Goal: Task Accomplishment & Management: Use online tool/utility

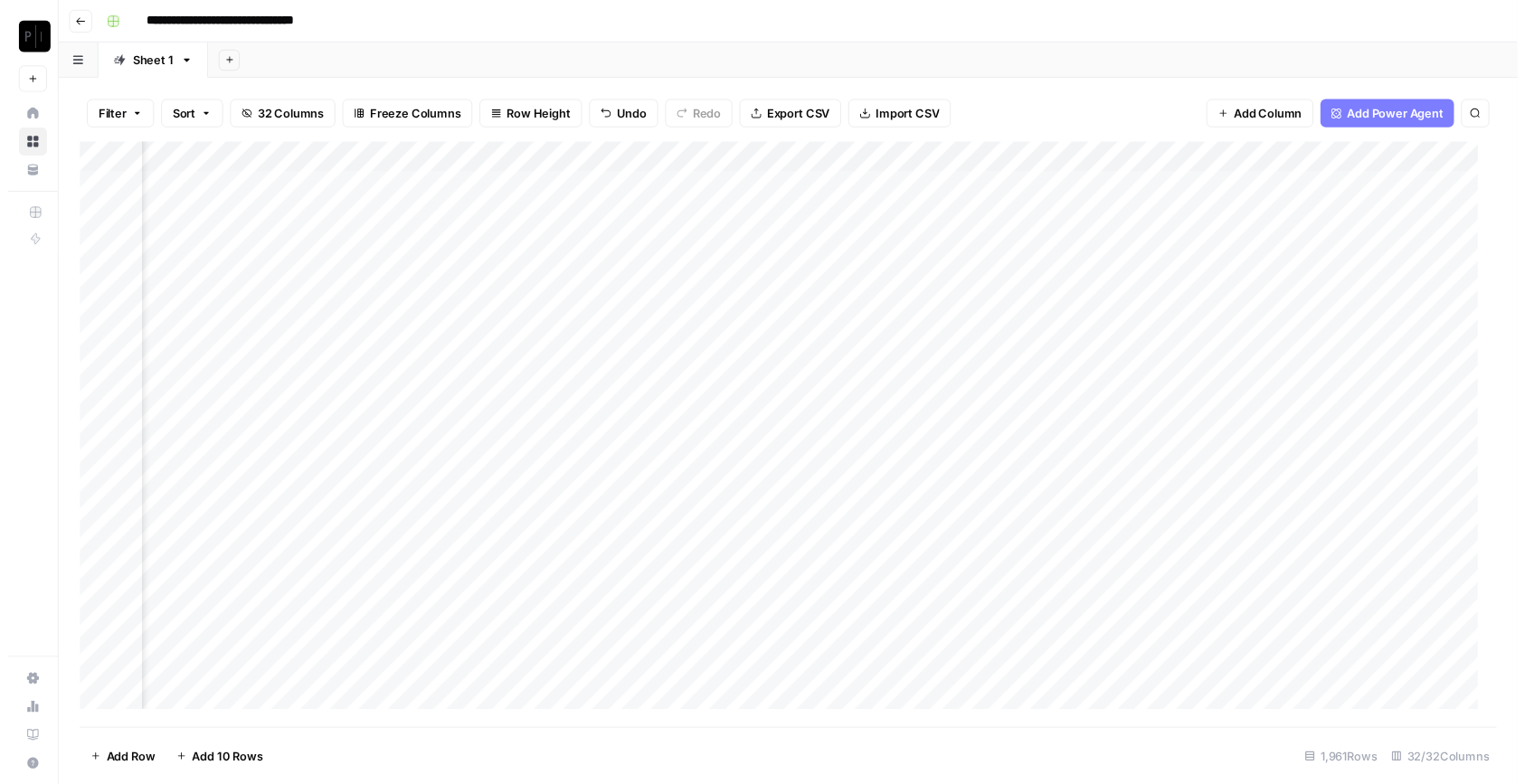
scroll to position [1, 2108]
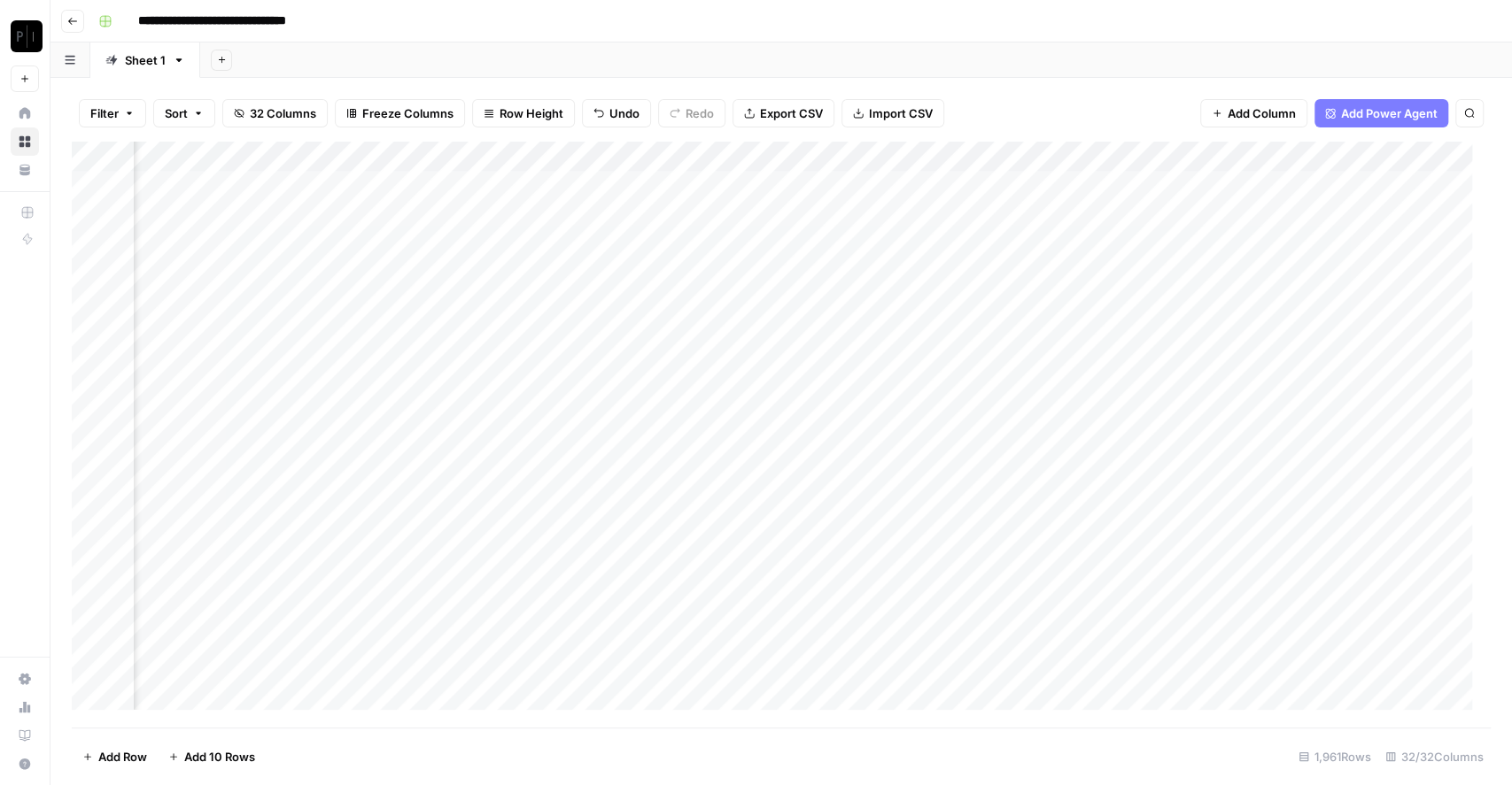
click at [941, 186] on div "Add Column" at bounding box center [780, 435] width 1419 height 587
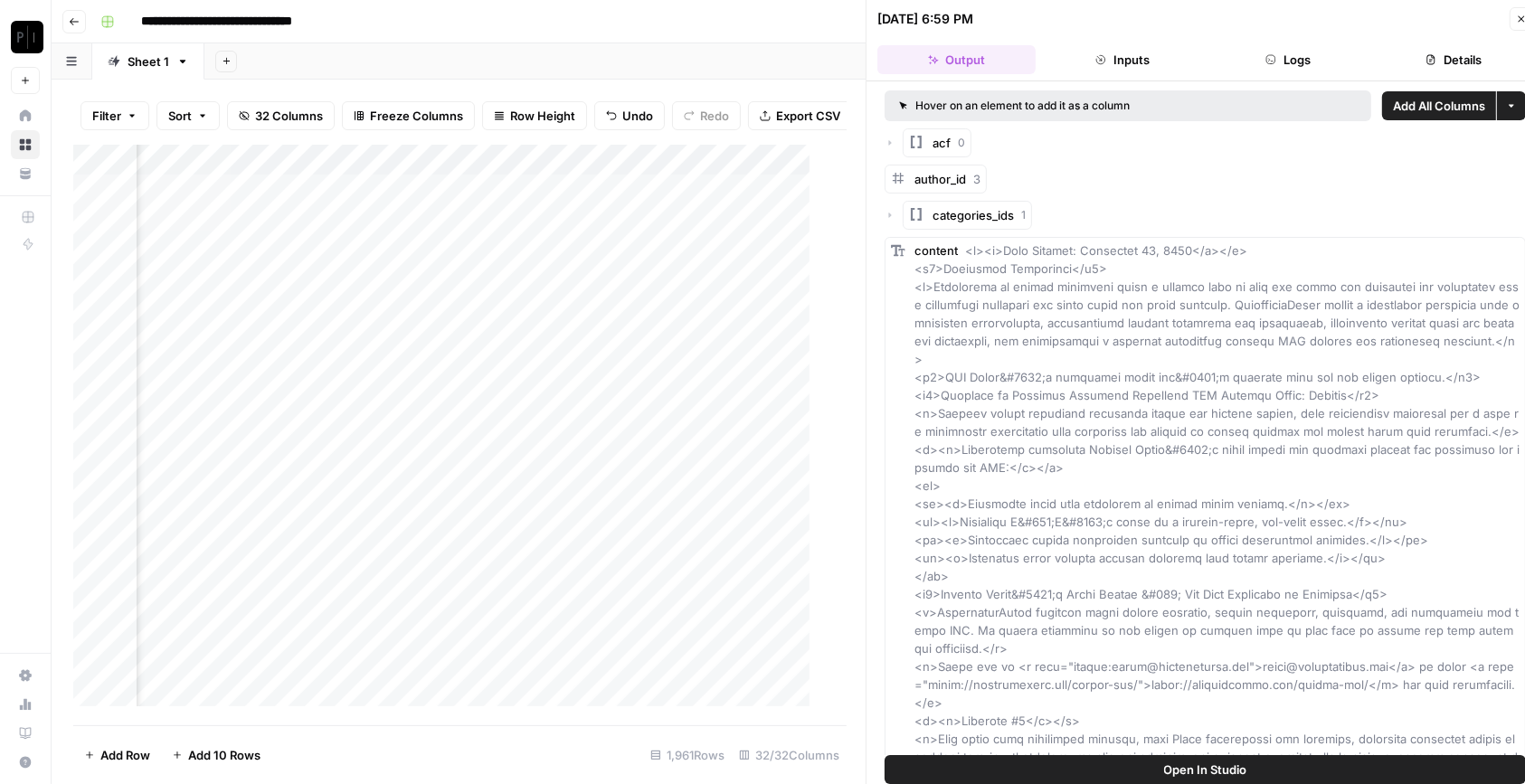
click at [1315, 68] on button "Logs" at bounding box center [1288, 59] width 158 height 29
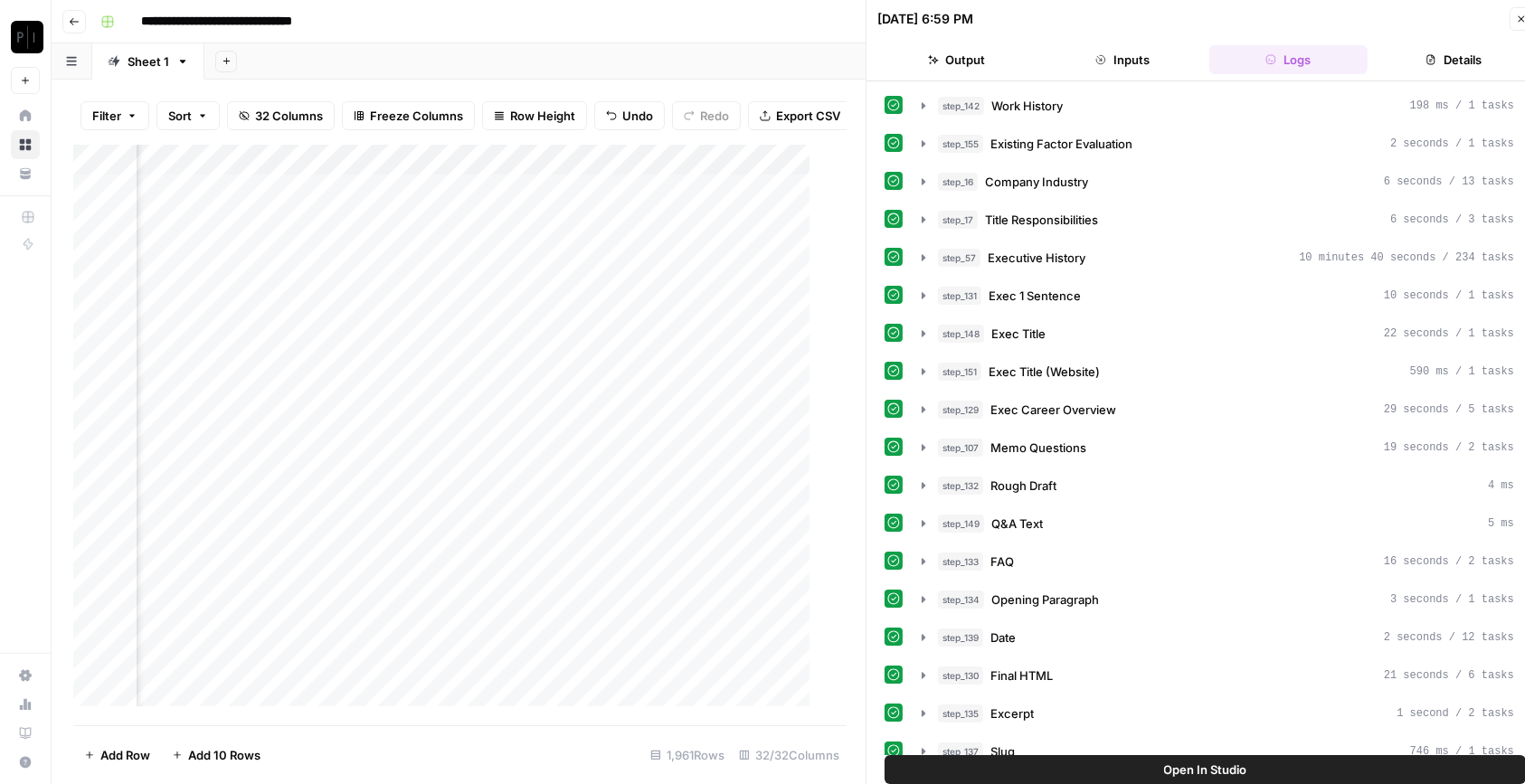
scroll to position [620, 0]
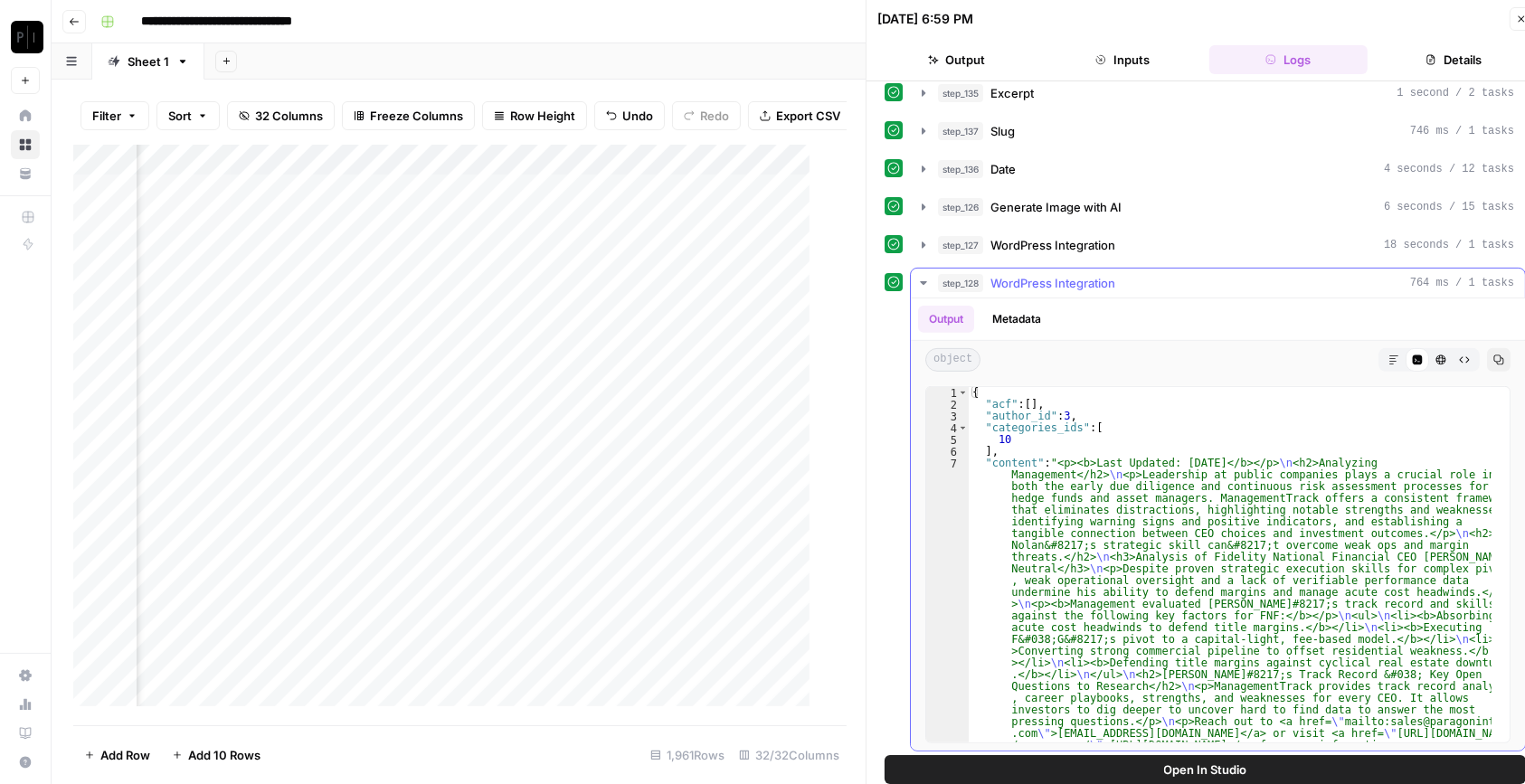
click at [1383, 348] on button "Markdown" at bounding box center [1394, 359] width 23 height 23
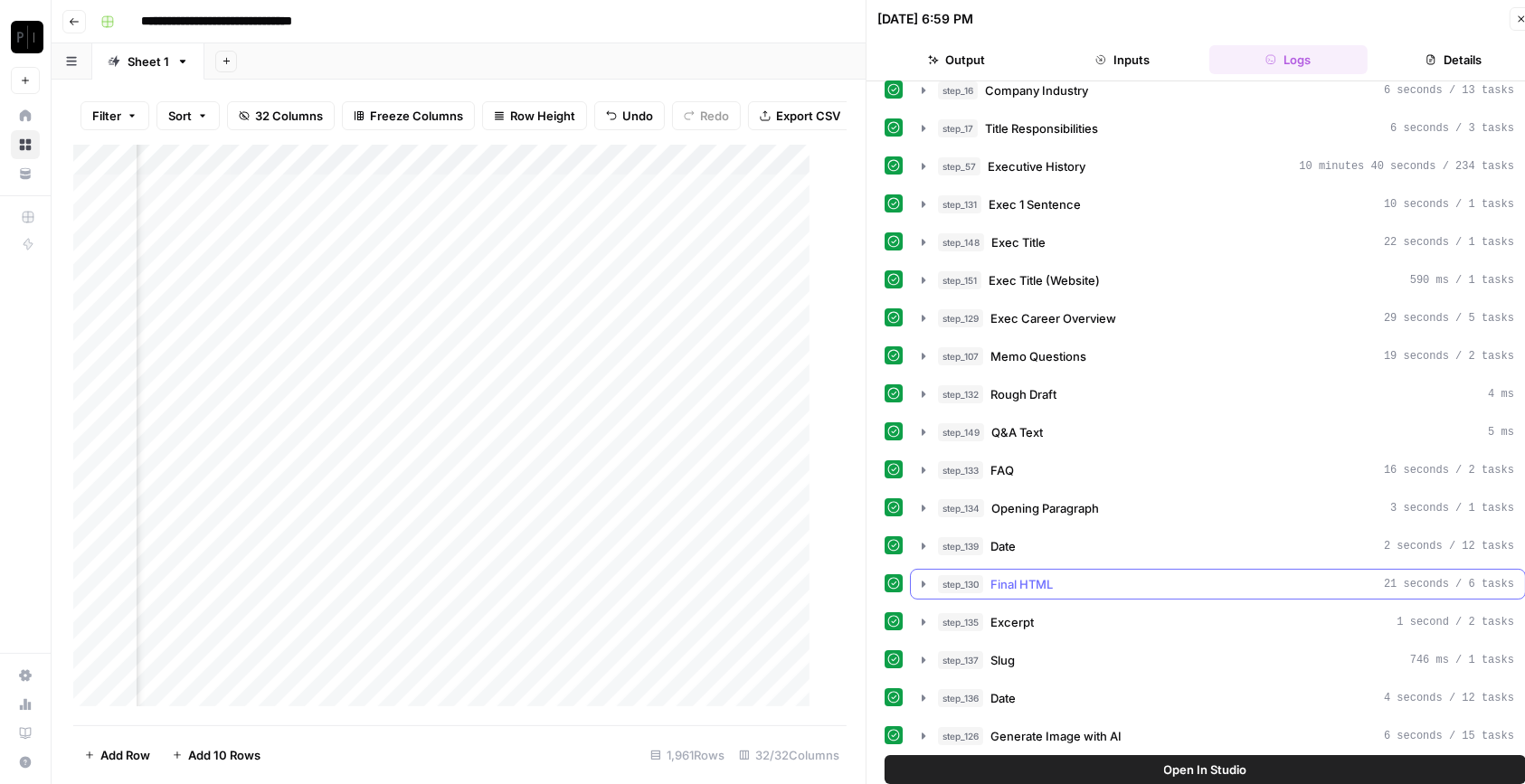
scroll to position [90, 0]
click at [1067, 243] on div "step_148 Exec Title 22 seconds / 1 tasks" at bounding box center [1226, 243] width 576 height 19
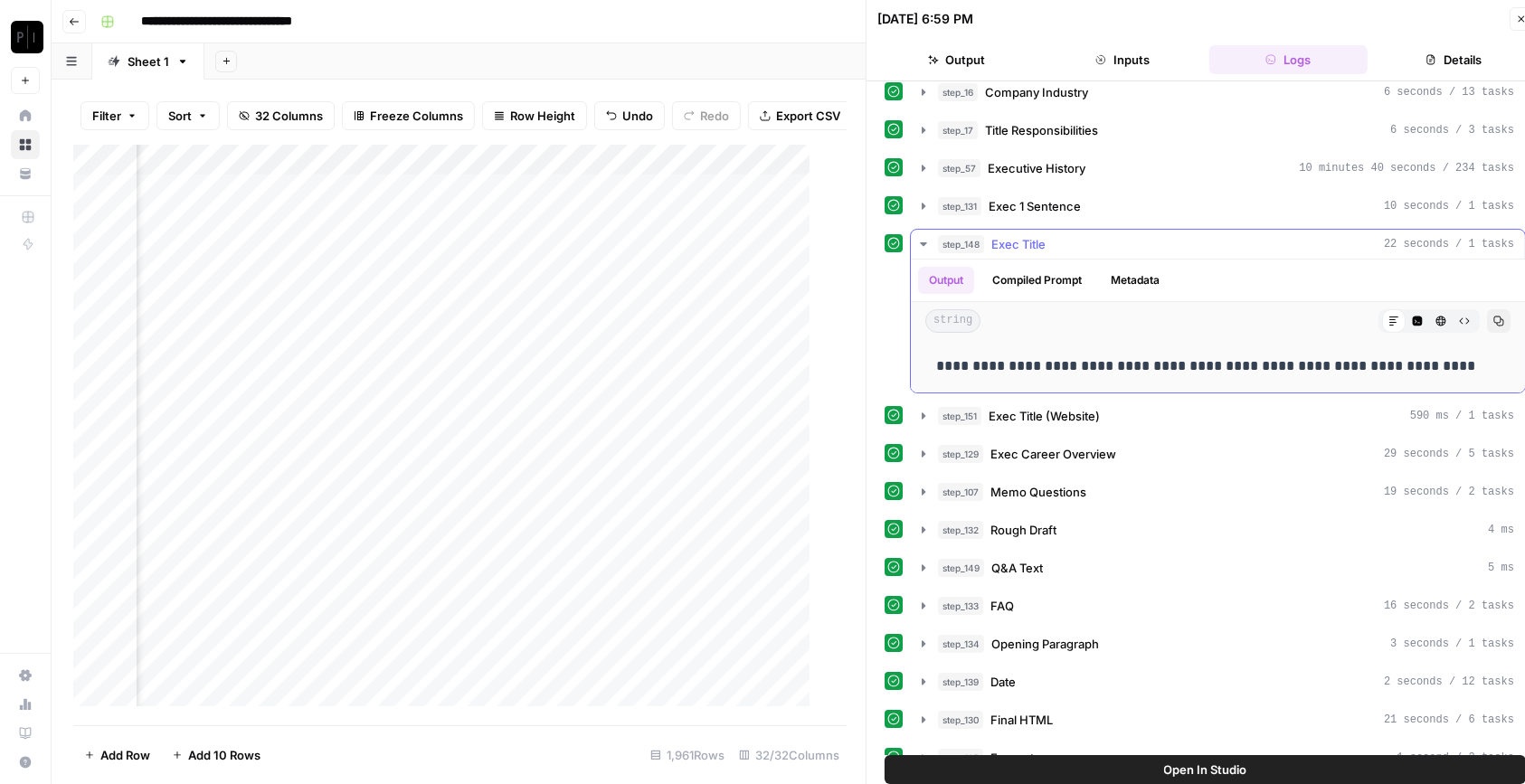
click at [1067, 243] on div "step_148 Exec Title 22 seconds / 1 tasks" at bounding box center [1226, 243] width 576 height 19
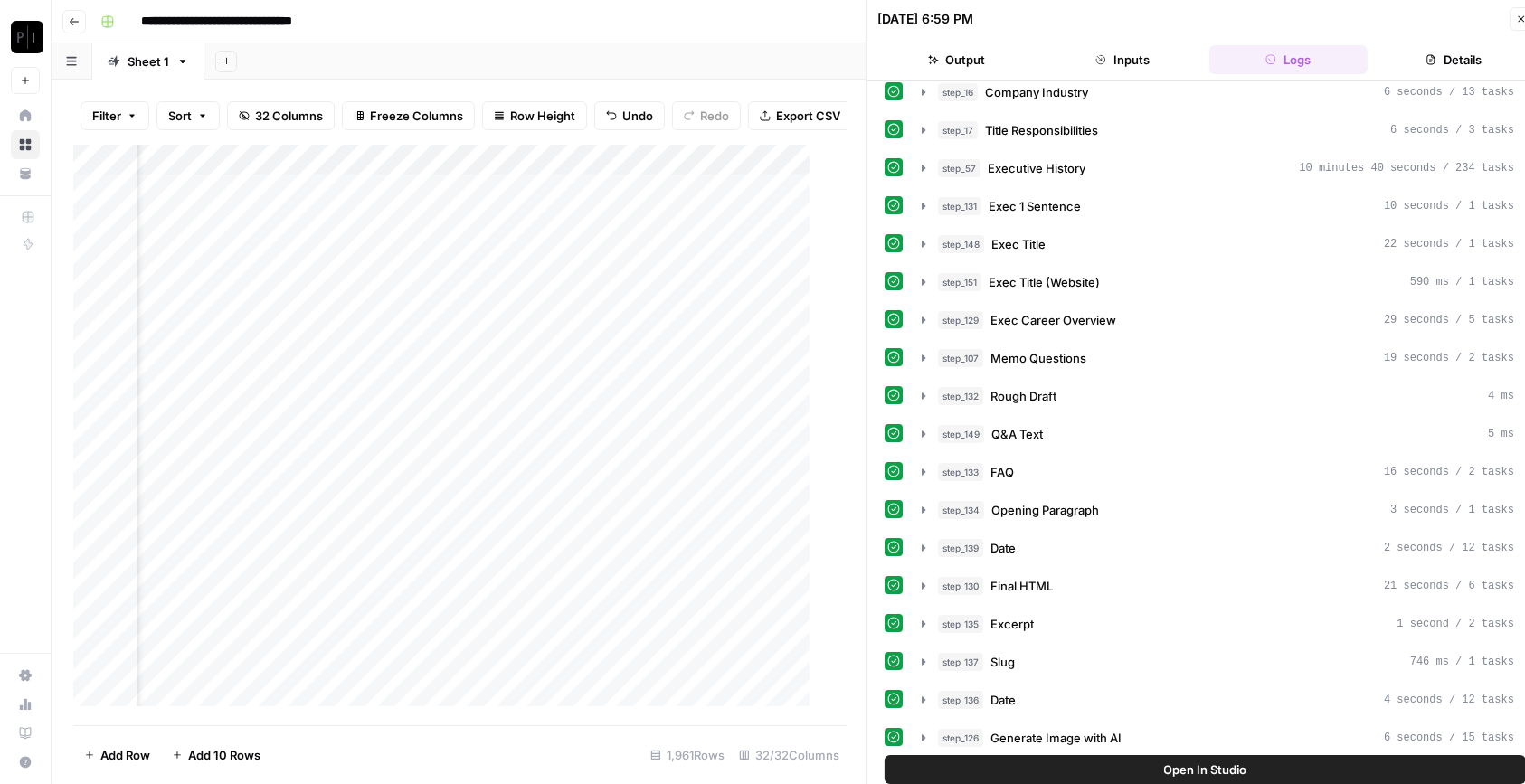
scroll to position [1, 2274]
click at [796, 177] on div "Add Column" at bounding box center [450, 435] width 755 height 580
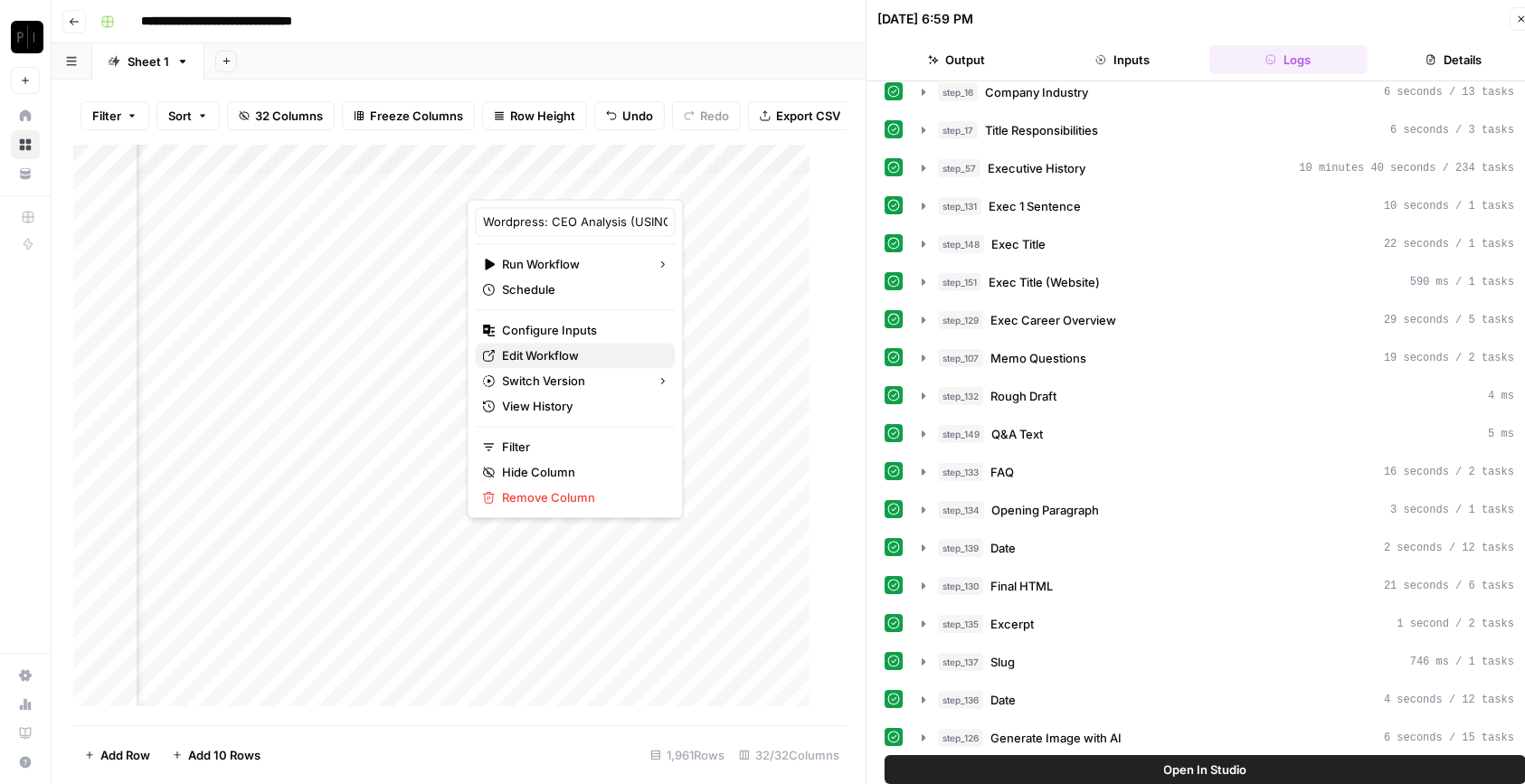
click at [552, 344] on link "Edit Workflow" at bounding box center [574, 355] width 200 height 25
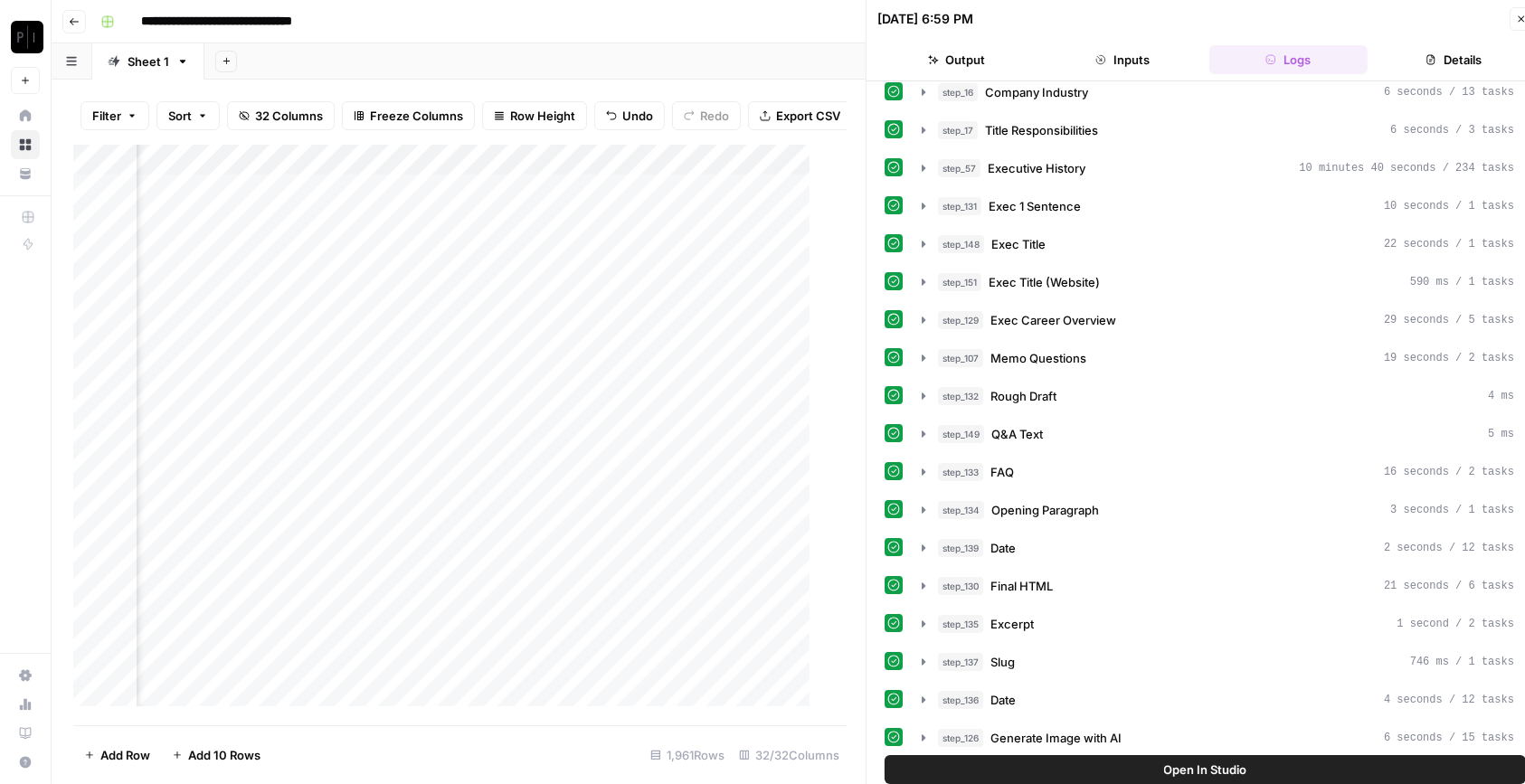
scroll to position [1, 2480]
click at [593, 267] on div "Add Column" at bounding box center [450, 435] width 755 height 580
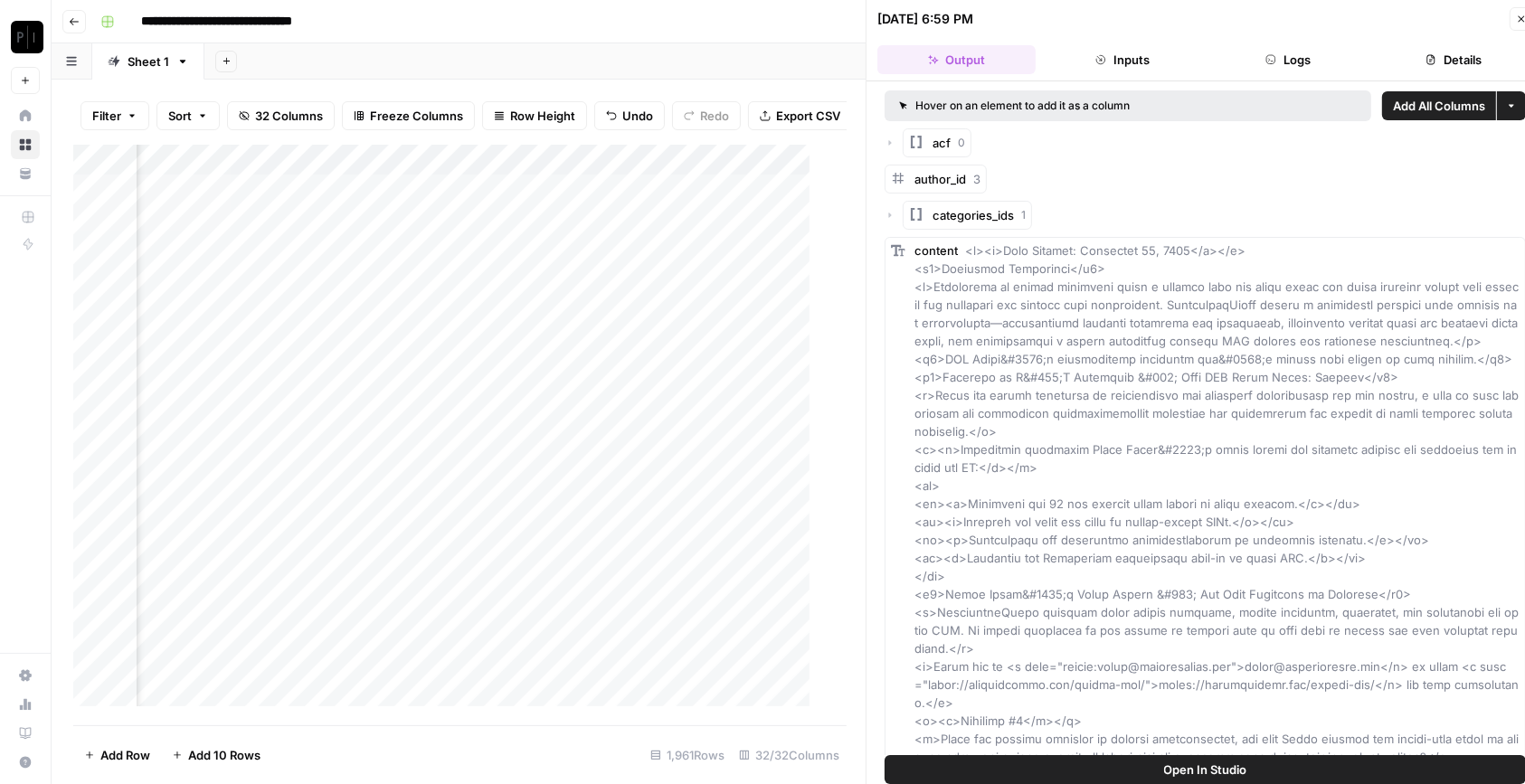
click at [1292, 60] on button "Logs" at bounding box center [1288, 59] width 158 height 29
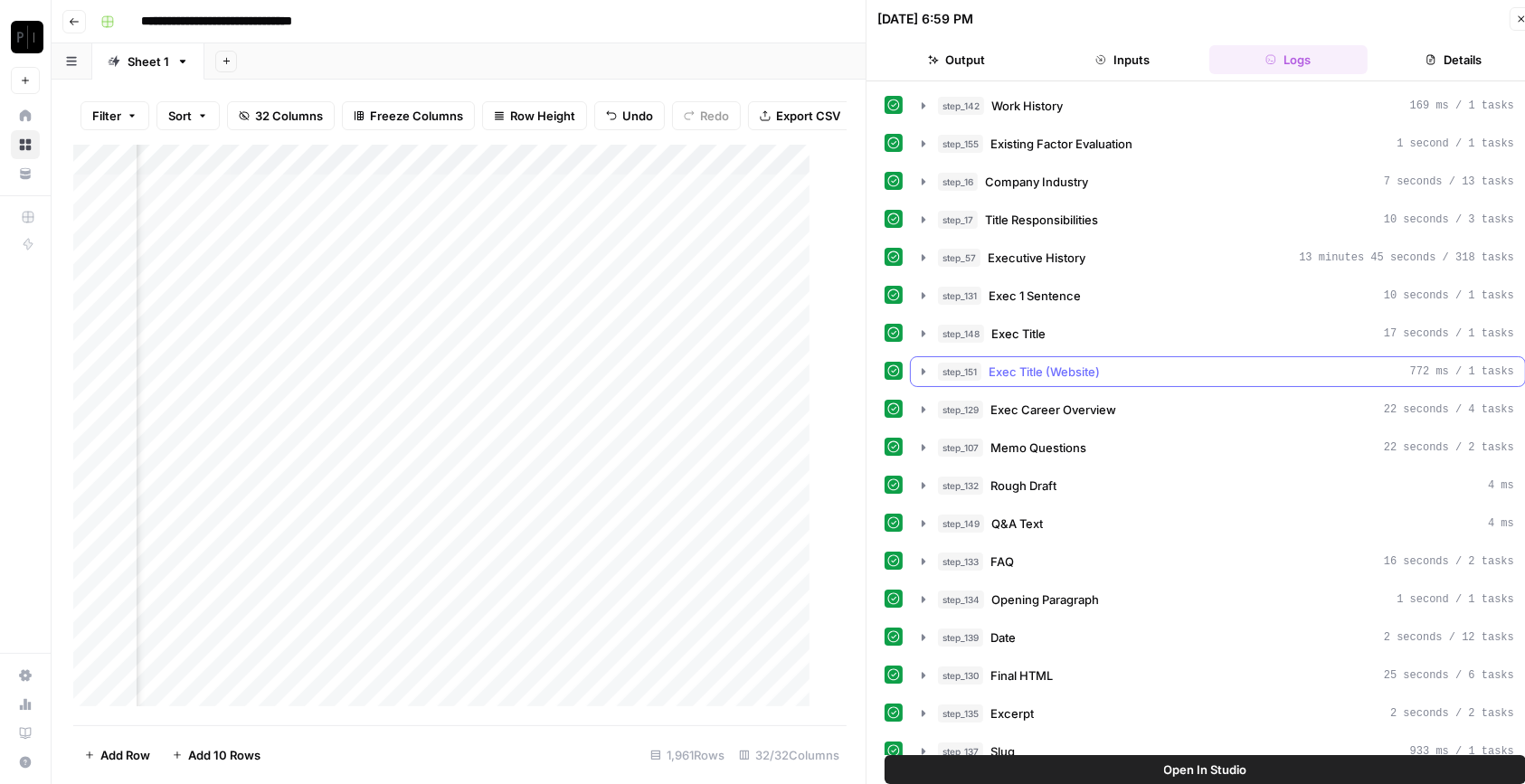
scroll to position [620, 0]
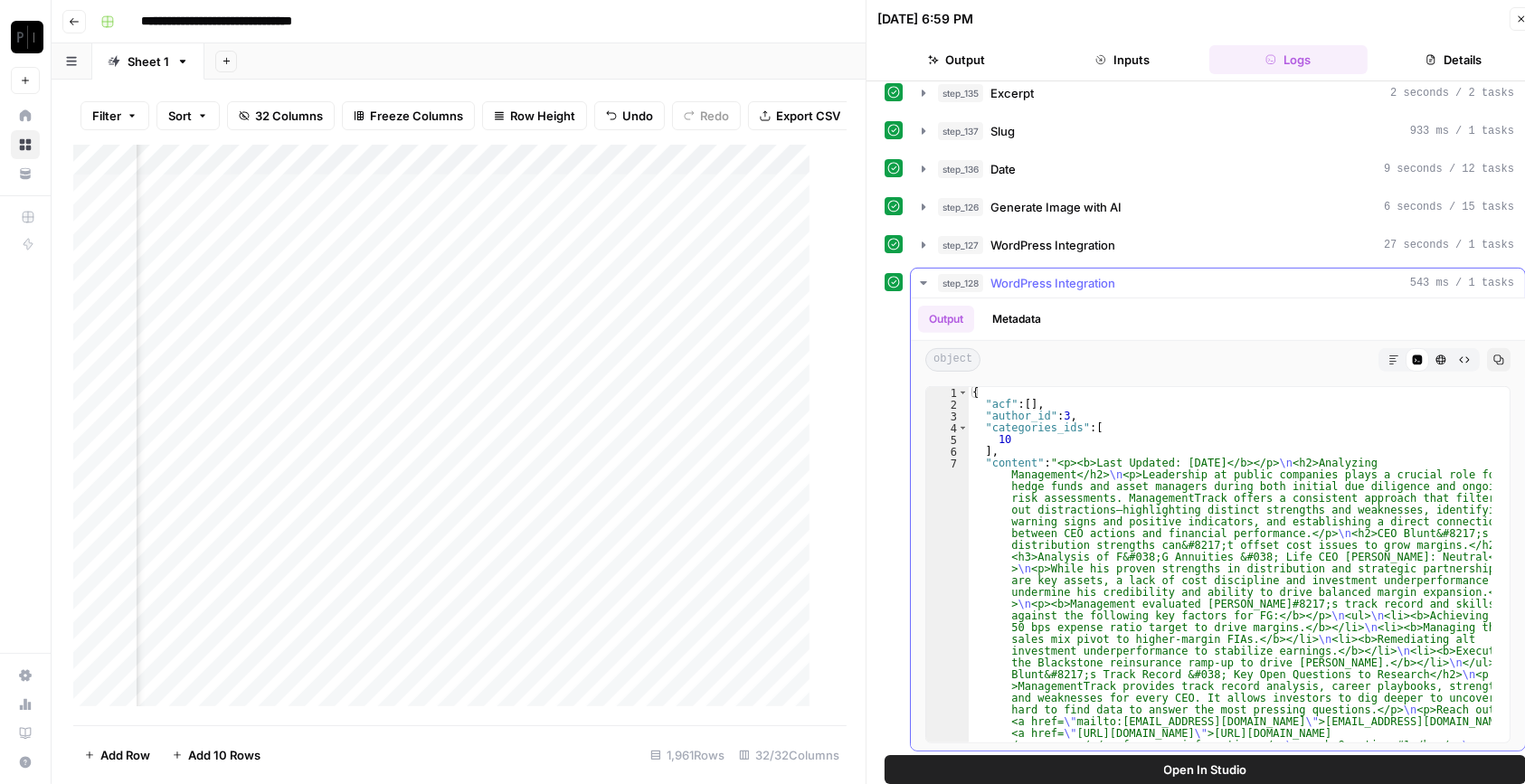
click at [1383, 358] on button "Markdown" at bounding box center [1394, 359] width 23 height 23
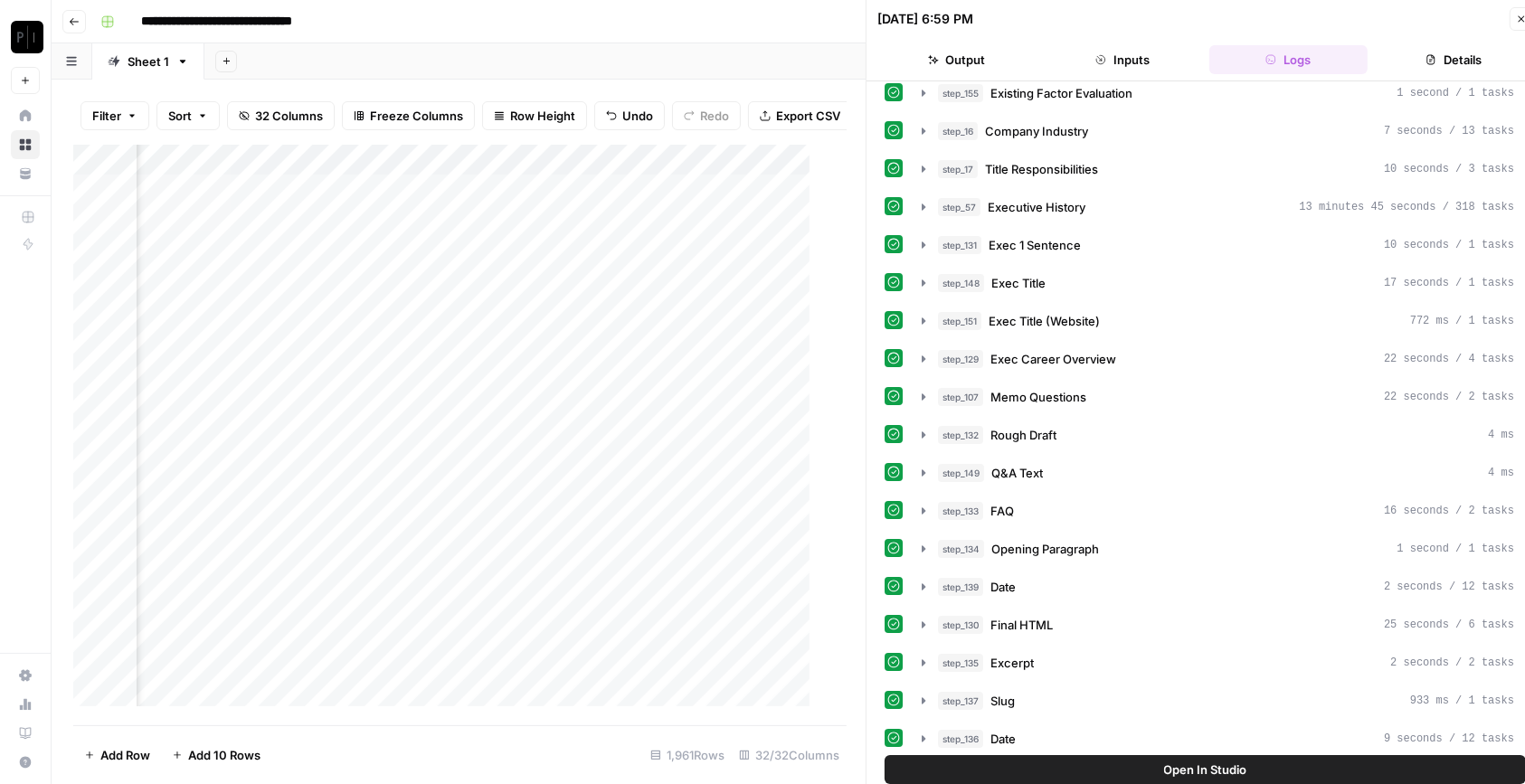
scroll to position [53, 0]
click at [1093, 196] on div "step_57 Executive History 13 minutes 45 seconds / 318 tasks" at bounding box center [1226, 205] width 576 height 19
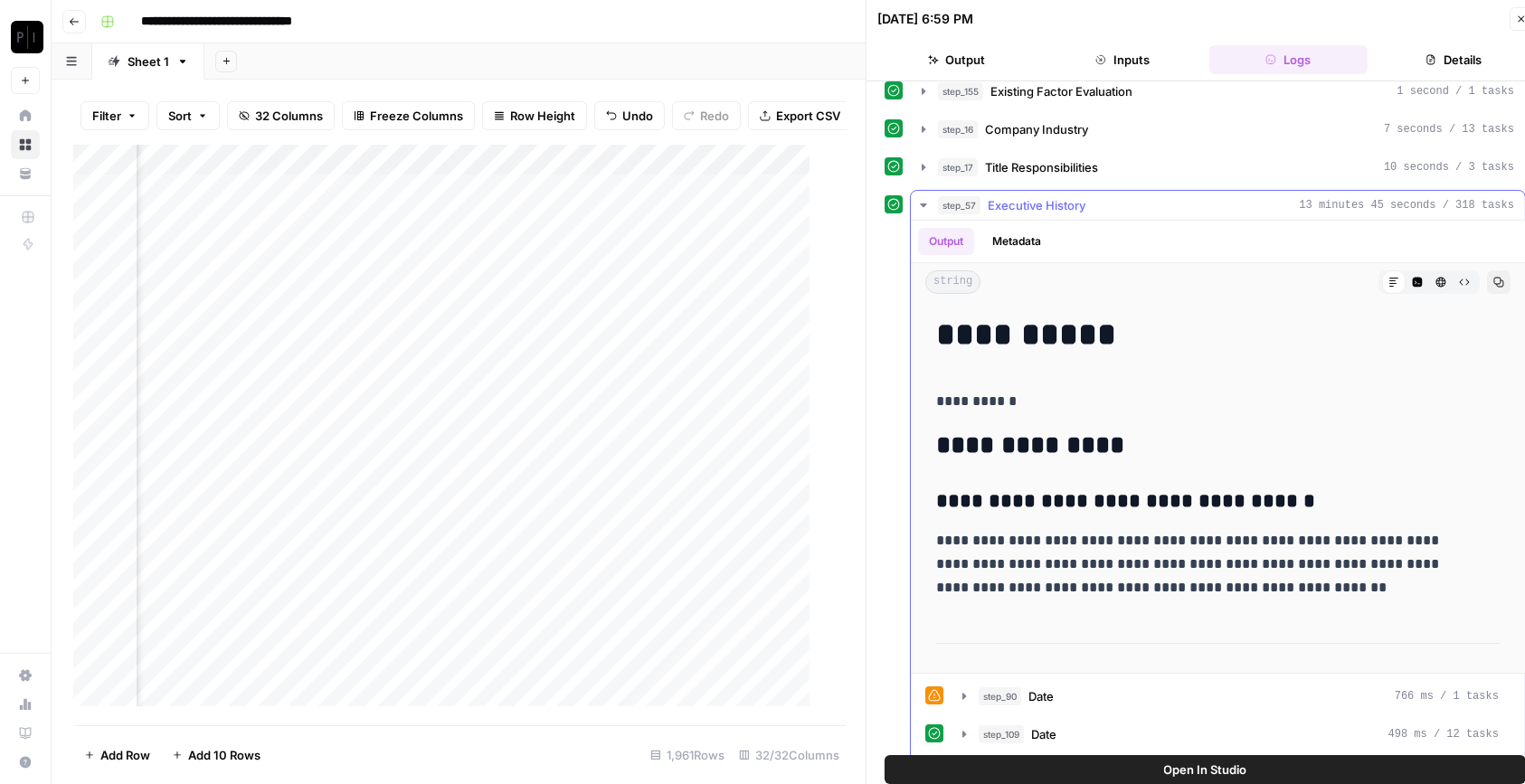
click at [1093, 196] on div "step_57 Executive History 13 minutes 45 seconds / 318 tasks" at bounding box center [1226, 205] width 576 height 19
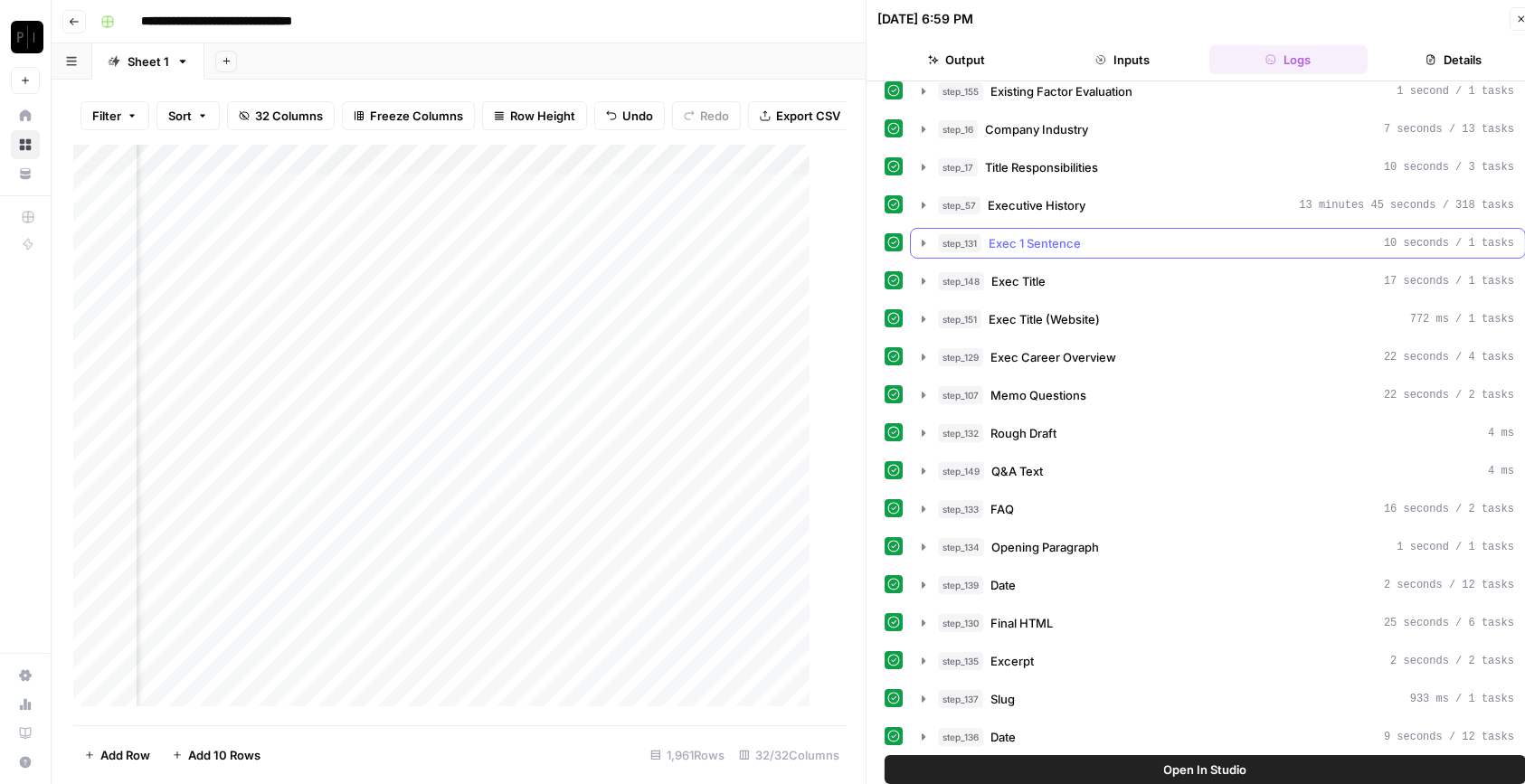
click at [1068, 235] on span "Exec 1 Sentence" at bounding box center [1035, 243] width 93 height 19
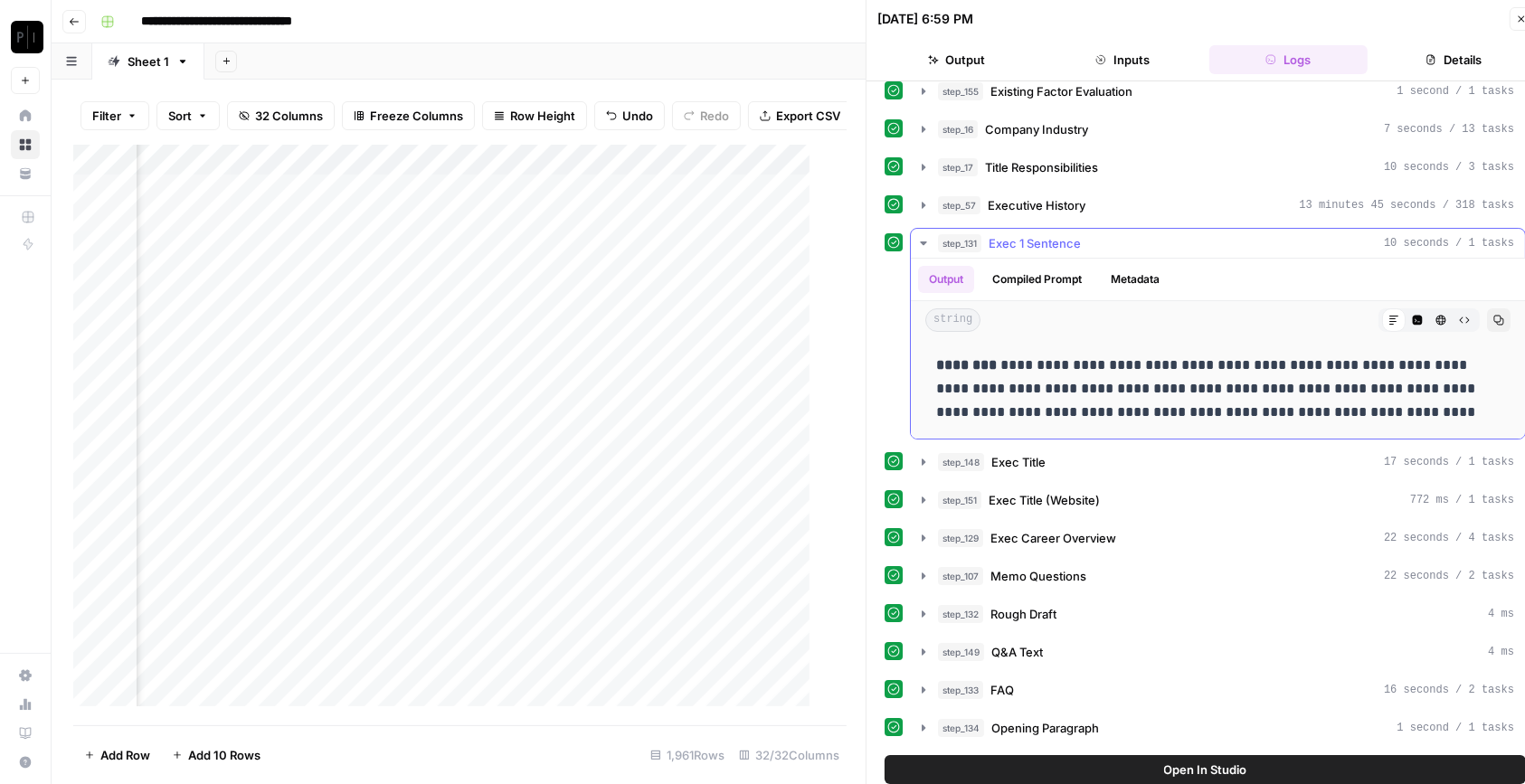
click at [1068, 235] on span "Exec 1 Sentence" at bounding box center [1035, 243] width 93 height 19
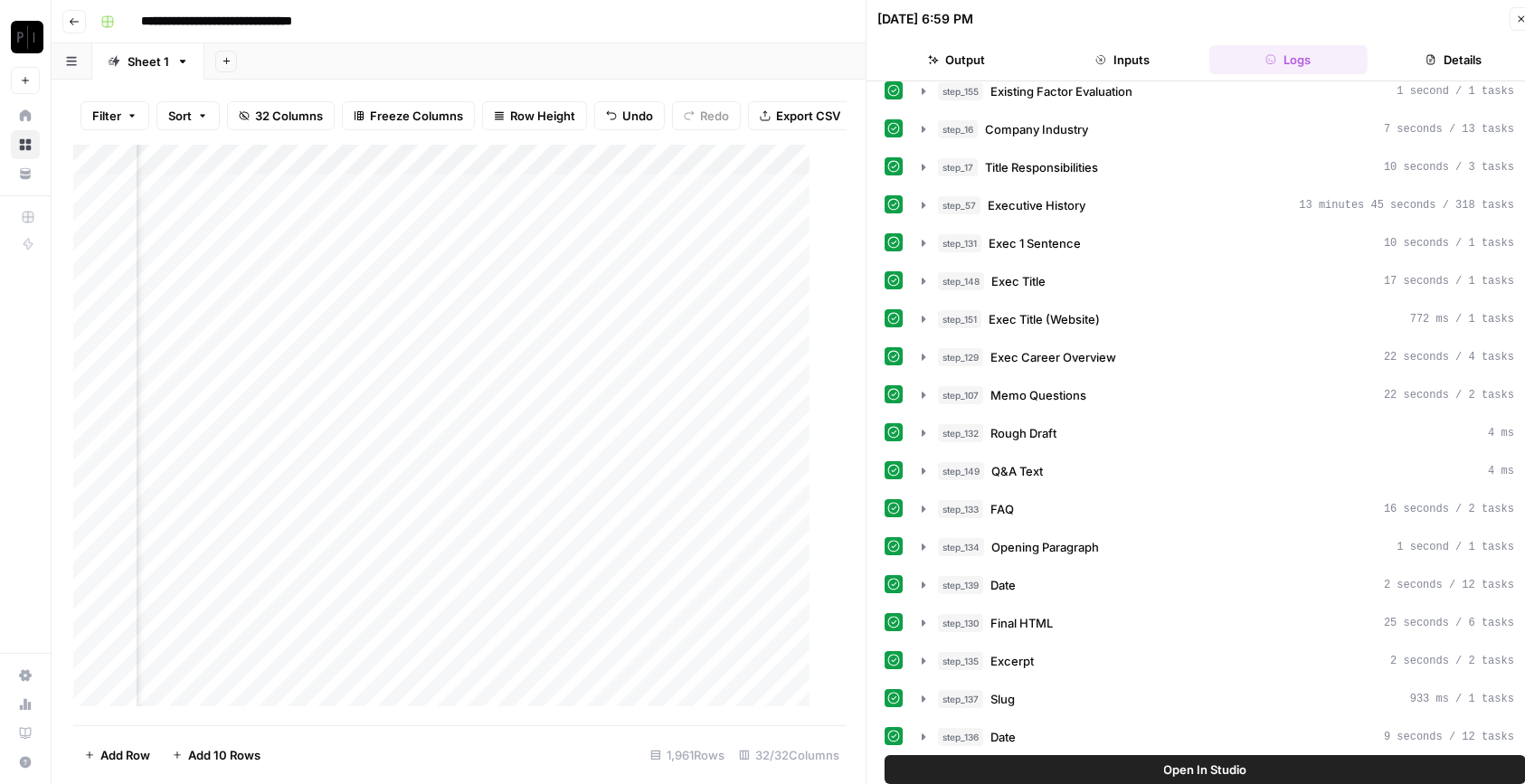
click at [587, 234] on div "Add Column" at bounding box center [450, 435] width 755 height 580
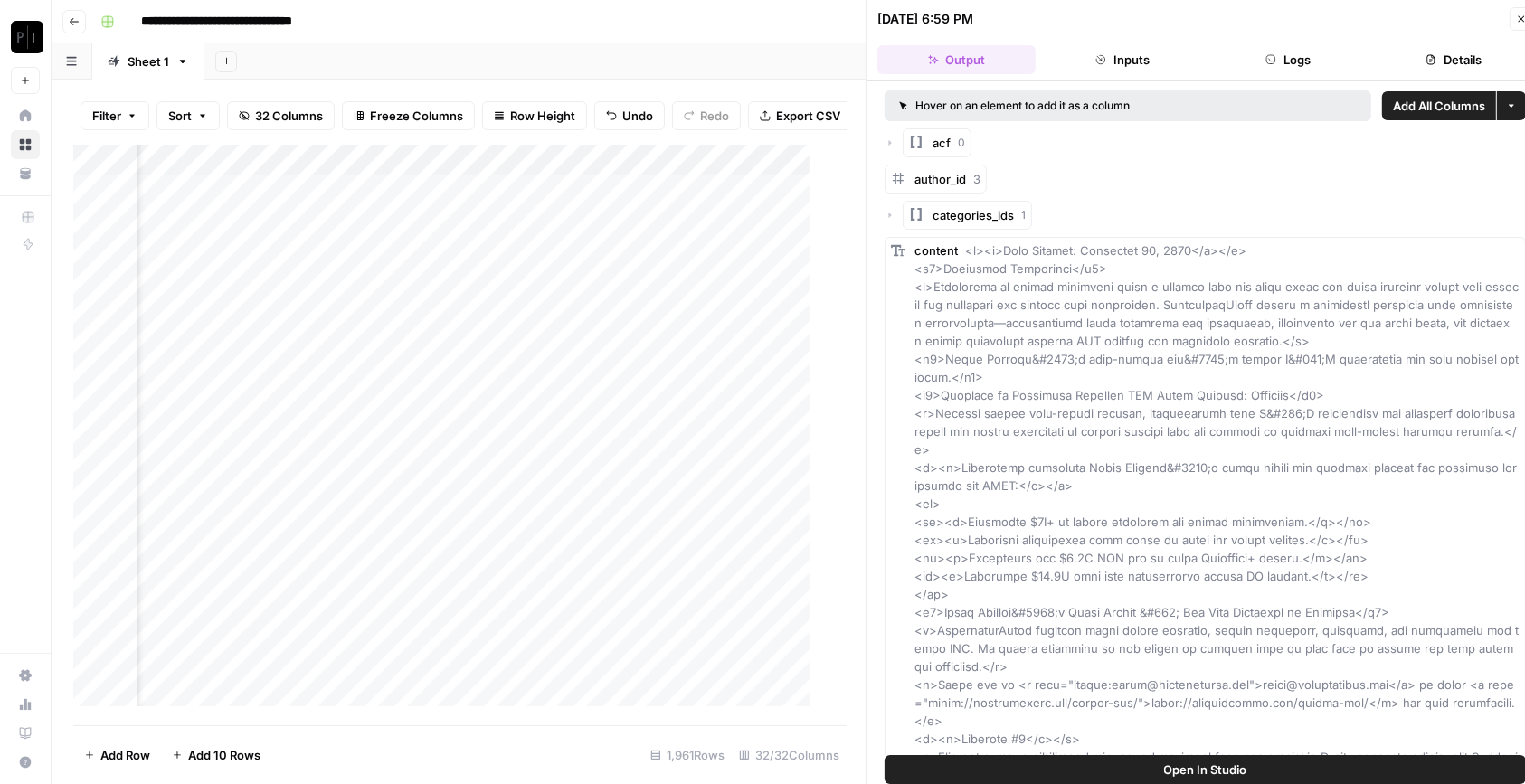
click at [1312, 62] on button "Logs" at bounding box center [1288, 59] width 158 height 29
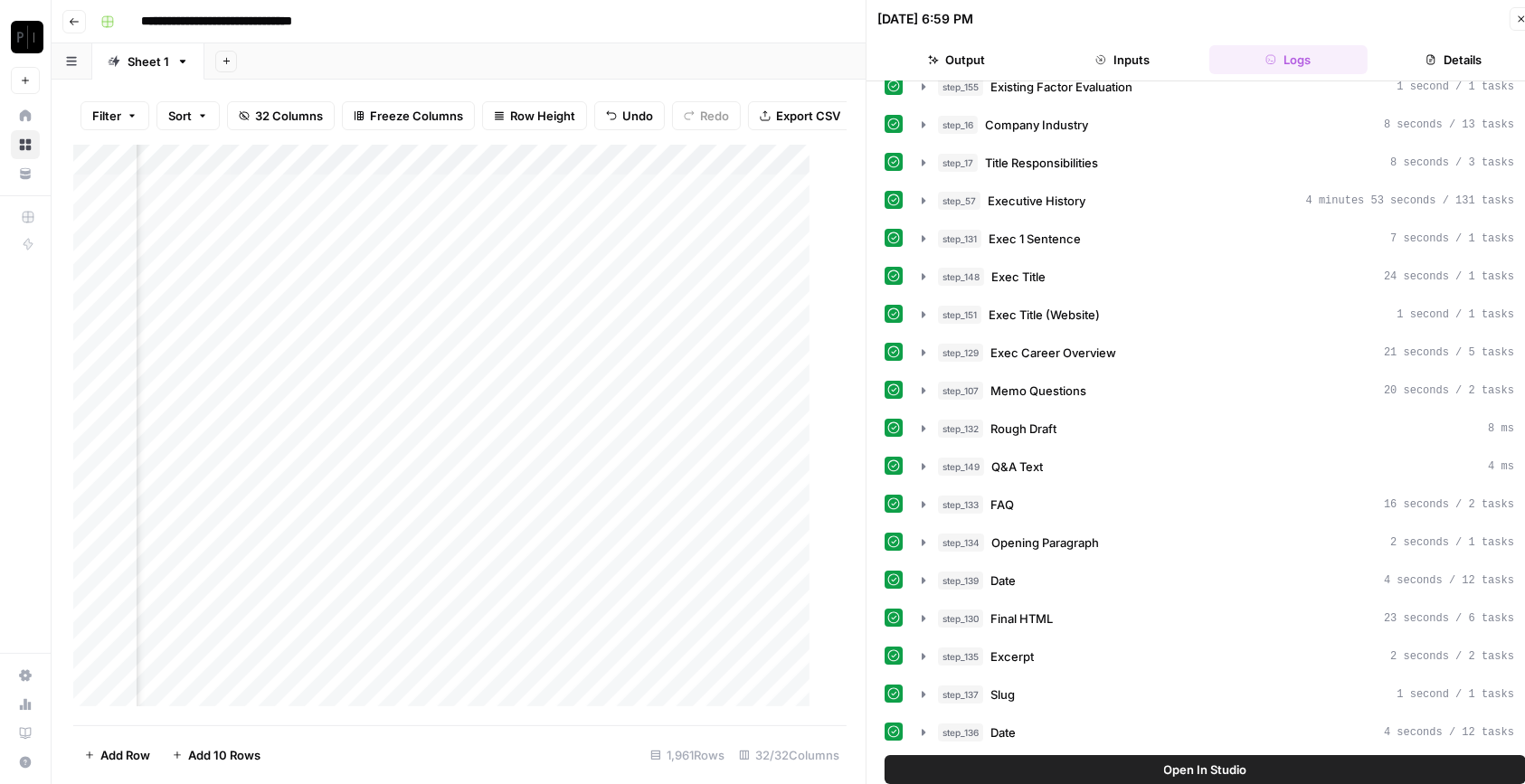
scroll to position [56, 0]
click at [1064, 233] on span "Exec 1 Sentence" at bounding box center [1035, 241] width 93 height 19
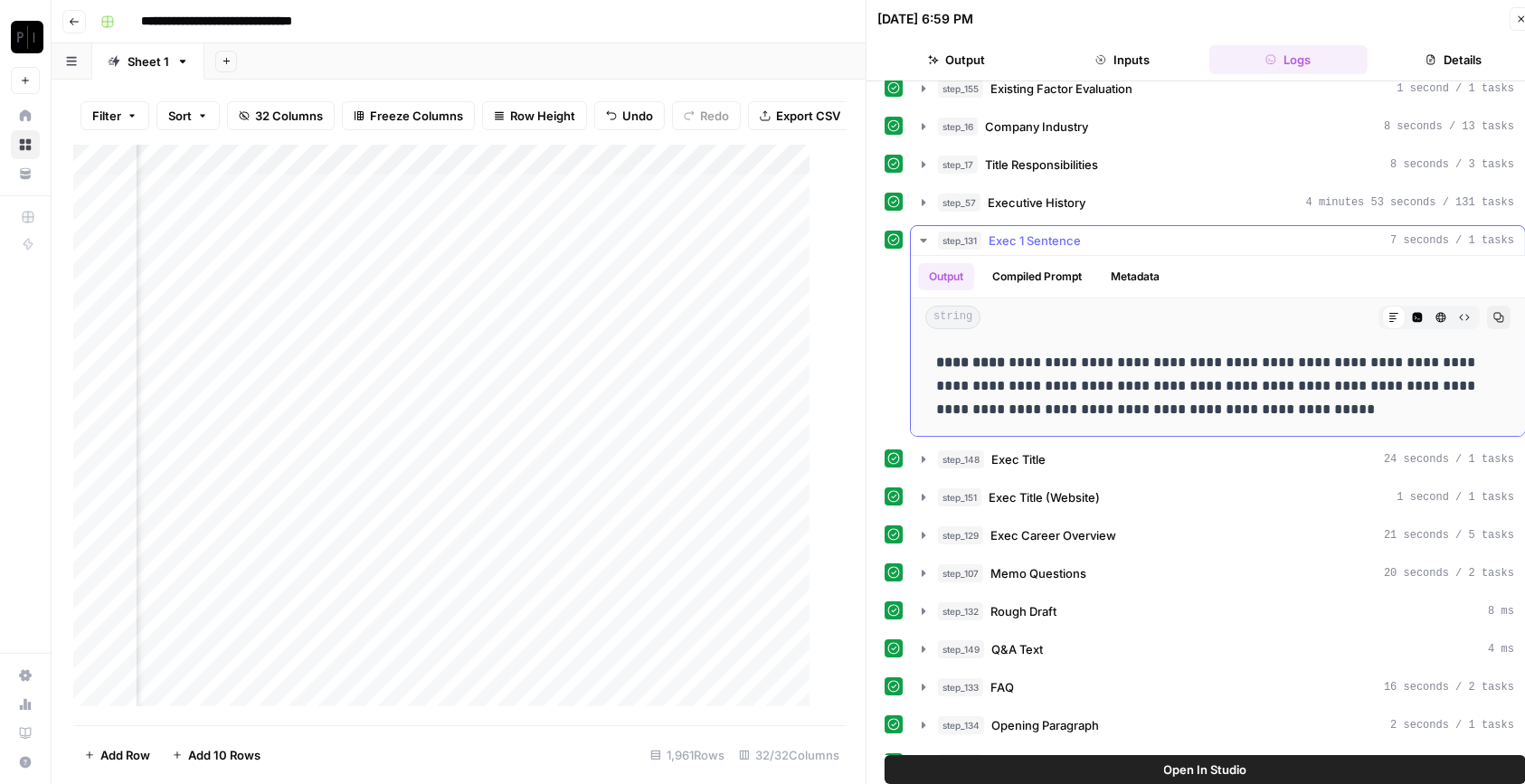
click at [1064, 233] on span "Exec 1 Sentence" at bounding box center [1035, 241] width 93 height 19
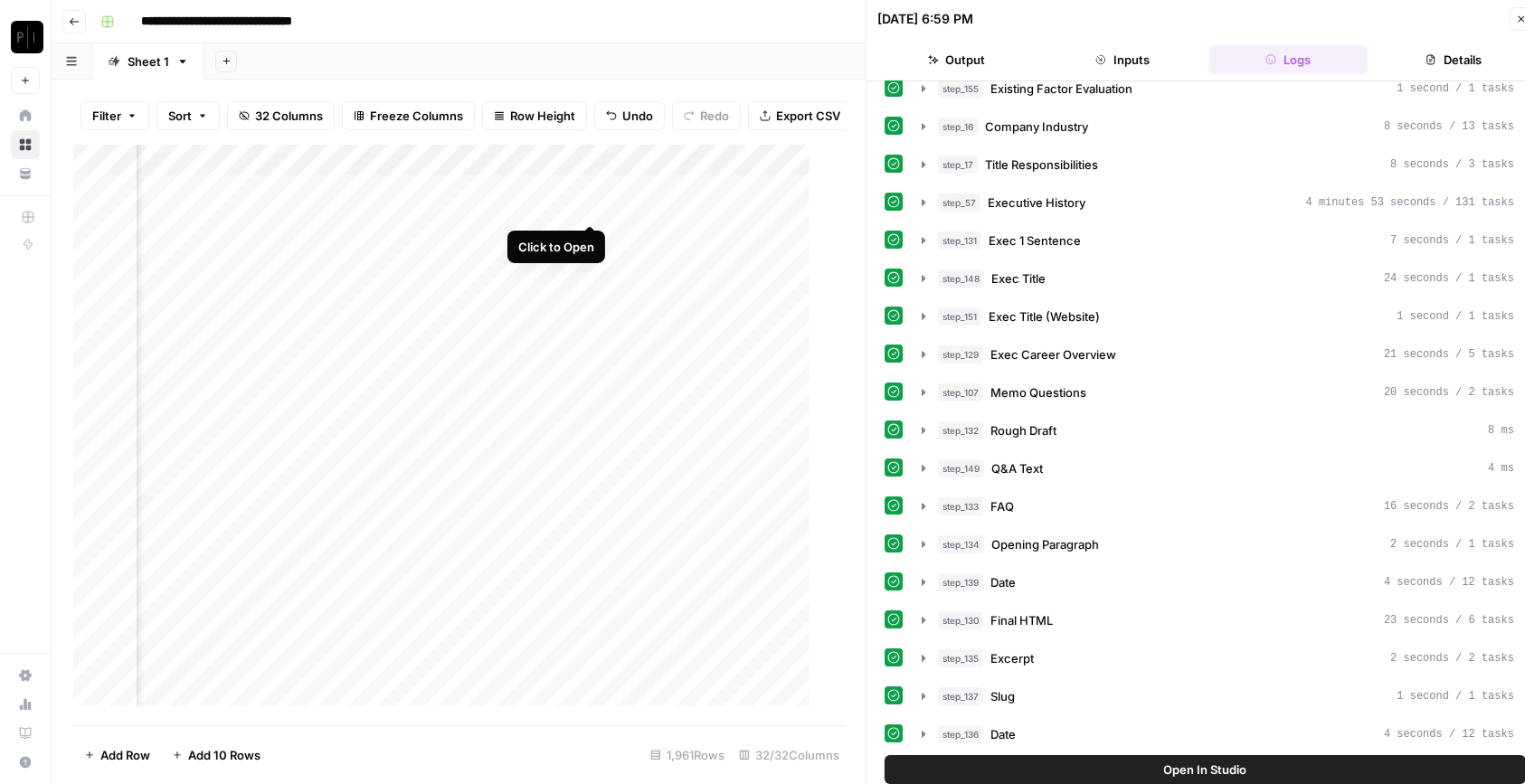
click at [591, 211] on div "Add Column" at bounding box center [450, 435] width 755 height 580
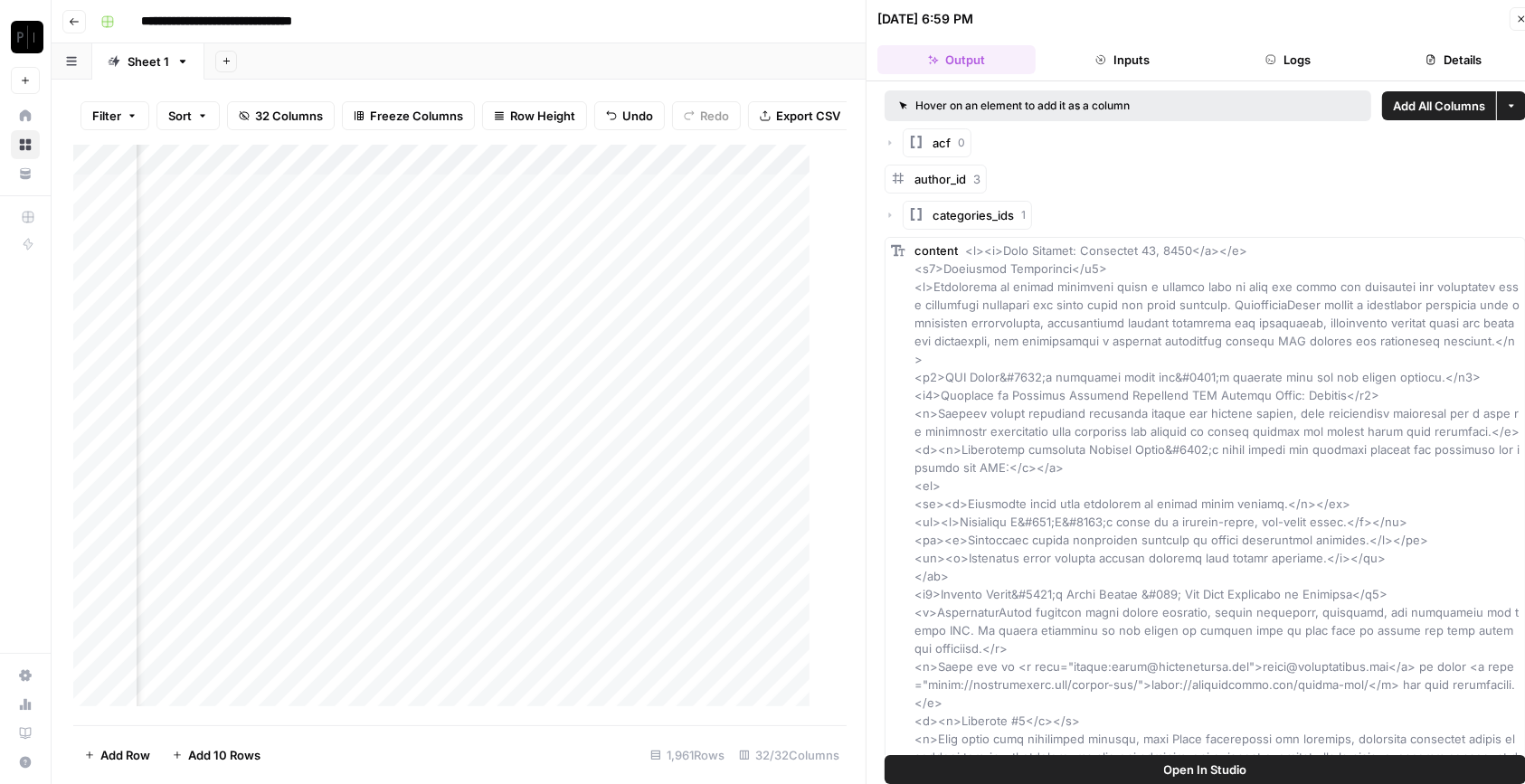
click at [1289, 43] on header "09/30/25 at 6:59 PM Close Output Inputs Logs Details" at bounding box center [1204, 41] width 677 height 82
click at [1281, 45] on button "Logs" at bounding box center [1288, 59] width 158 height 29
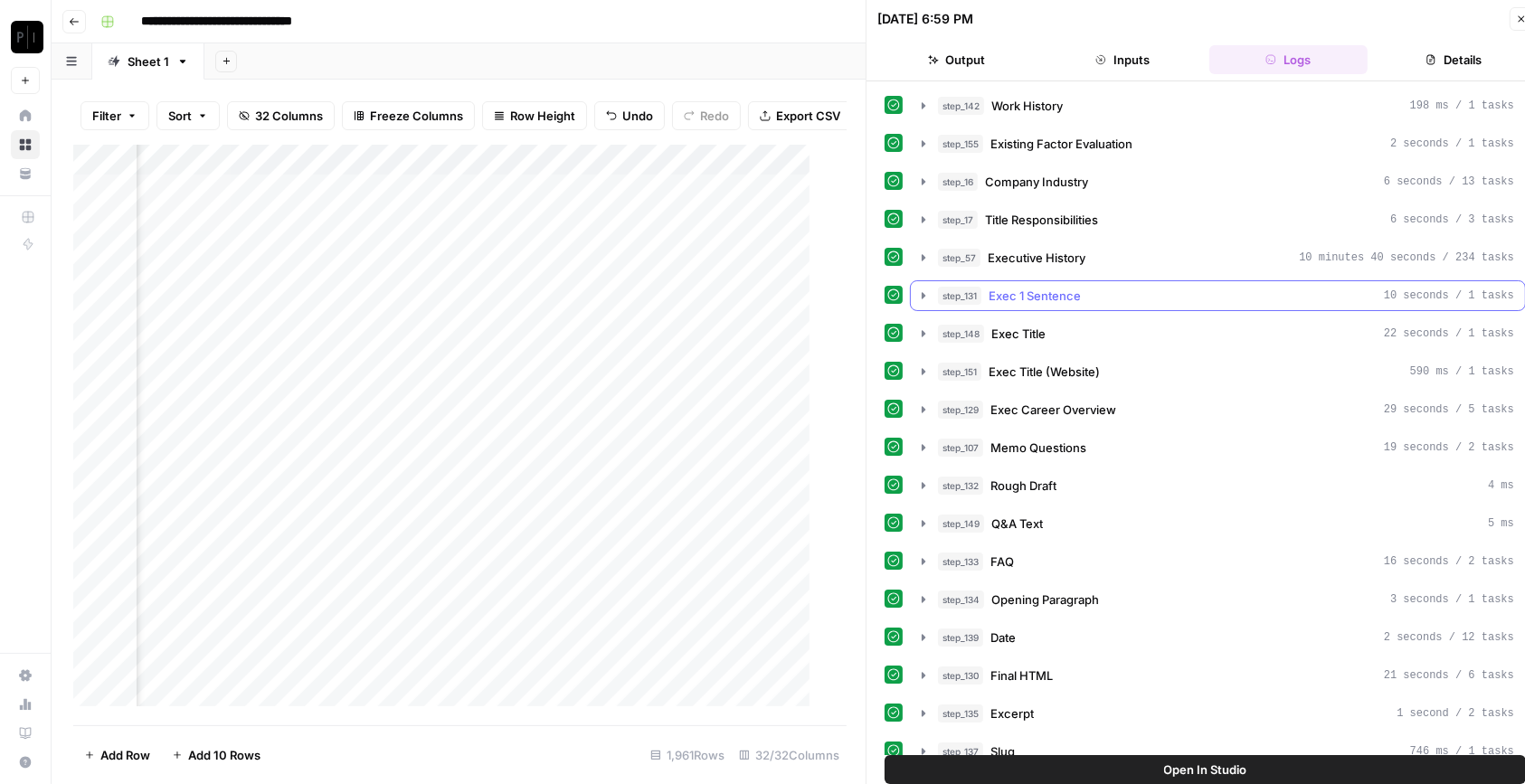
click at [1077, 301] on span "Exec 1 Sentence" at bounding box center [1035, 295] width 93 height 19
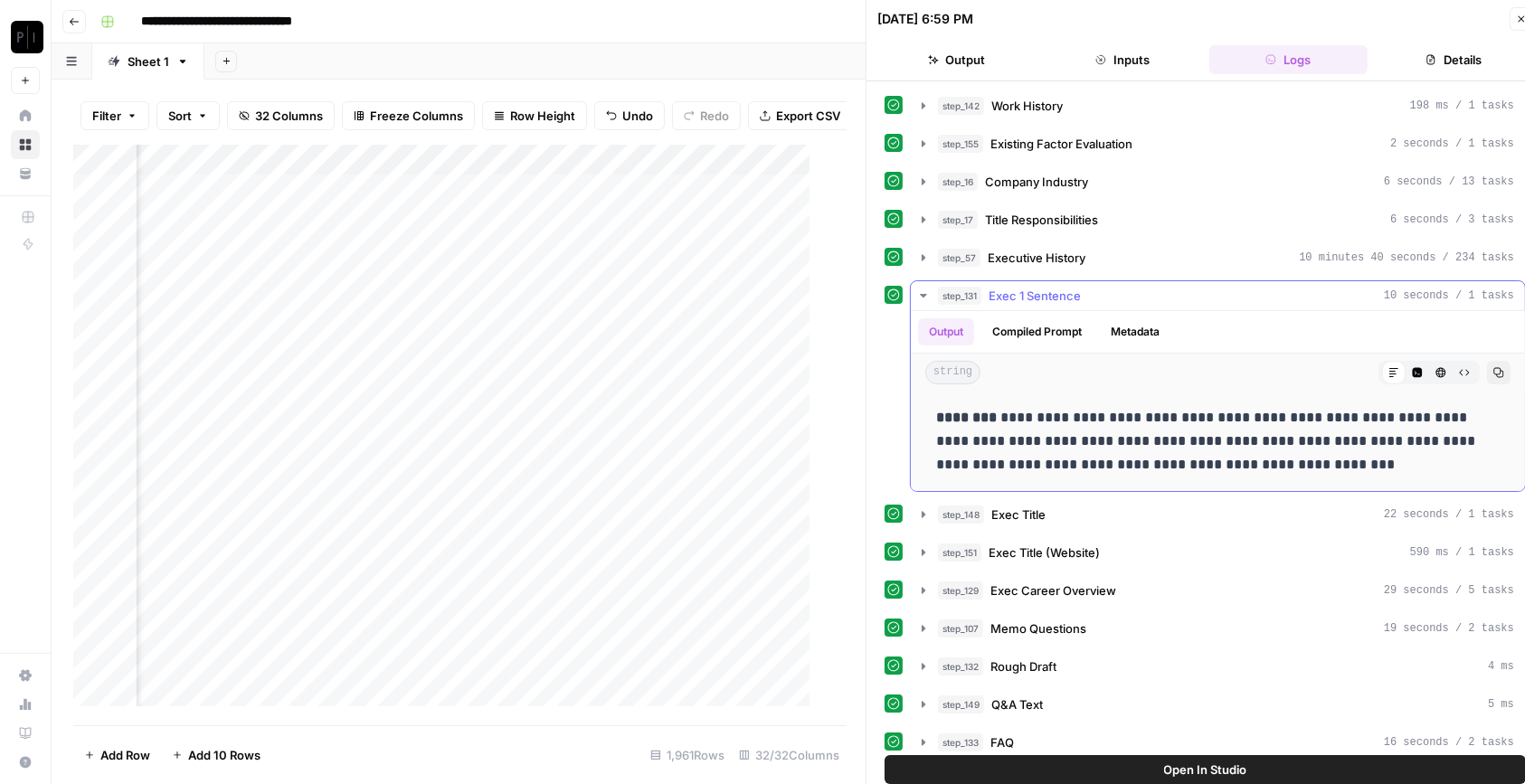
click at [1077, 301] on span "Exec 1 Sentence" at bounding box center [1035, 295] width 93 height 19
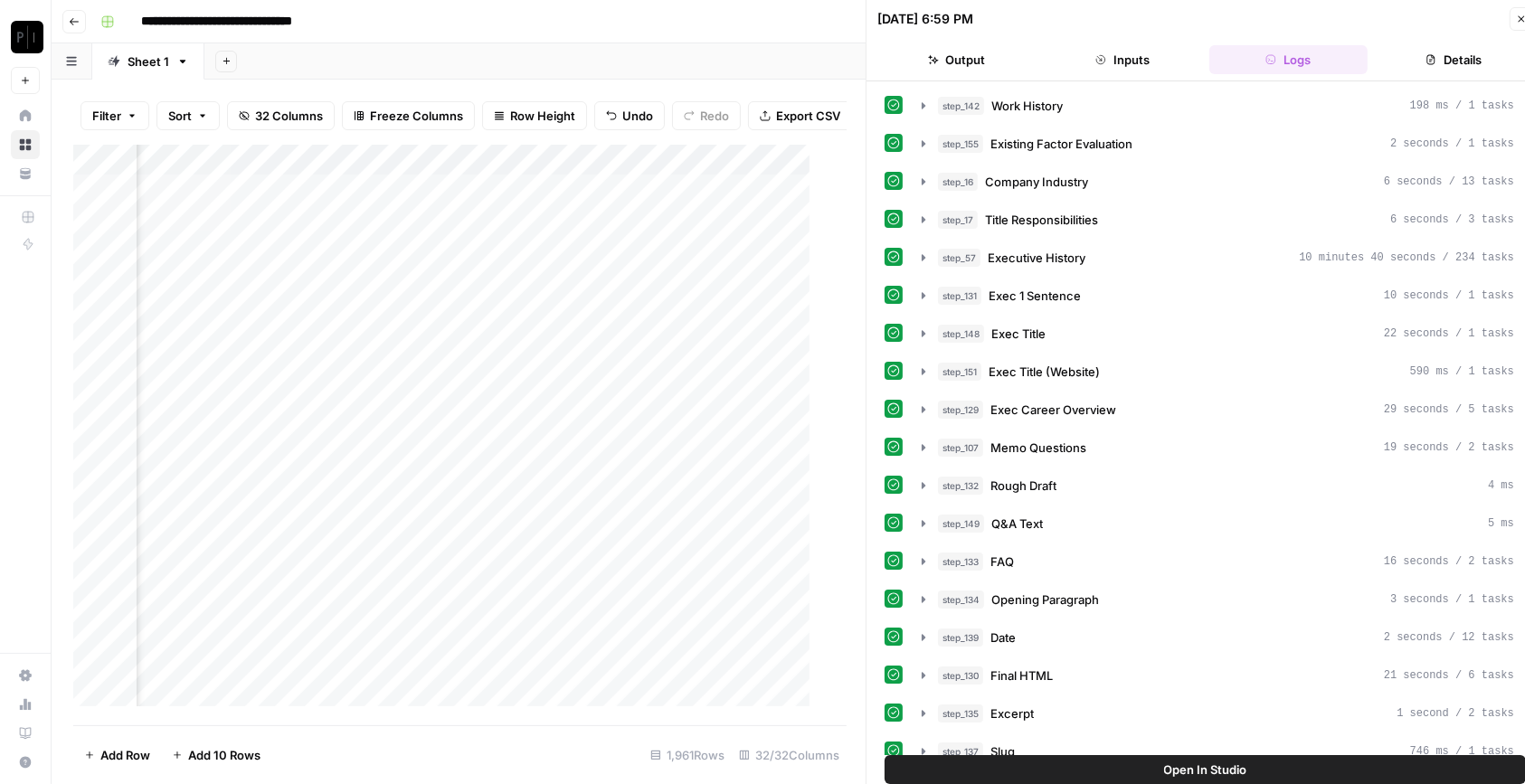
click at [1143, 59] on button "Inputs" at bounding box center [1122, 59] width 158 height 29
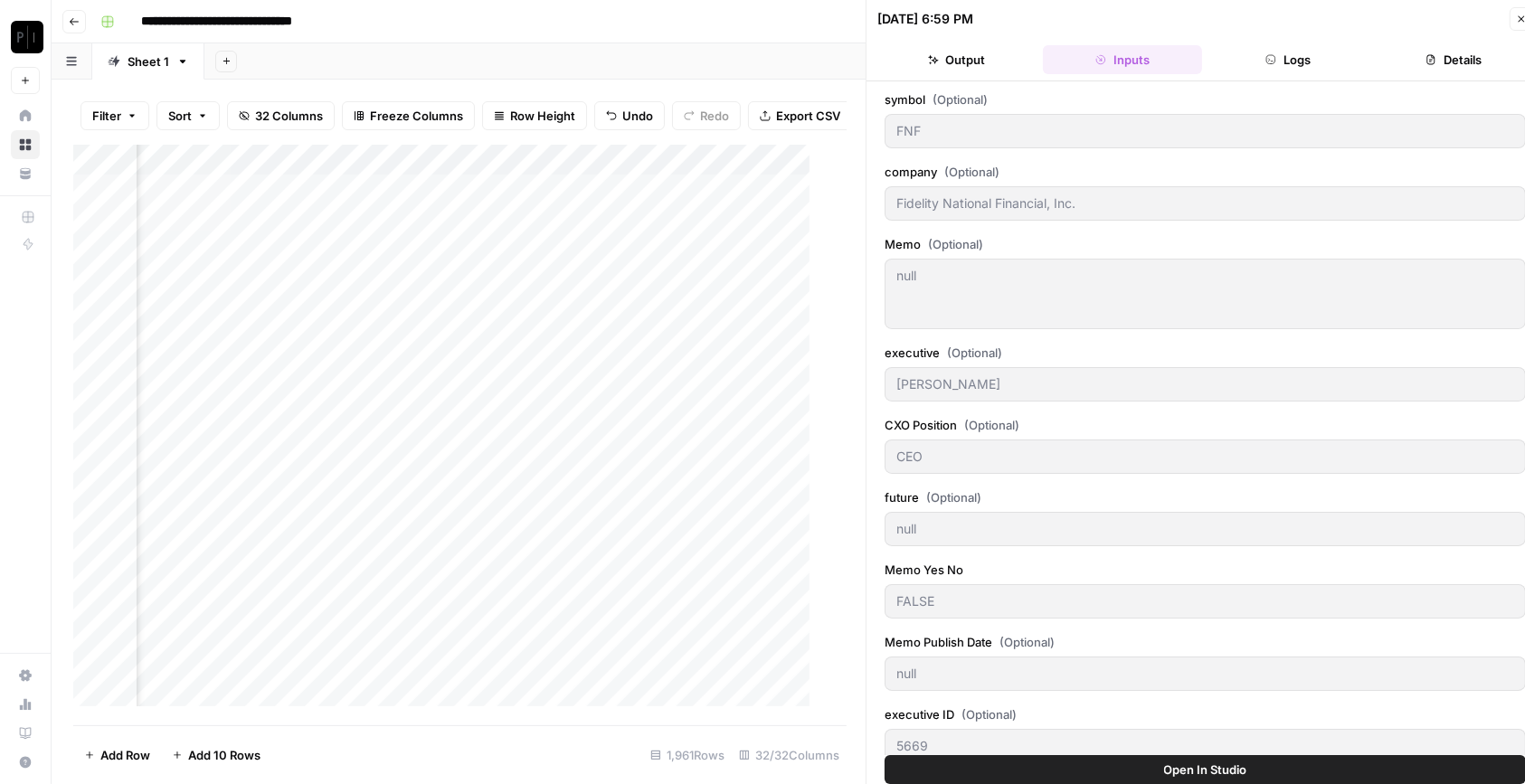
scroll to position [257, 0]
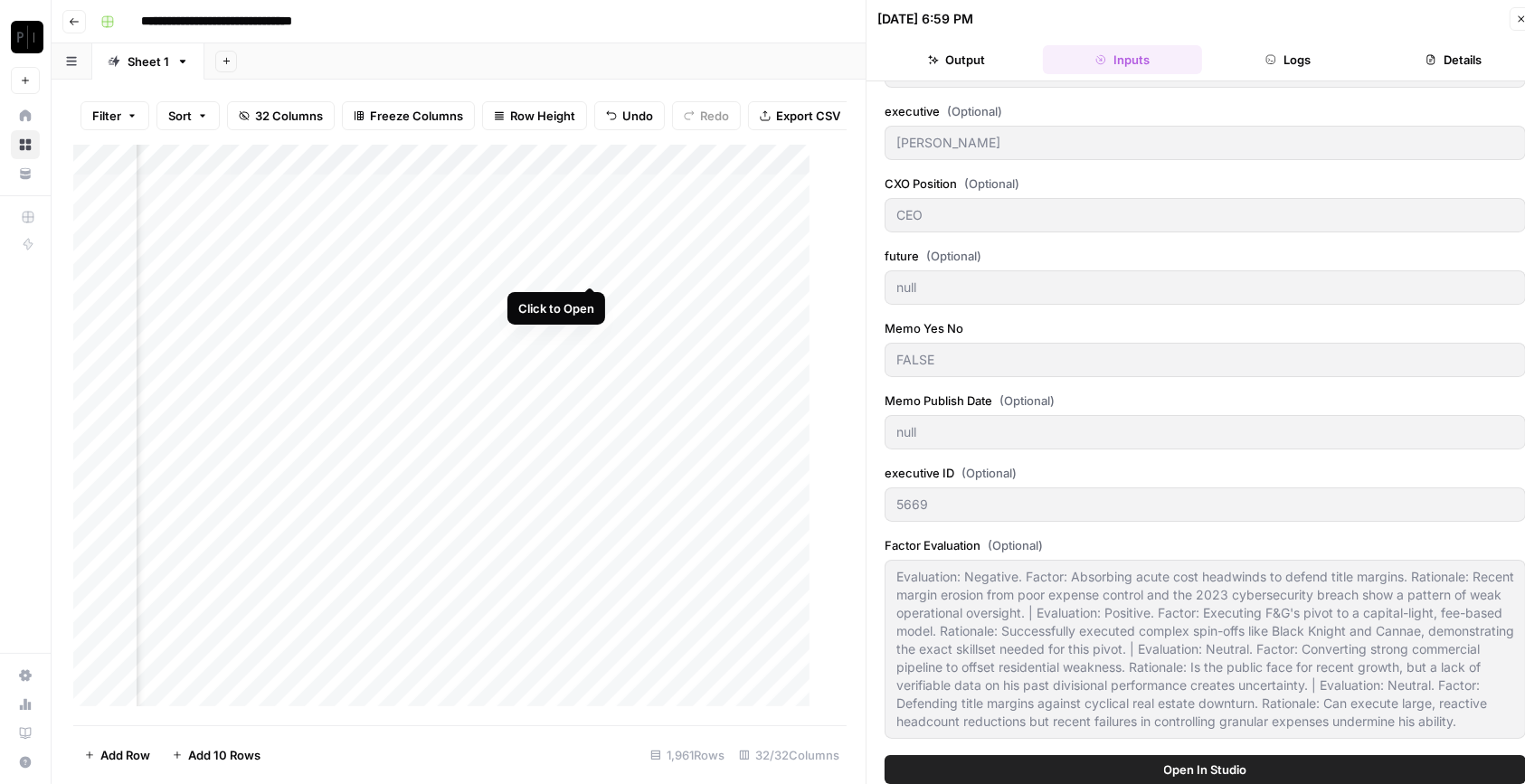
click at [587, 264] on div "Add Column" at bounding box center [450, 435] width 755 height 580
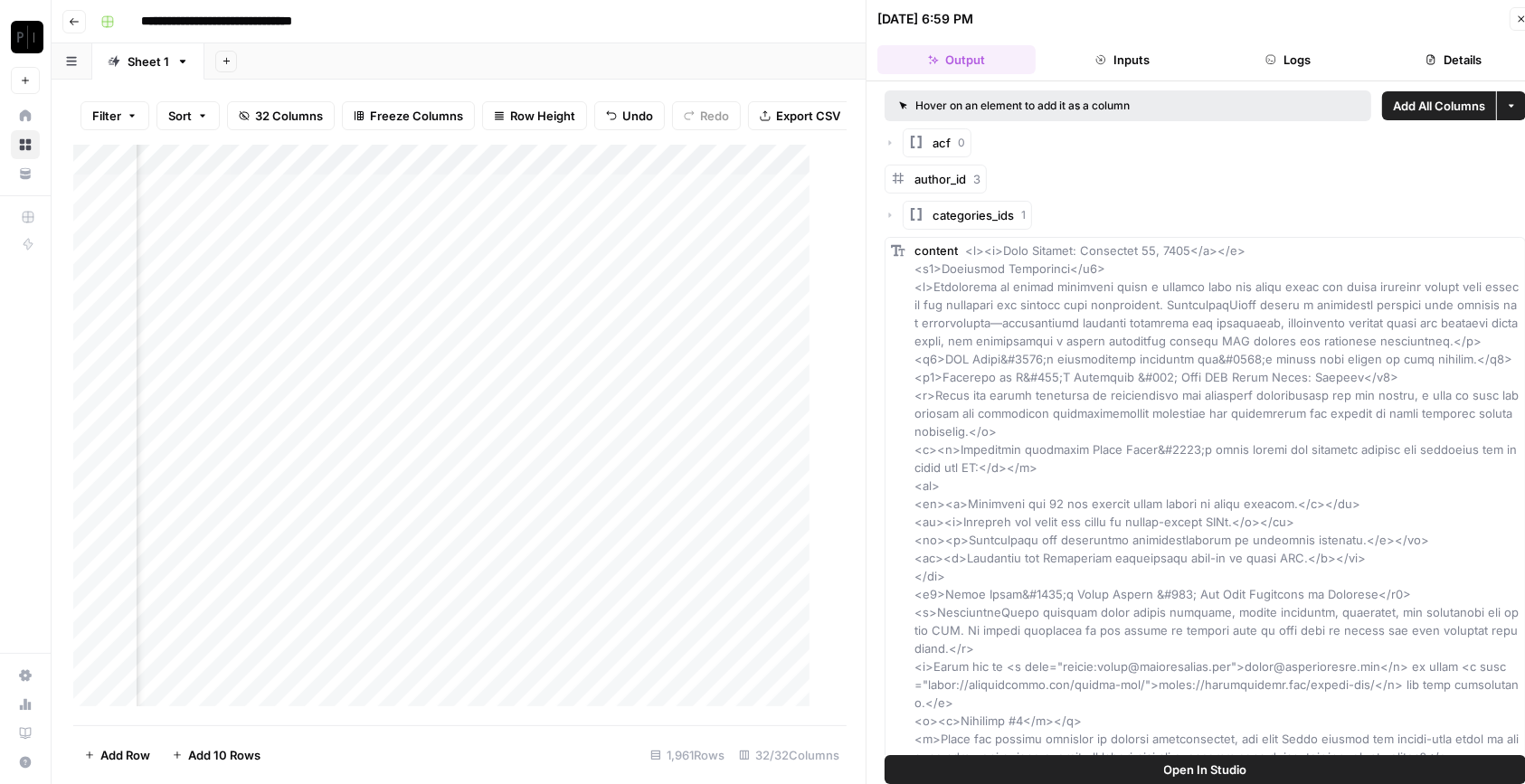
click at [1136, 62] on button "Inputs" at bounding box center [1122, 59] width 158 height 29
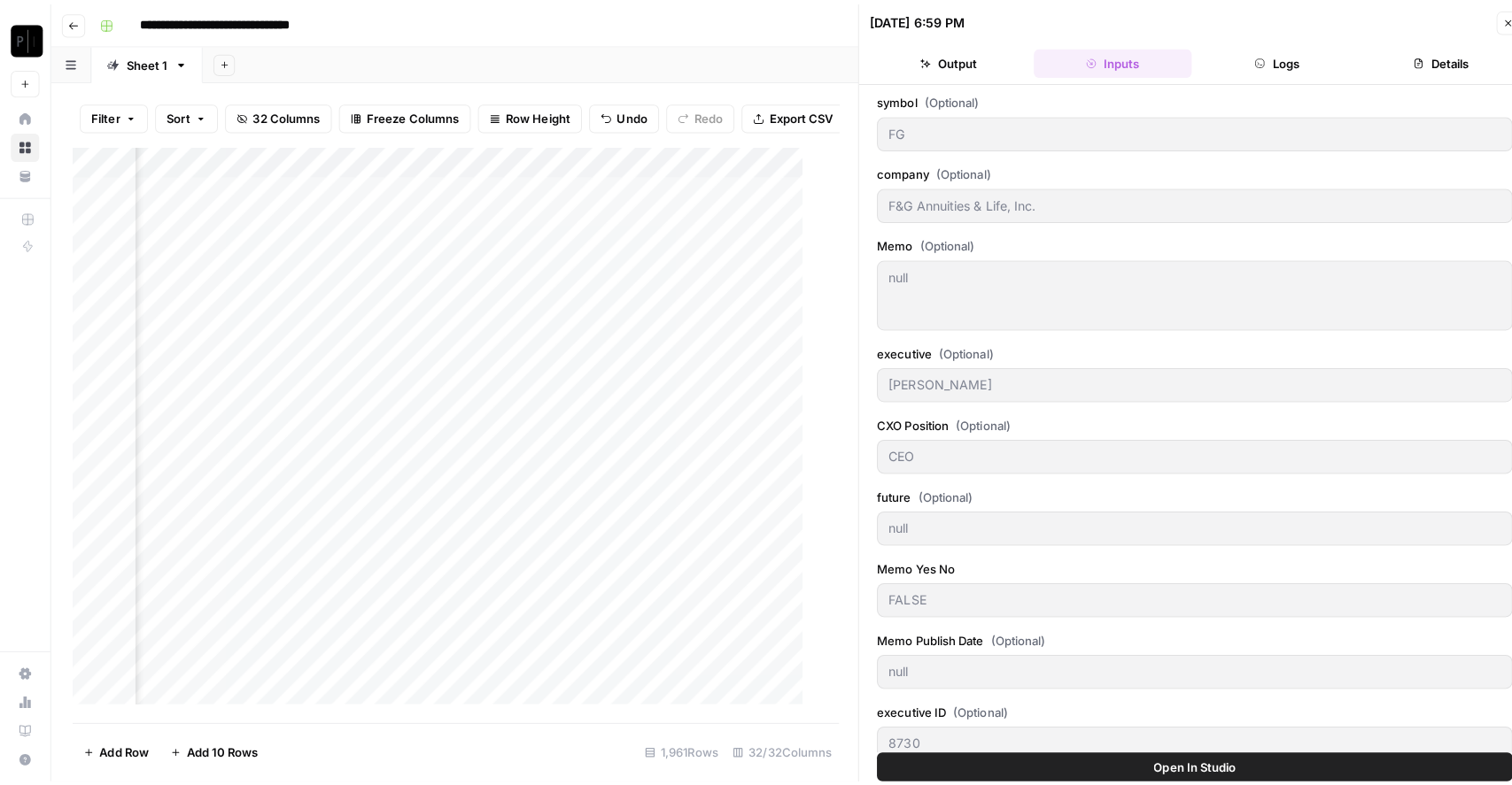
scroll to position [252, 0]
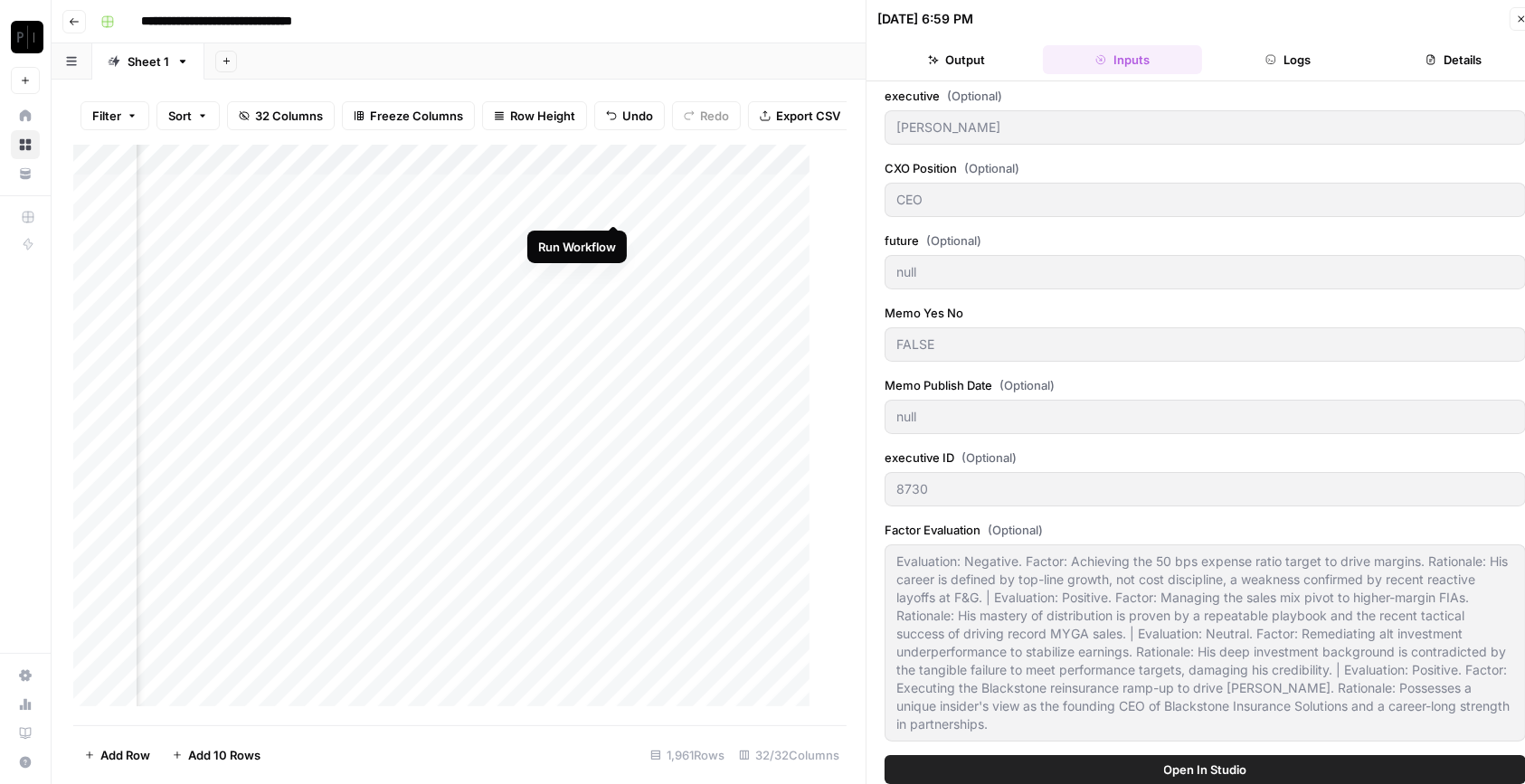
click at [614, 201] on div "Add Column" at bounding box center [450, 435] width 755 height 580
click at [612, 237] on div "Add Column" at bounding box center [450, 435] width 755 height 580
click at [615, 268] on div "Add Column" at bounding box center [450, 435] width 755 height 580
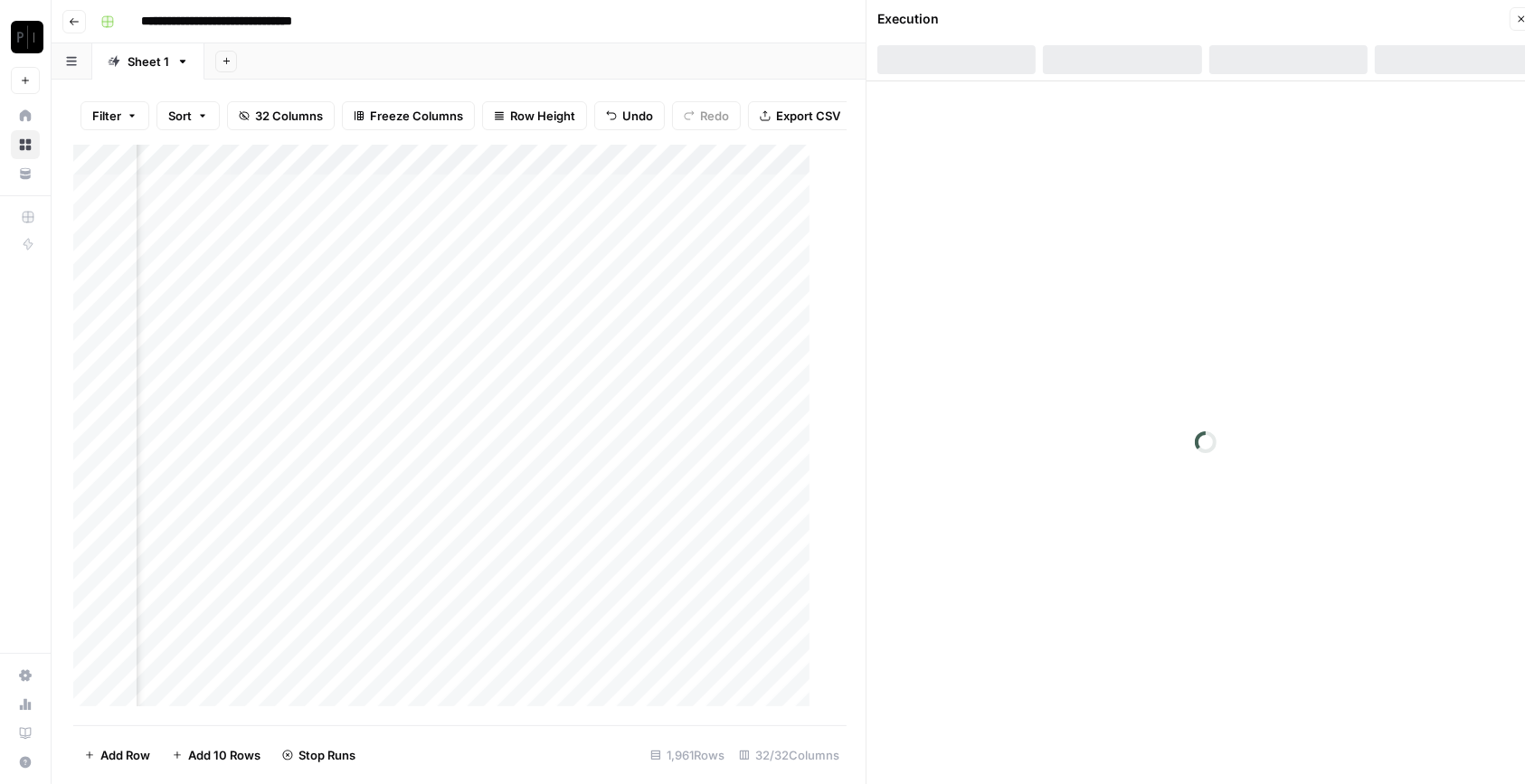
click at [613, 297] on div "Add Column" at bounding box center [450, 435] width 755 height 580
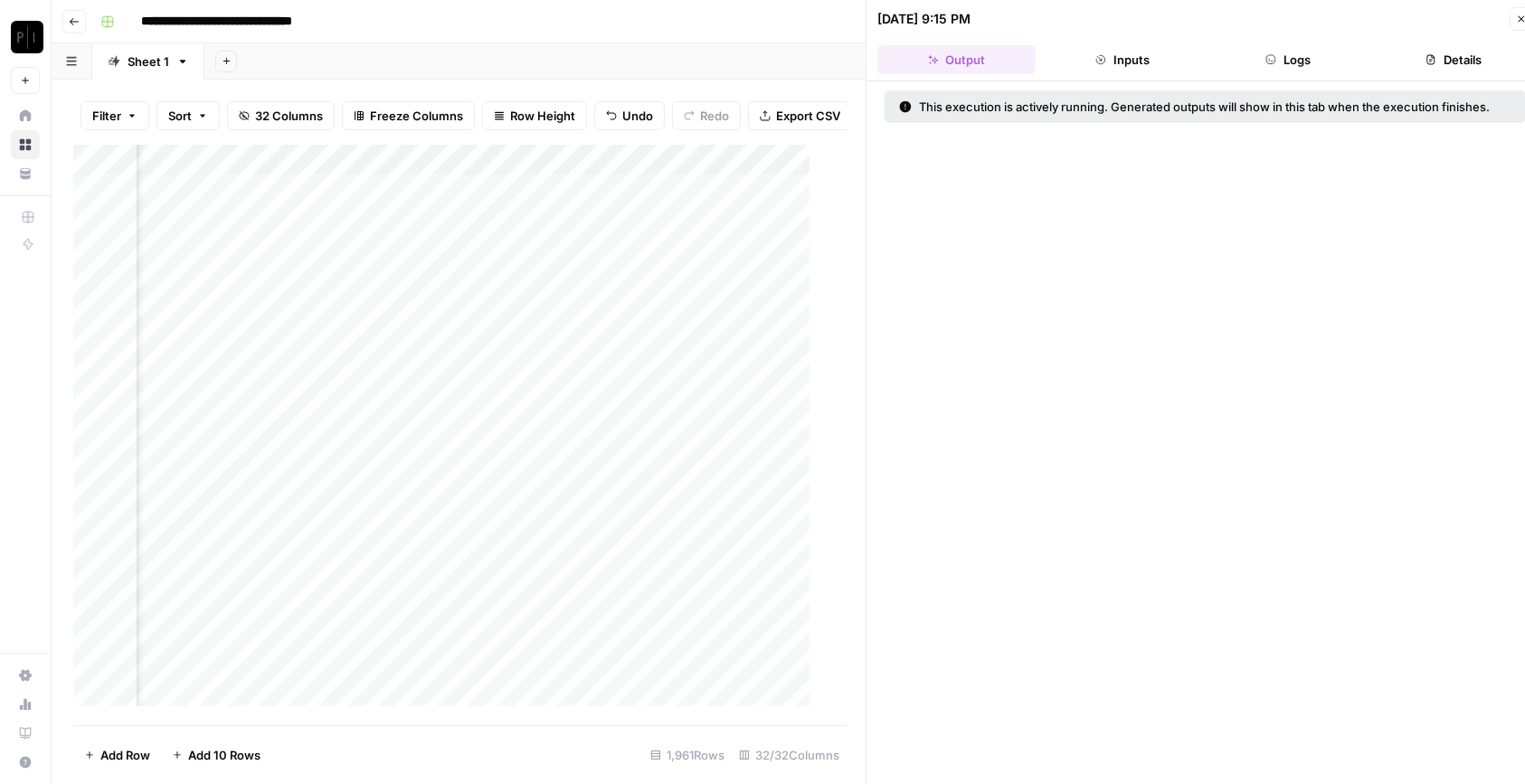
click at [439, 326] on div "Add Column" at bounding box center [450, 435] width 755 height 580
click at [443, 355] on div "Add Column" at bounding box center [450, 435] width 755 height 580
click at [440, 389] on div "Add Column" at bounding box center [450, 435] width 755 height 580
click at [441, 419] on div "Add Column" at bounding box center [450, 435] width 755 height 580
click at [441, 444] on div "Add Column" at bounding box center [450, 435] width 755 height 580
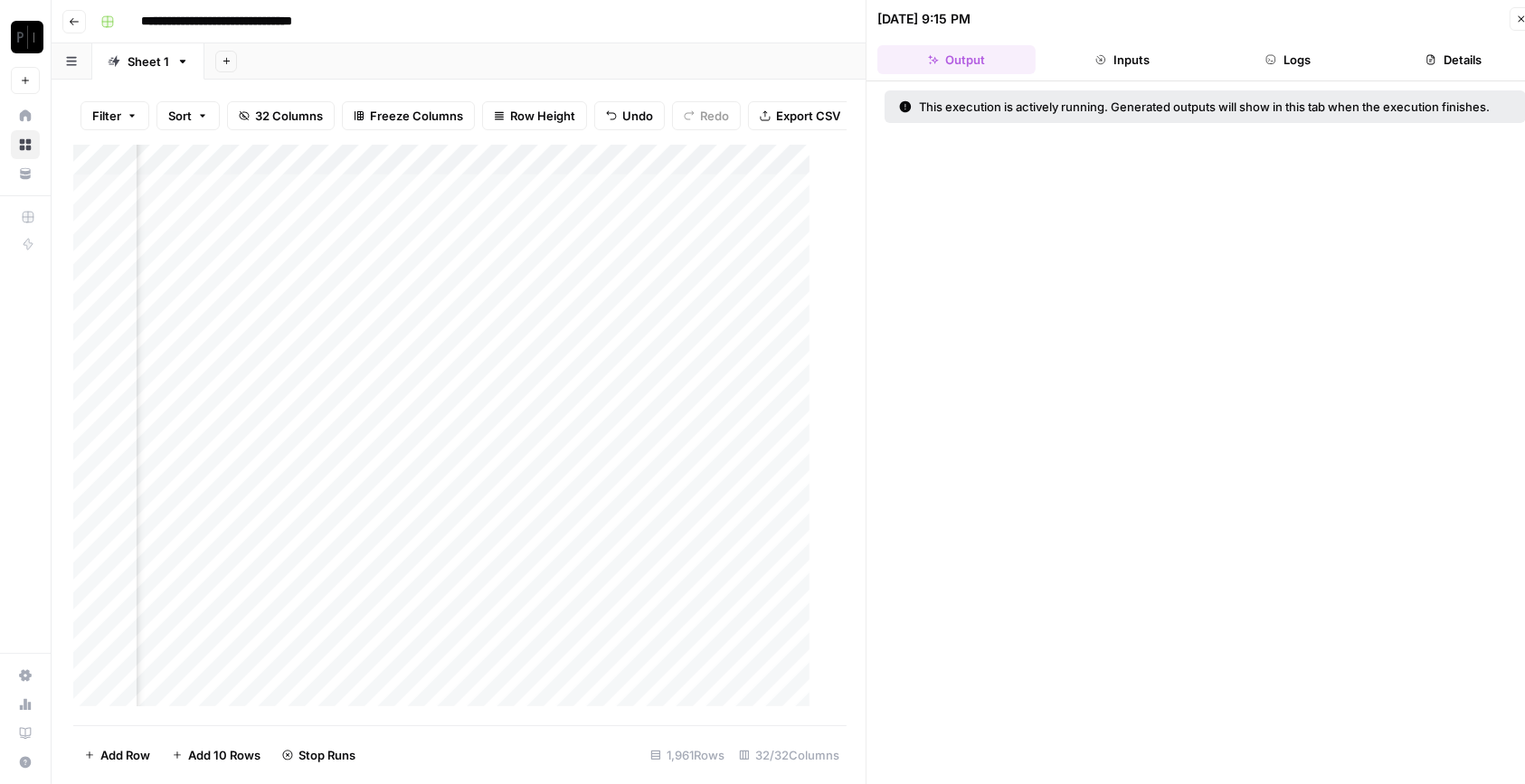
click at [430, 481] on div "Add Column" at bounding box center [450, 435] width 755 height 580
click at [1521, 25] on button "Close" at bounding box center [1521, 19] width 23 height 23
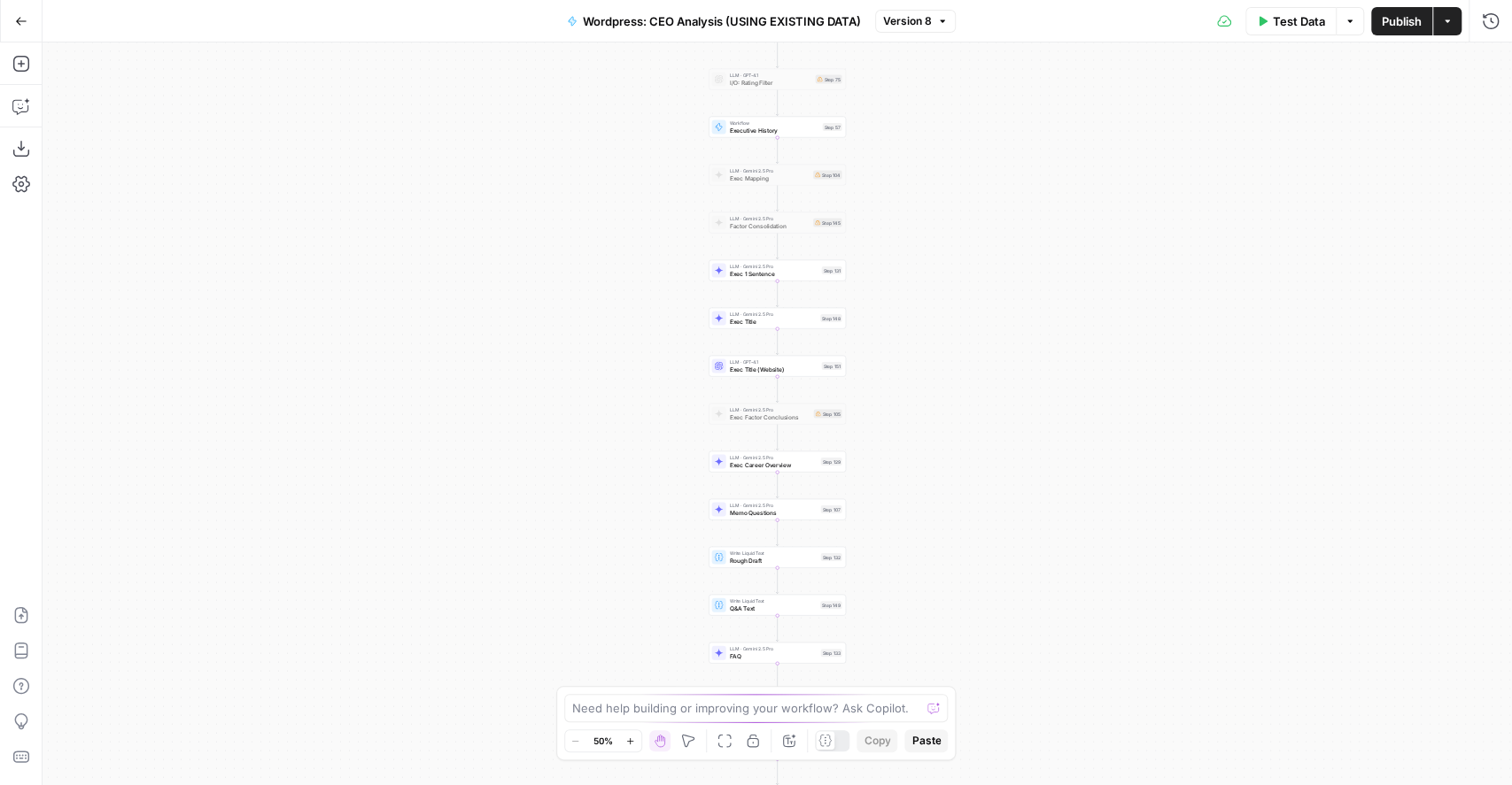
click at [796, 321] on span "Exec Title" at bounding box center [774, 320] width 88 height 9
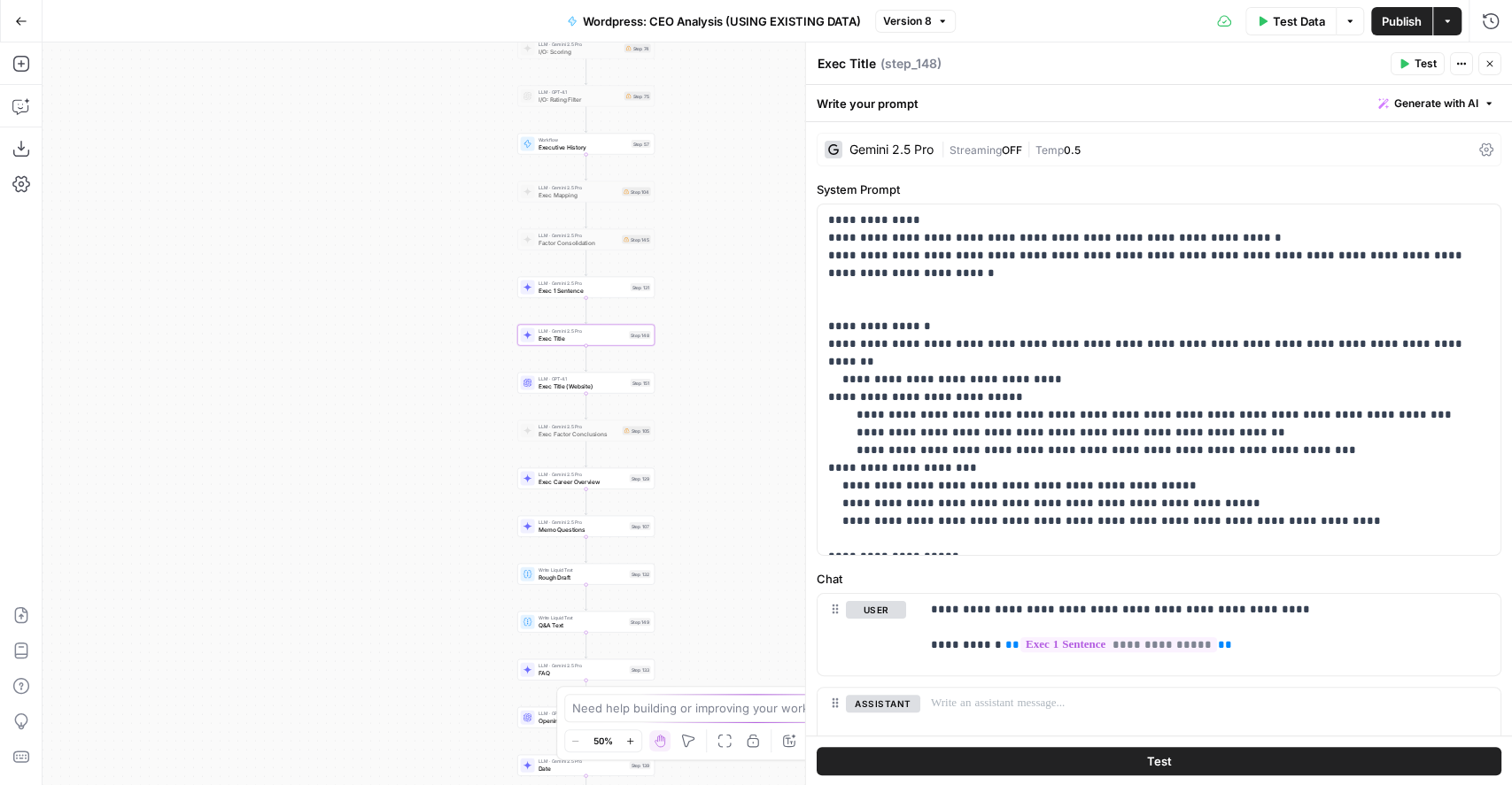
drag, startPoint x: 562, startPoint y: 327, endPoint x: 370, endPoint y: 343, distance: 192.7
click at [370, 343] on div "Workflow Input Settings Inputs Run Code · Python Work History Step 142 LLM · GP…" at bounding box center [777, 414] width 1469 height 743
click at [581, 291] on span "Exec 1 Sentence" at bounding box center [582, 290] width 89 height 9
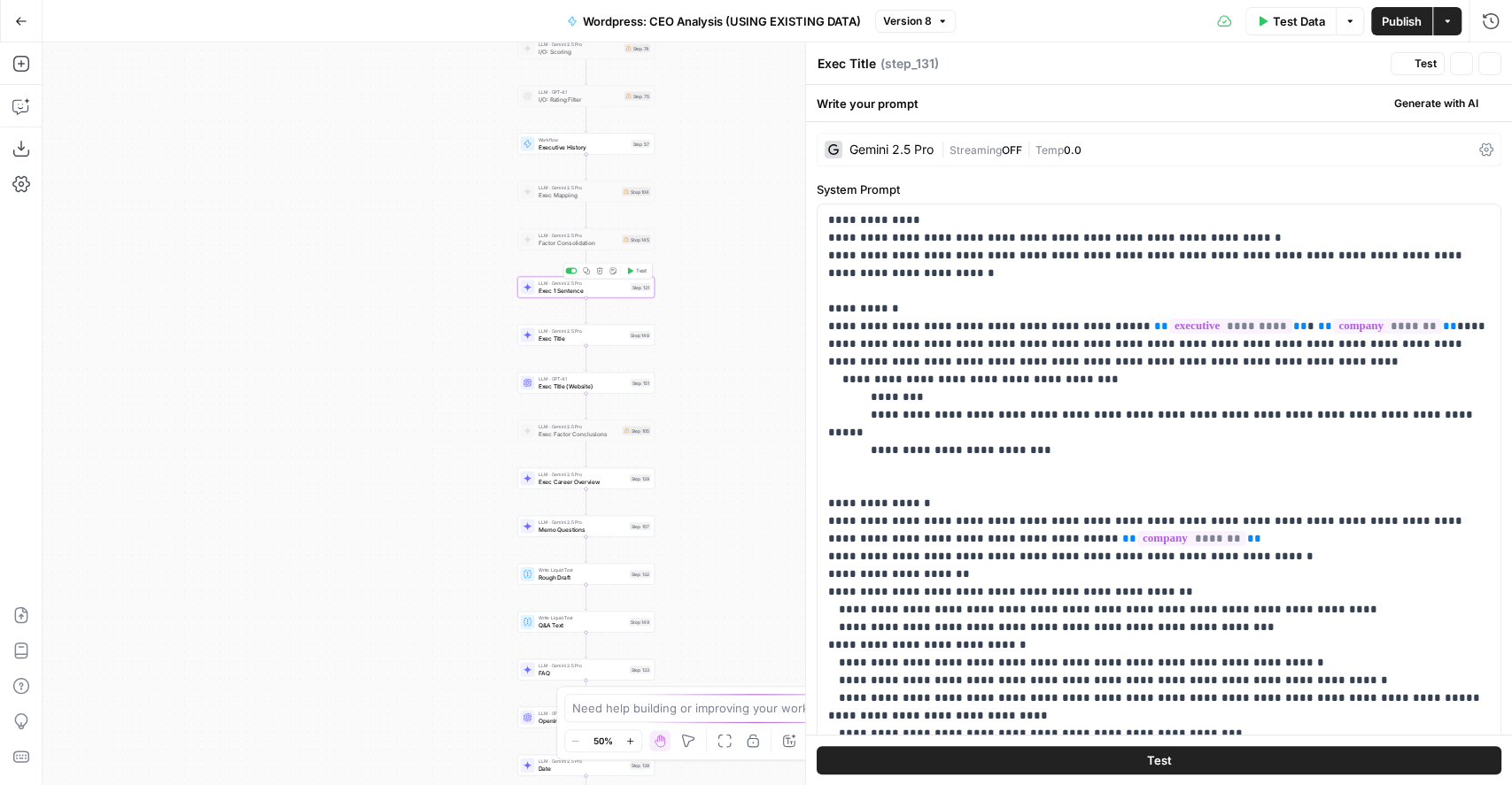
type textarea "Exec 1 Sentence"
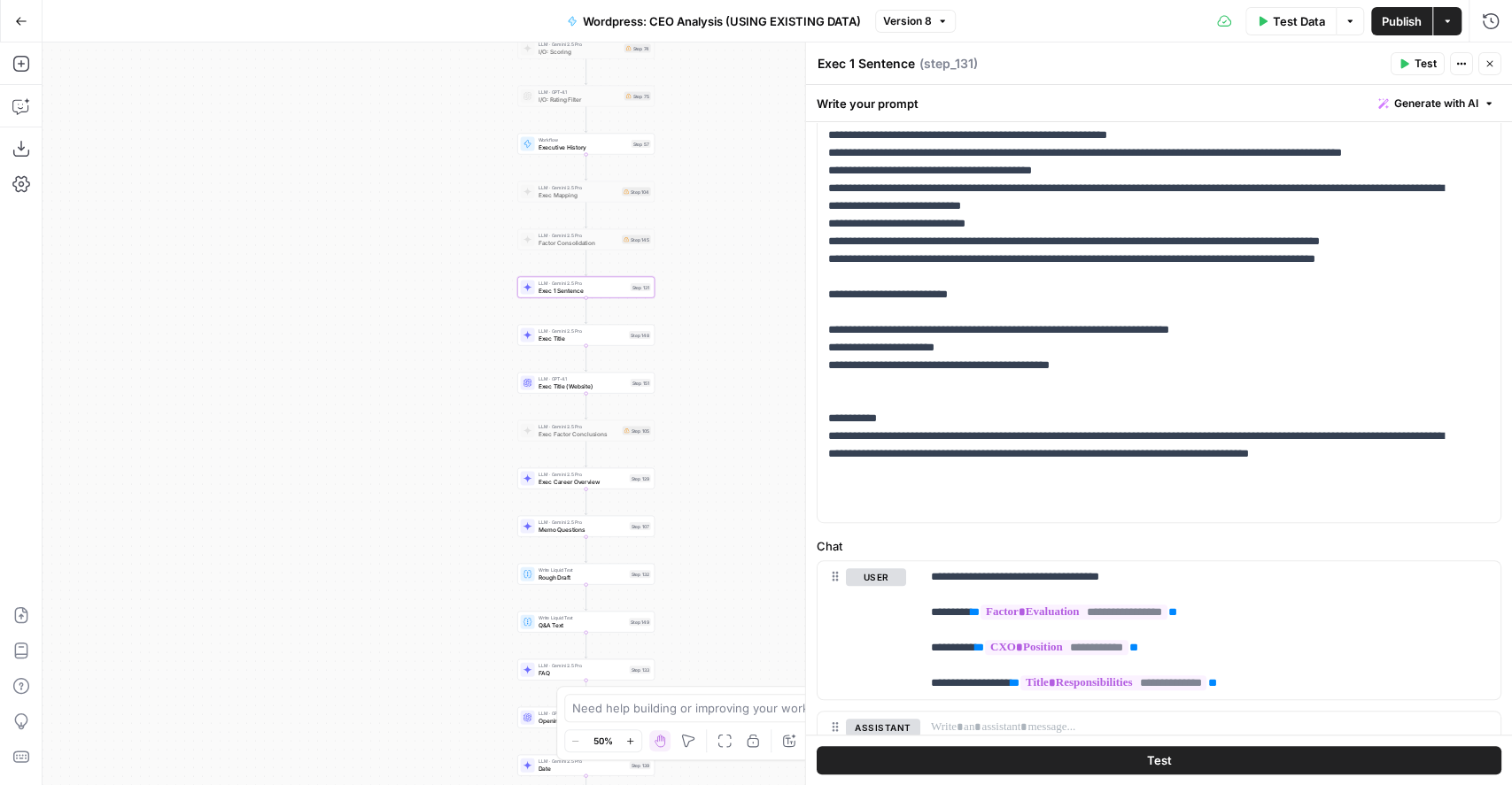
scroll to position [160, 0]
drag, startPoint x: 985, startPoint y: 487, endPoint x: 917, endPoint y: 488, distance: 68.0
click at [917, 488] on p "**********" at bounding box center [1140, 82] width 625 height 868
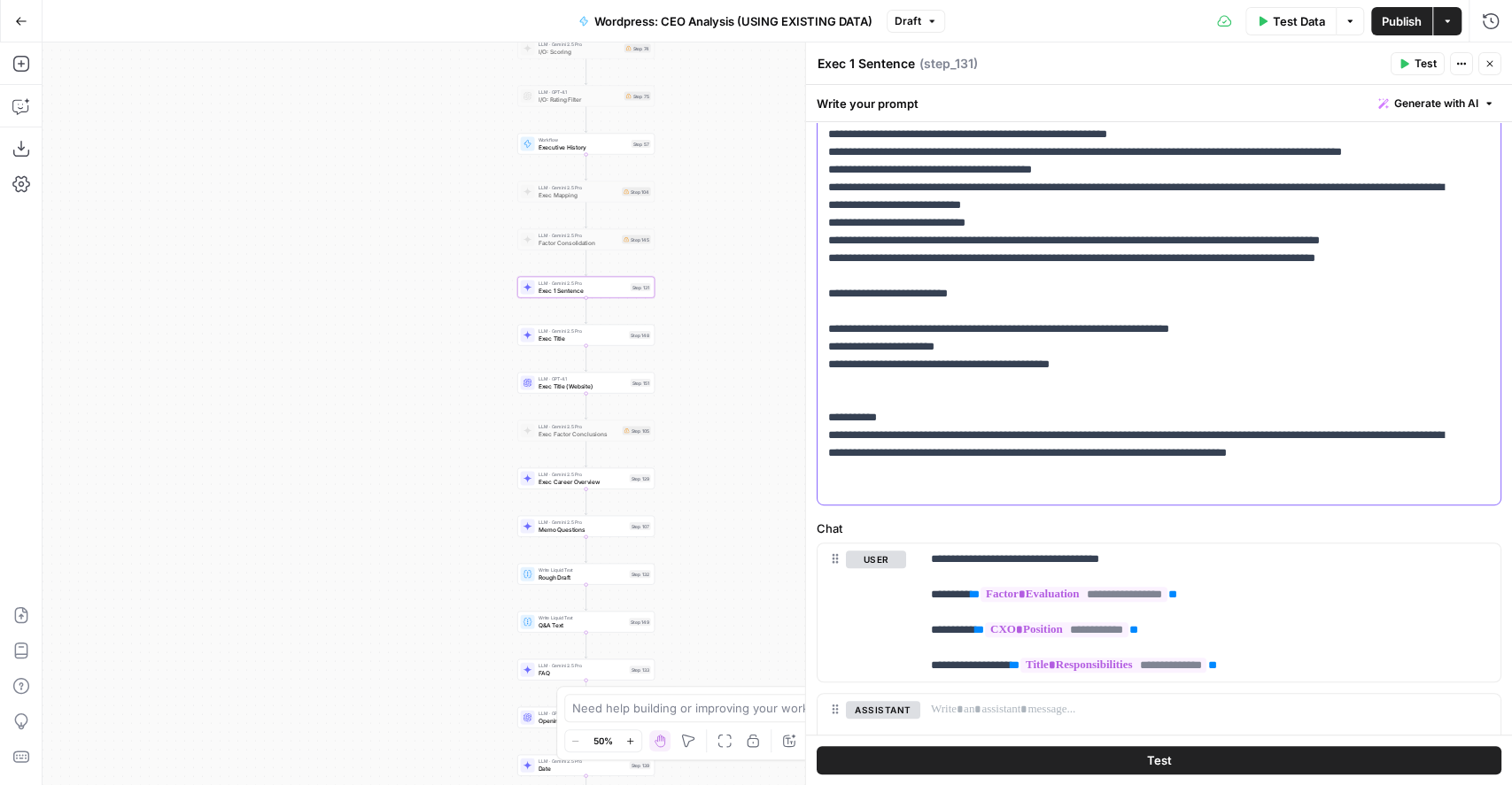
scroll to position [403, 0]
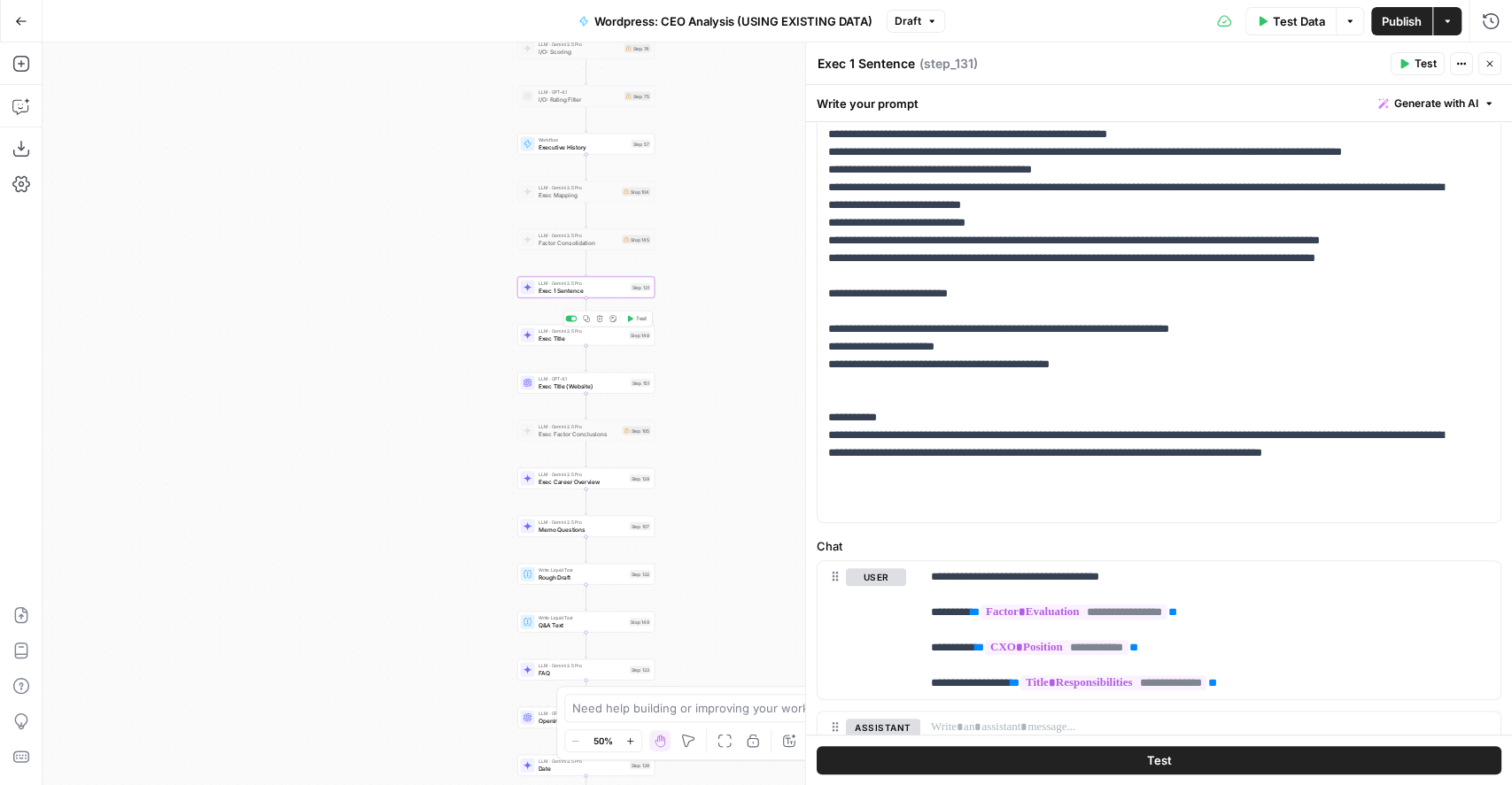
click at [567, 332] on span "LLM · Gemini 2.5 Pro" at bounding box center [582, 330] width 88 height 7
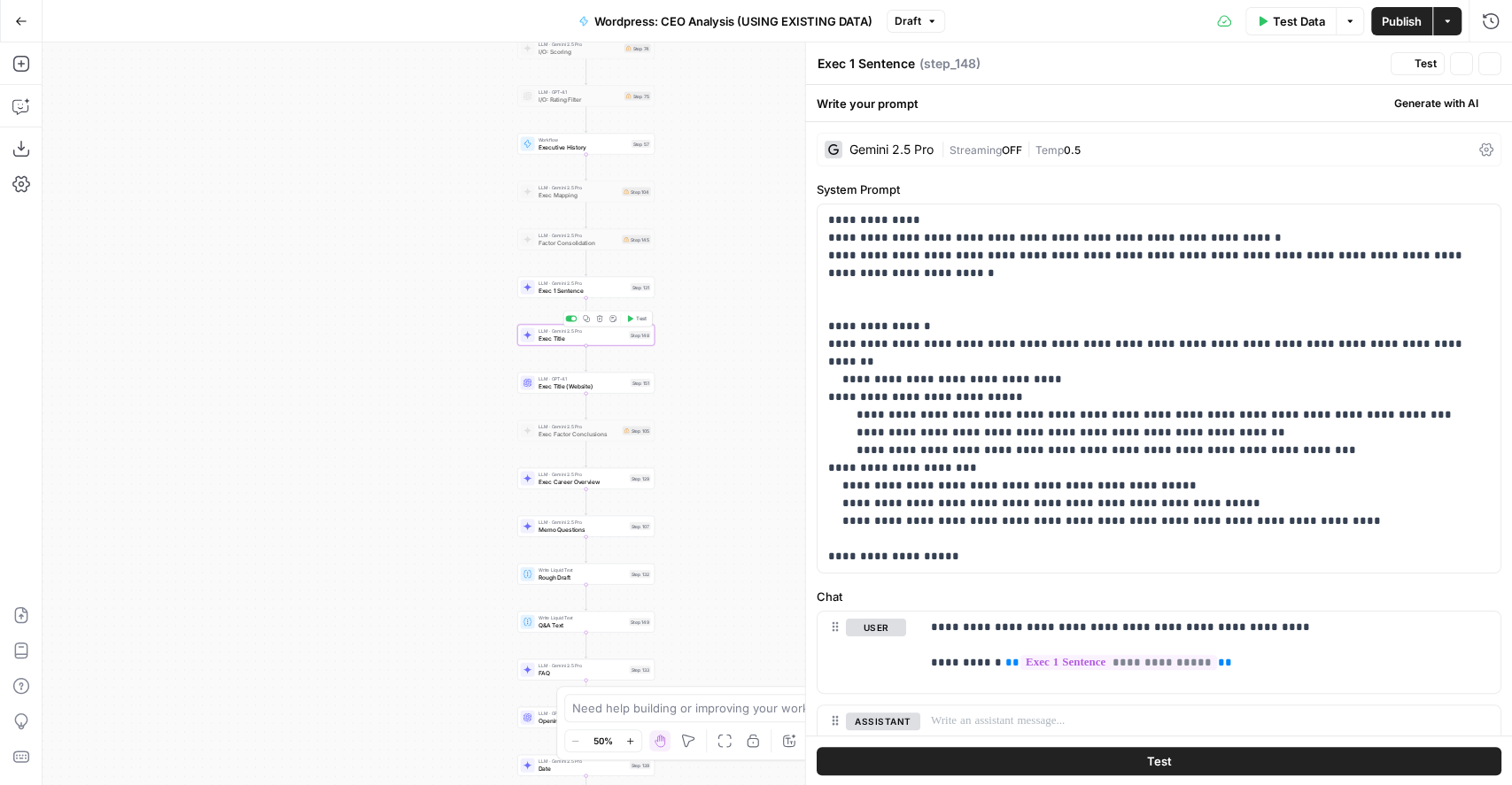
type textarea "Exec Title"
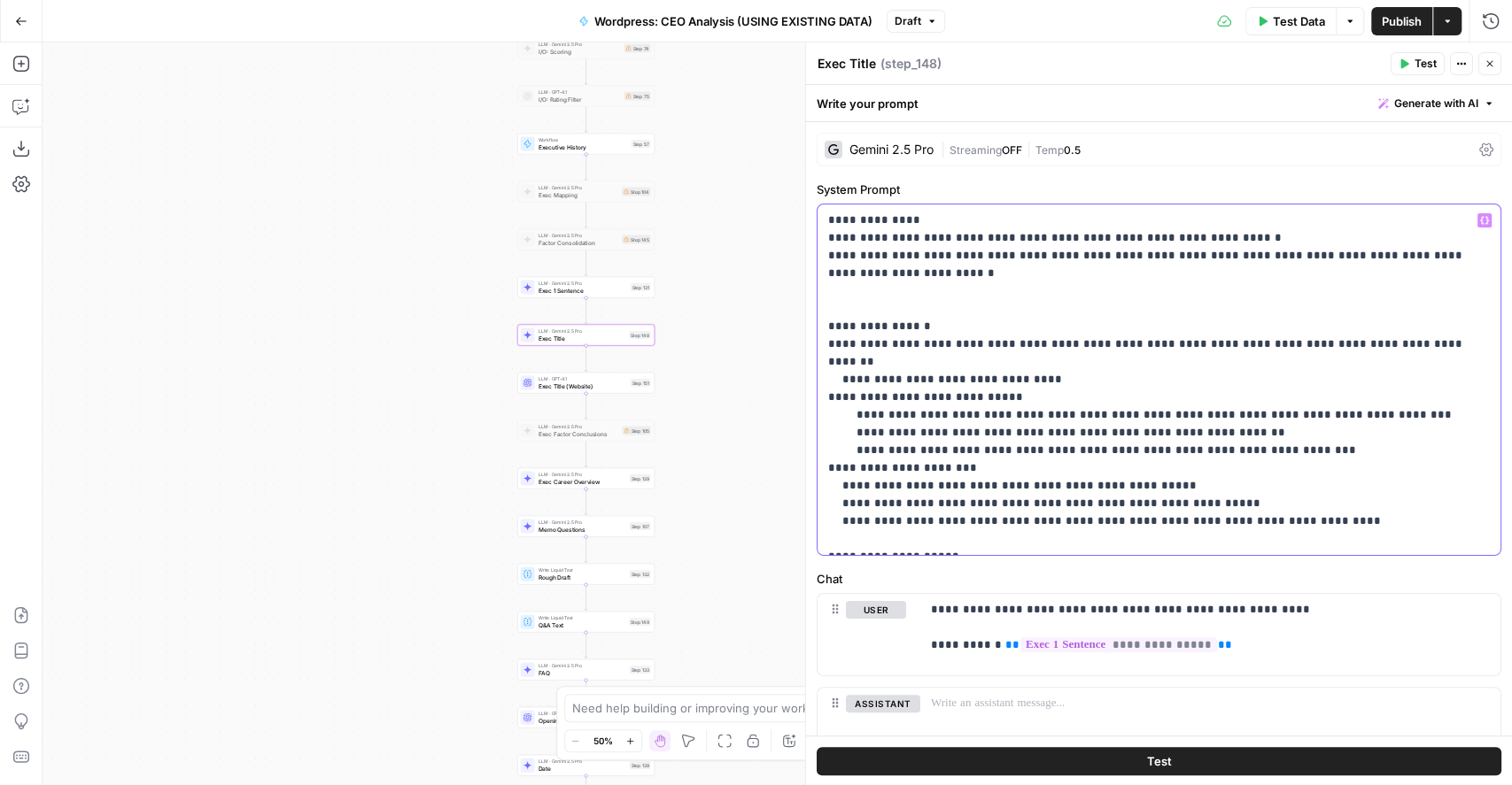
click at [1151, 469] on p "**********" at bounding box center [1150, 380] width 644 height 337
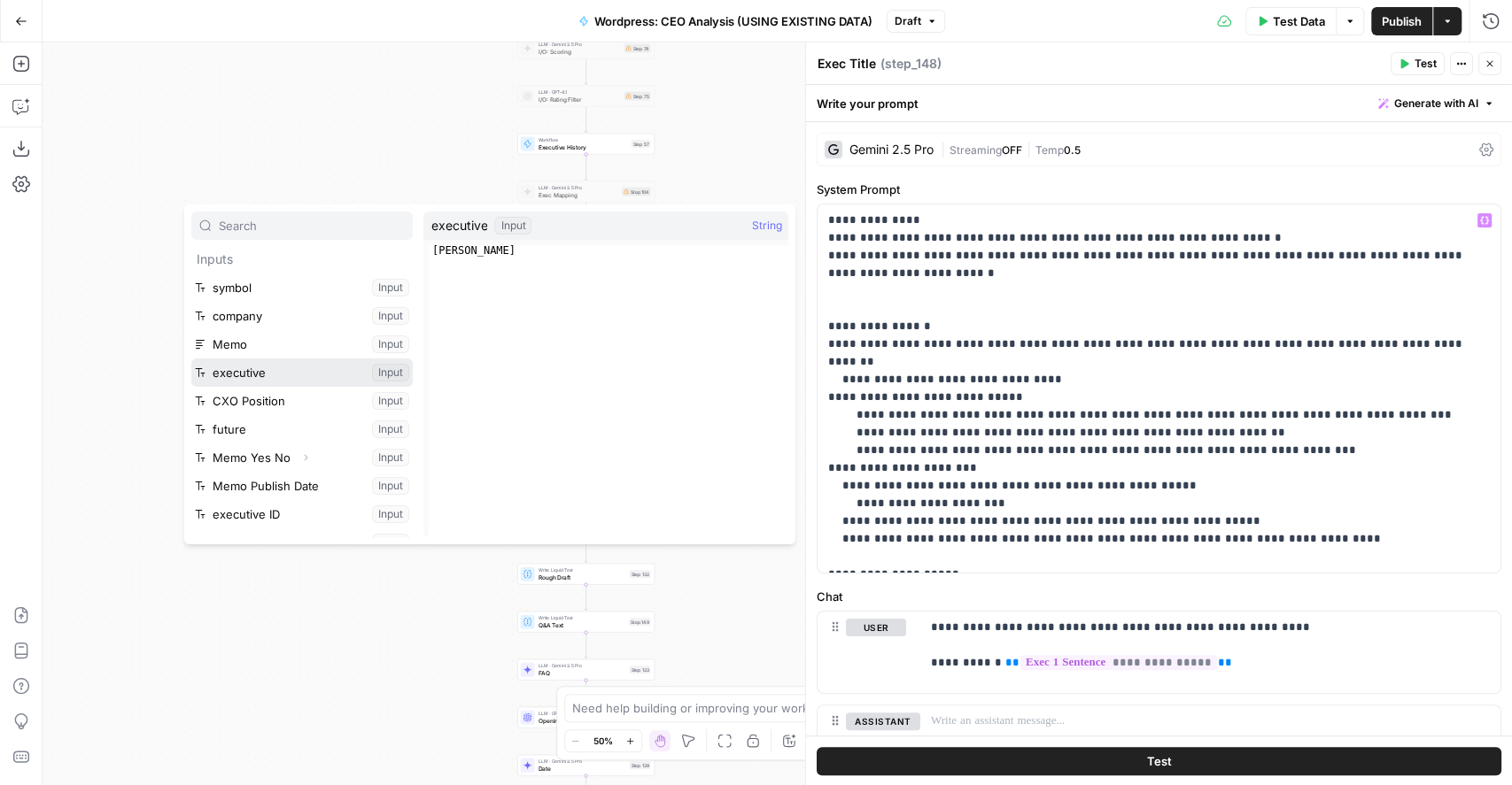
click at [284, 371] on button "Select variable executive" at bounding box center [302, 373] width 221 height 29
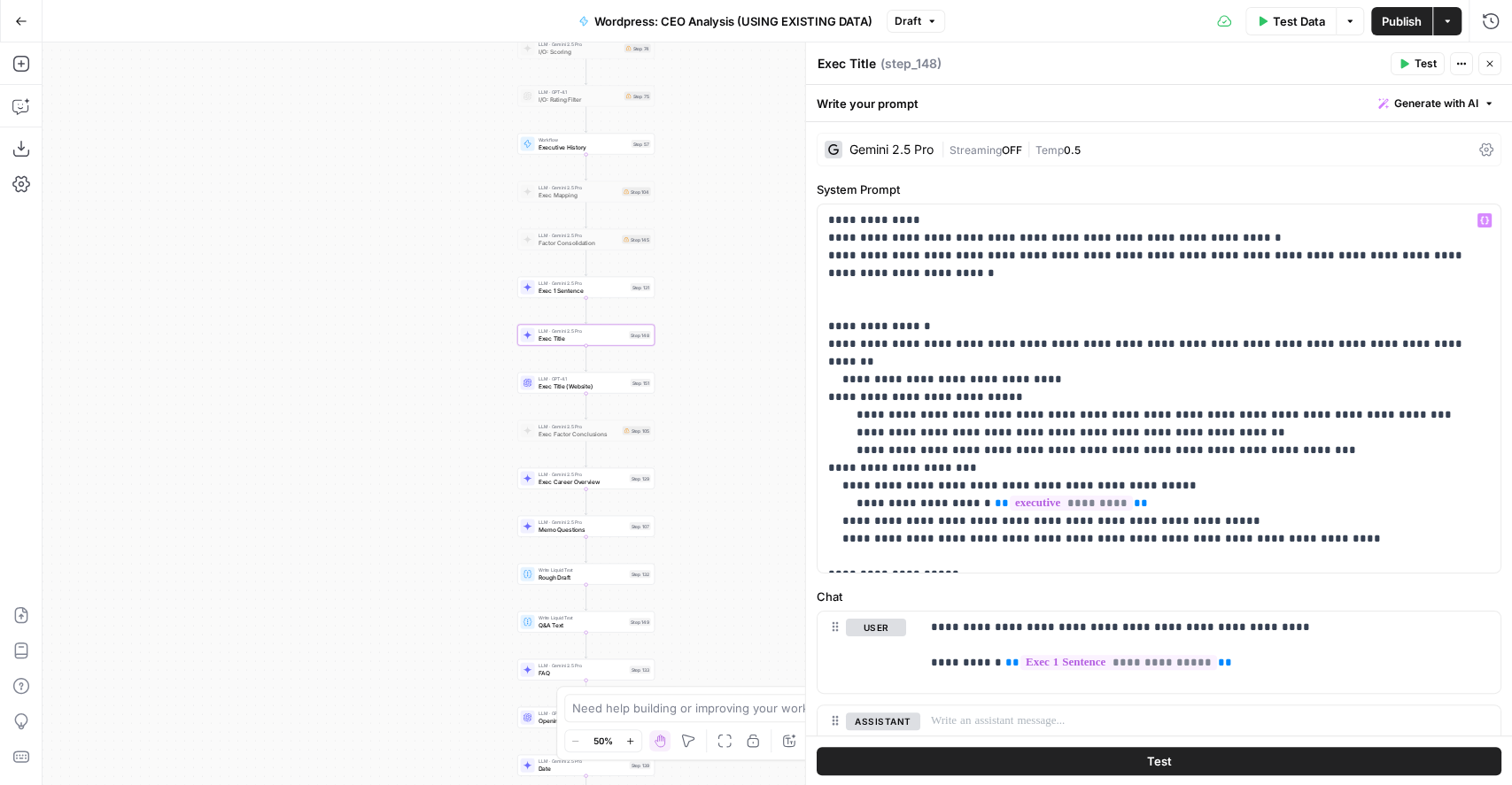
click at [1403, 24] on span "Publish" at bounding box center [1401, 21] width 40 height 18
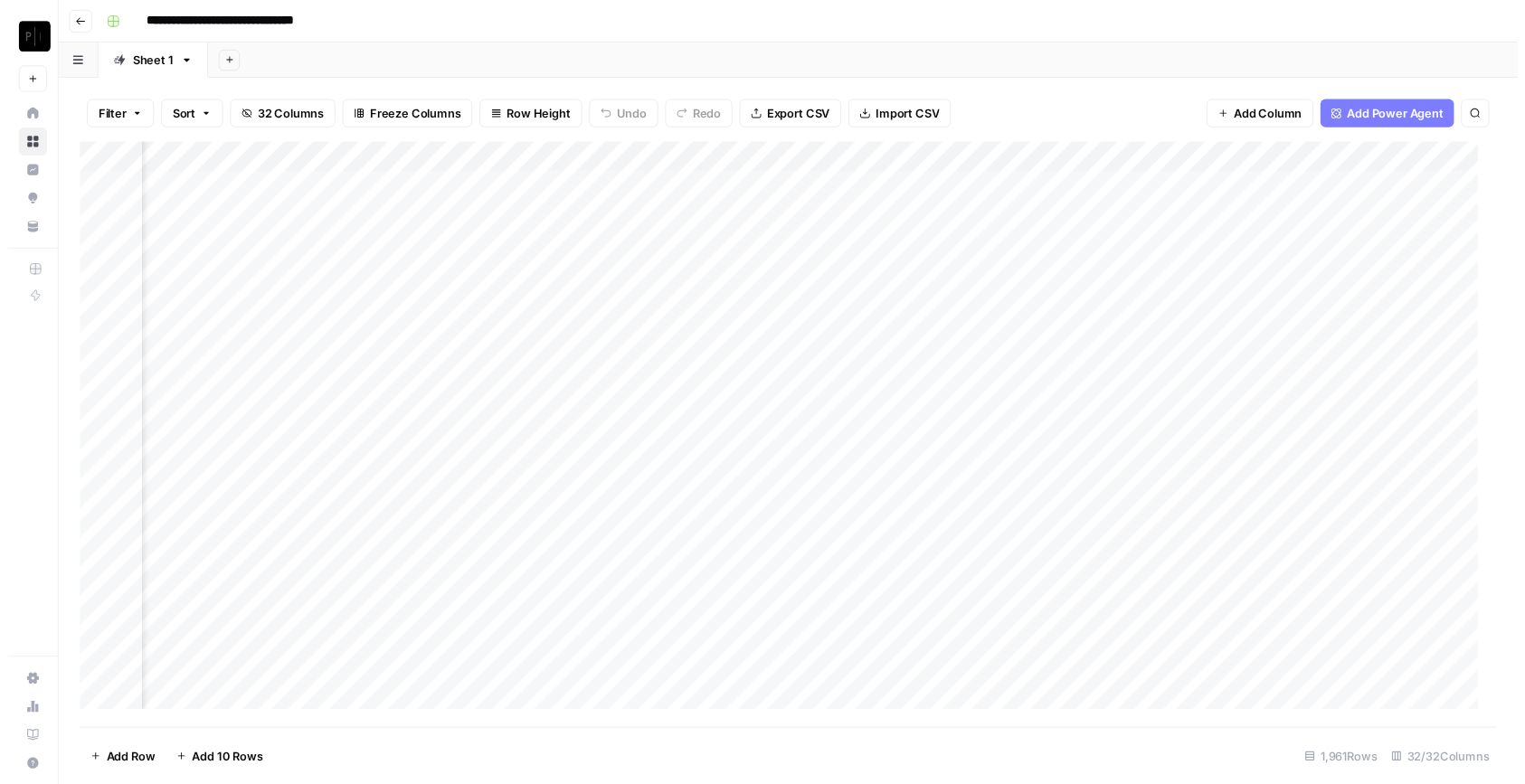
scroll to position [0, 2143]
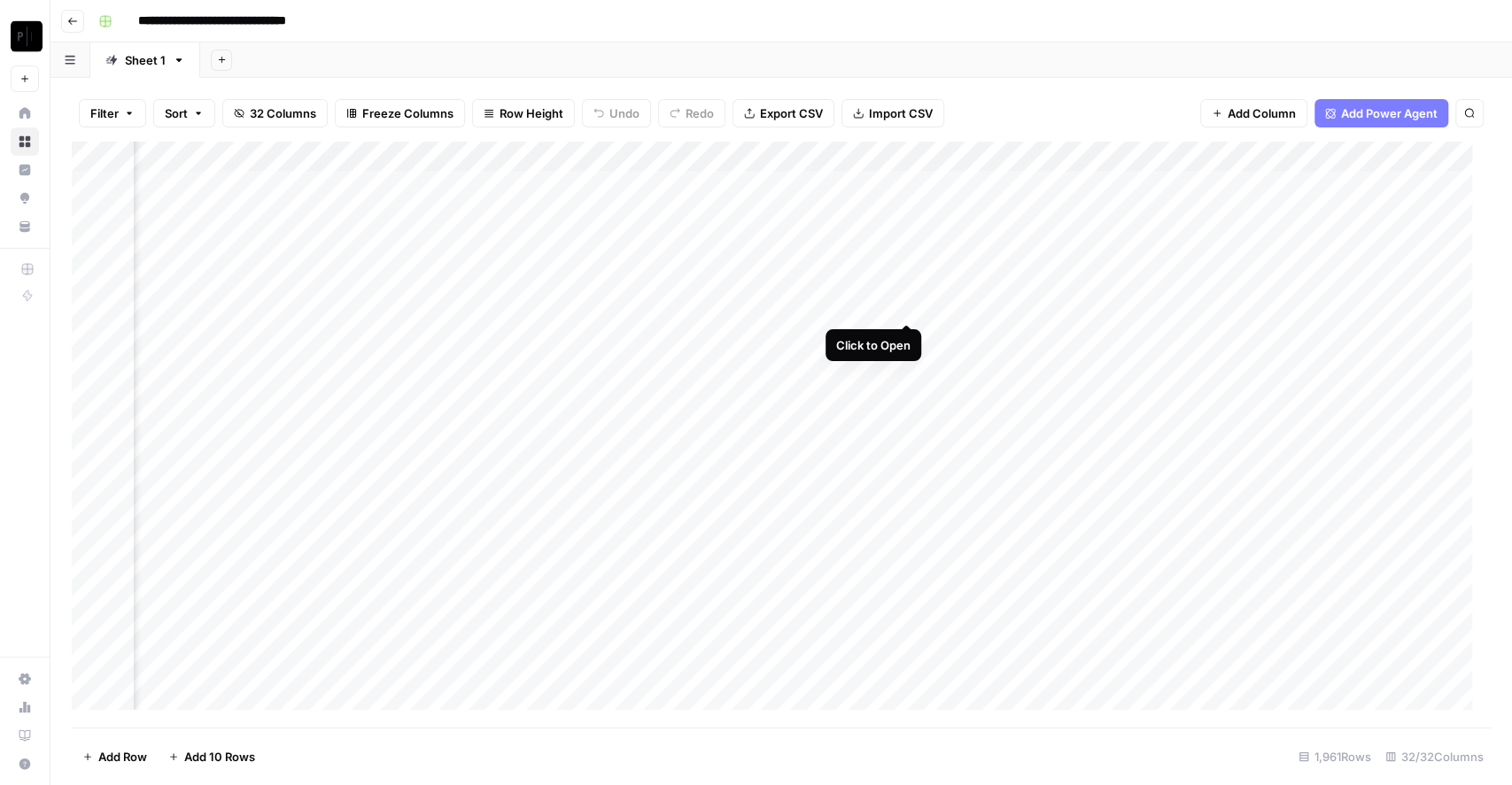
click at [903, 303] on div "Add Column" at bounding box center [780, 435] width 1419 height 587
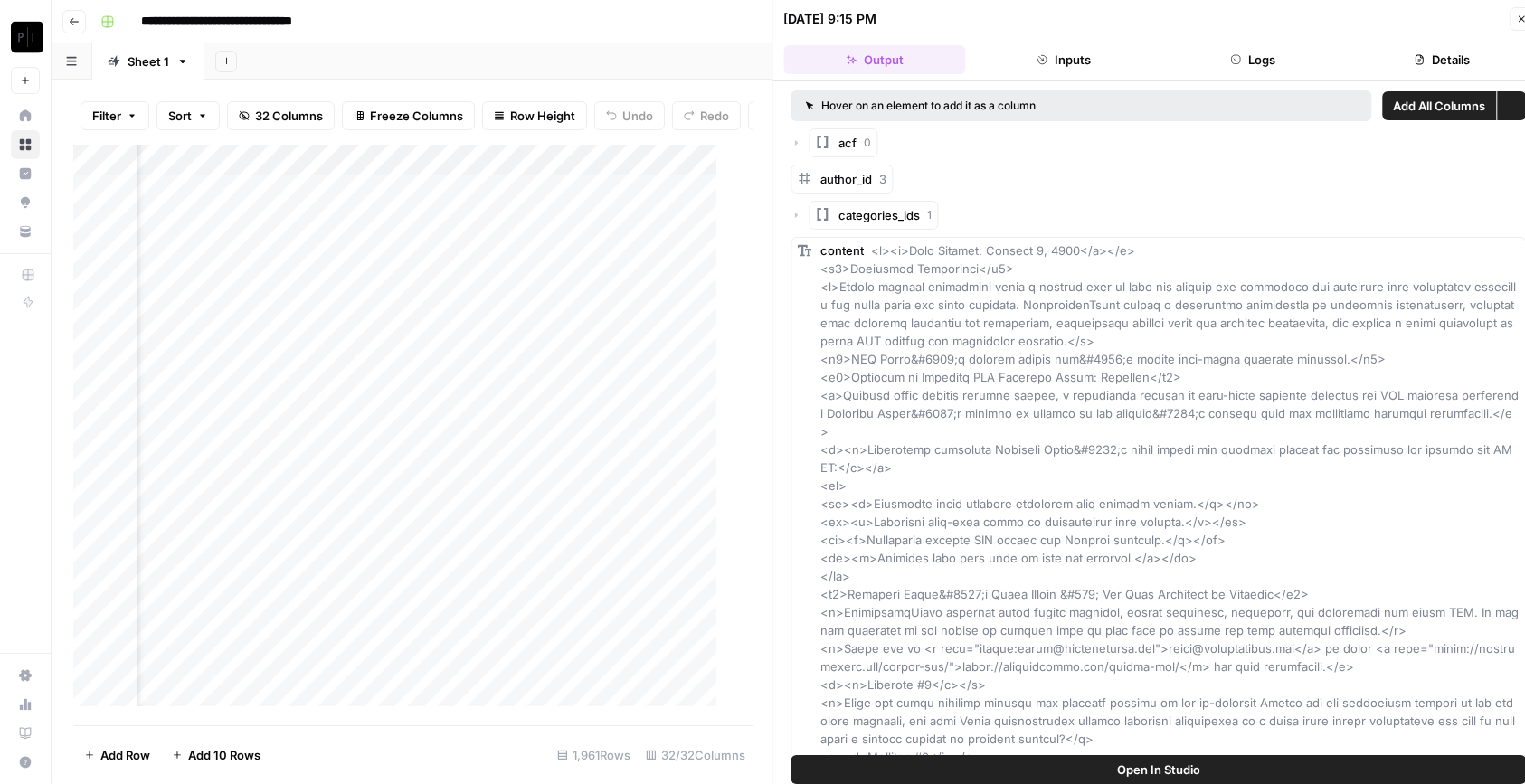
click at [1283, 56] on button "Logs" at bounding box center [1253, 59] width 182 height 29
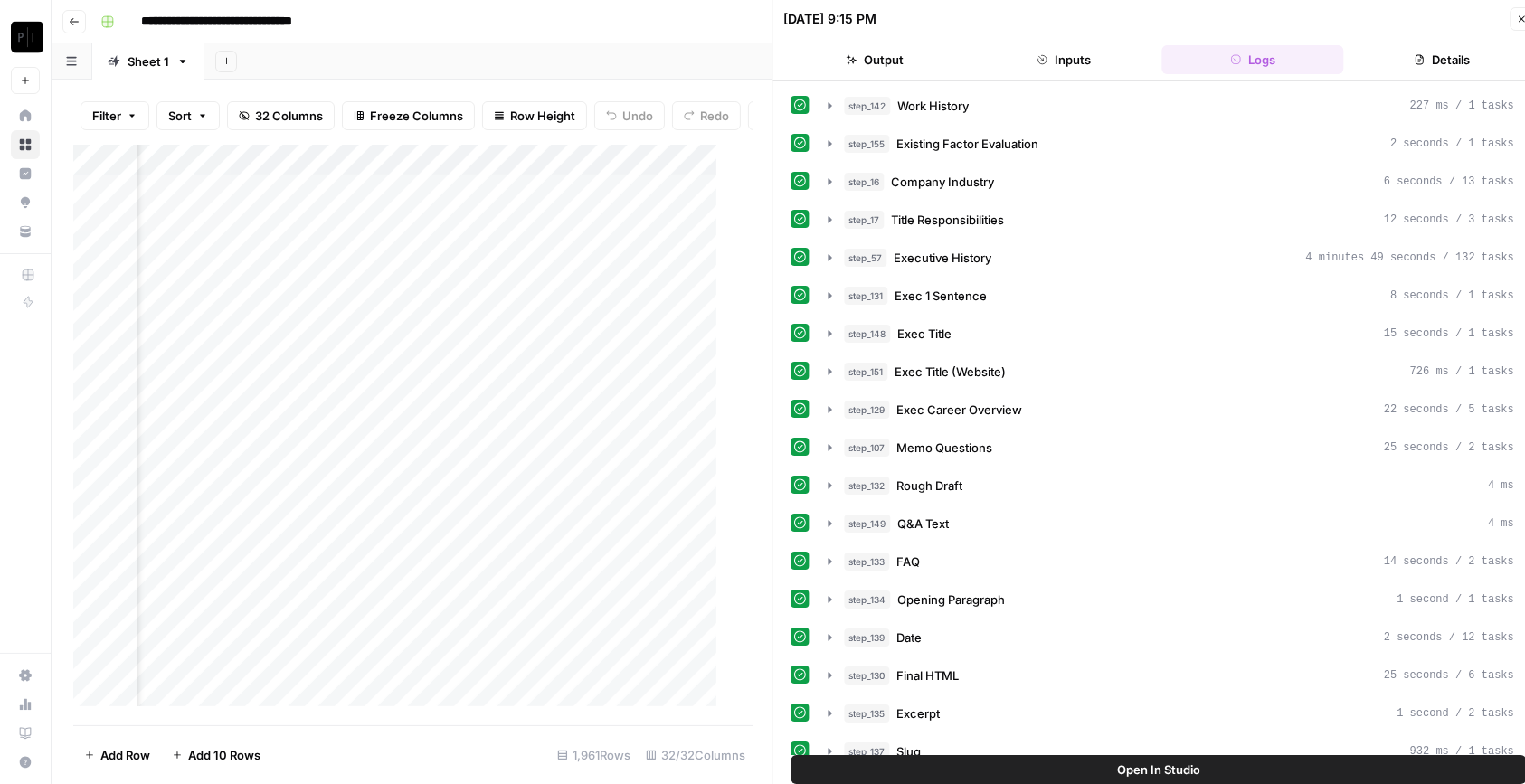
click at [1065, 58] on button "Inputs" at bounding box center [1064, 59] width 182 height 29
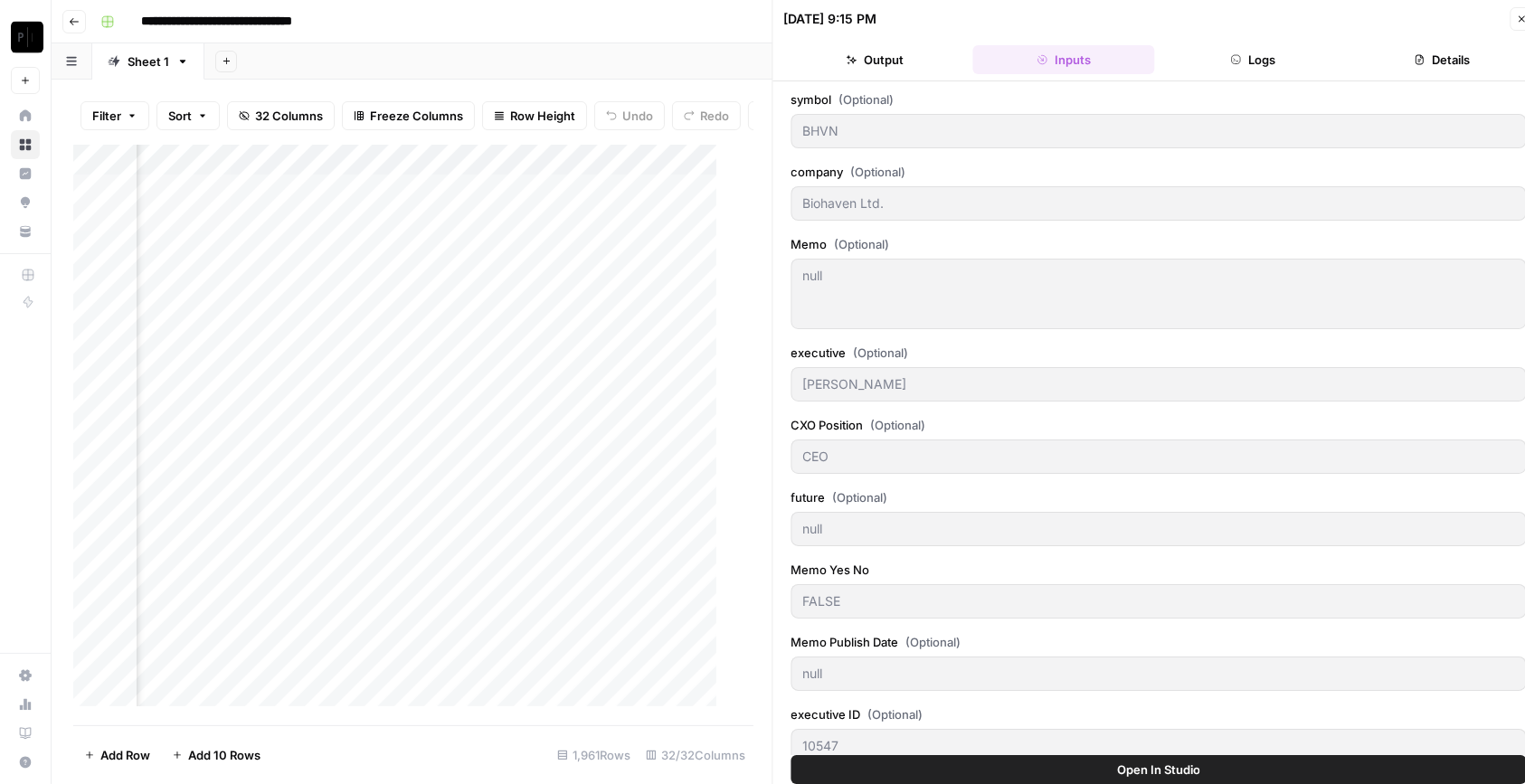
click at [934, 64] on button "Output" at bounding box center [875, 59] width 182 height 29
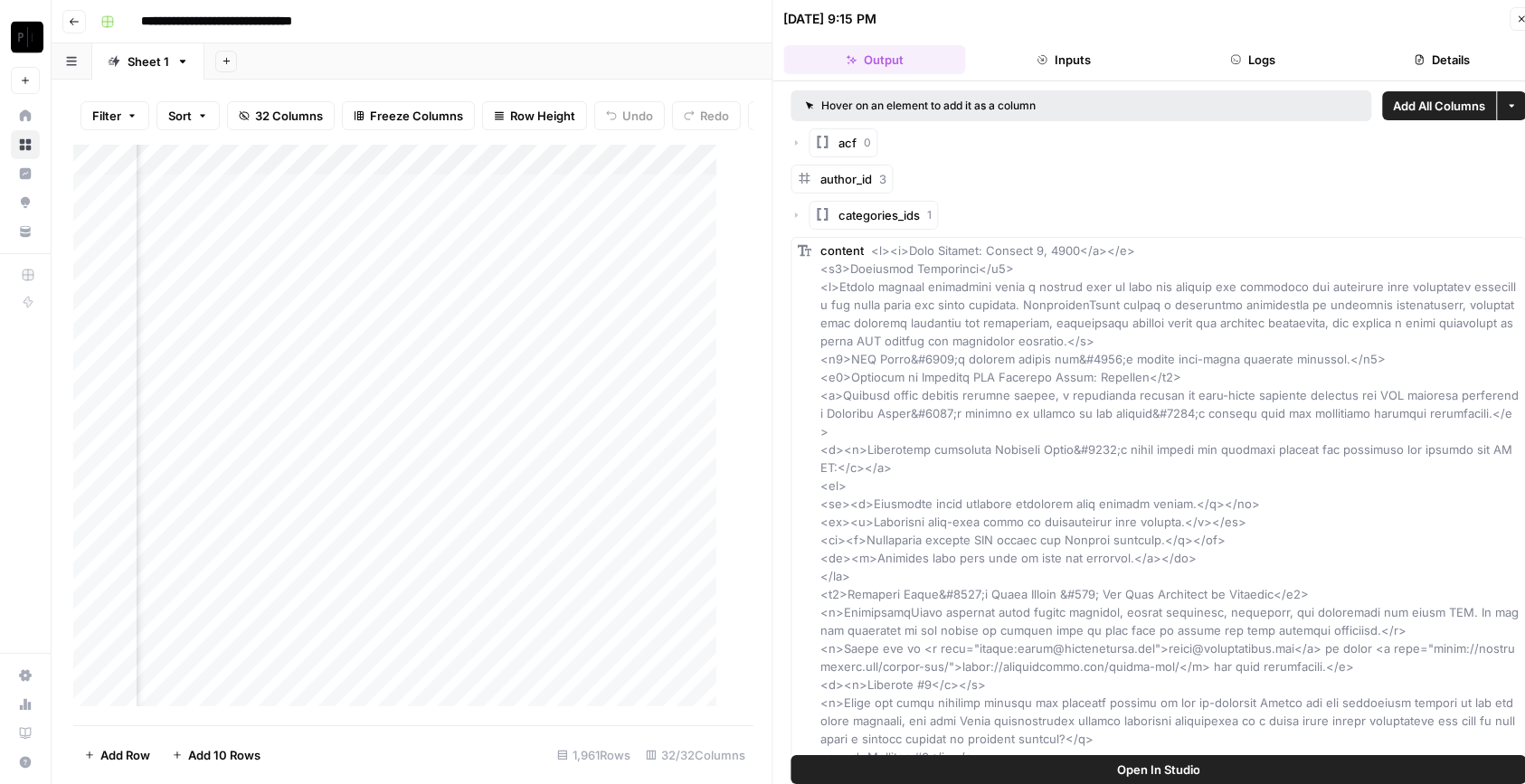
click at [1244, 54] on button "Logs" at bounding box center [1253, 59] width 182 height 29
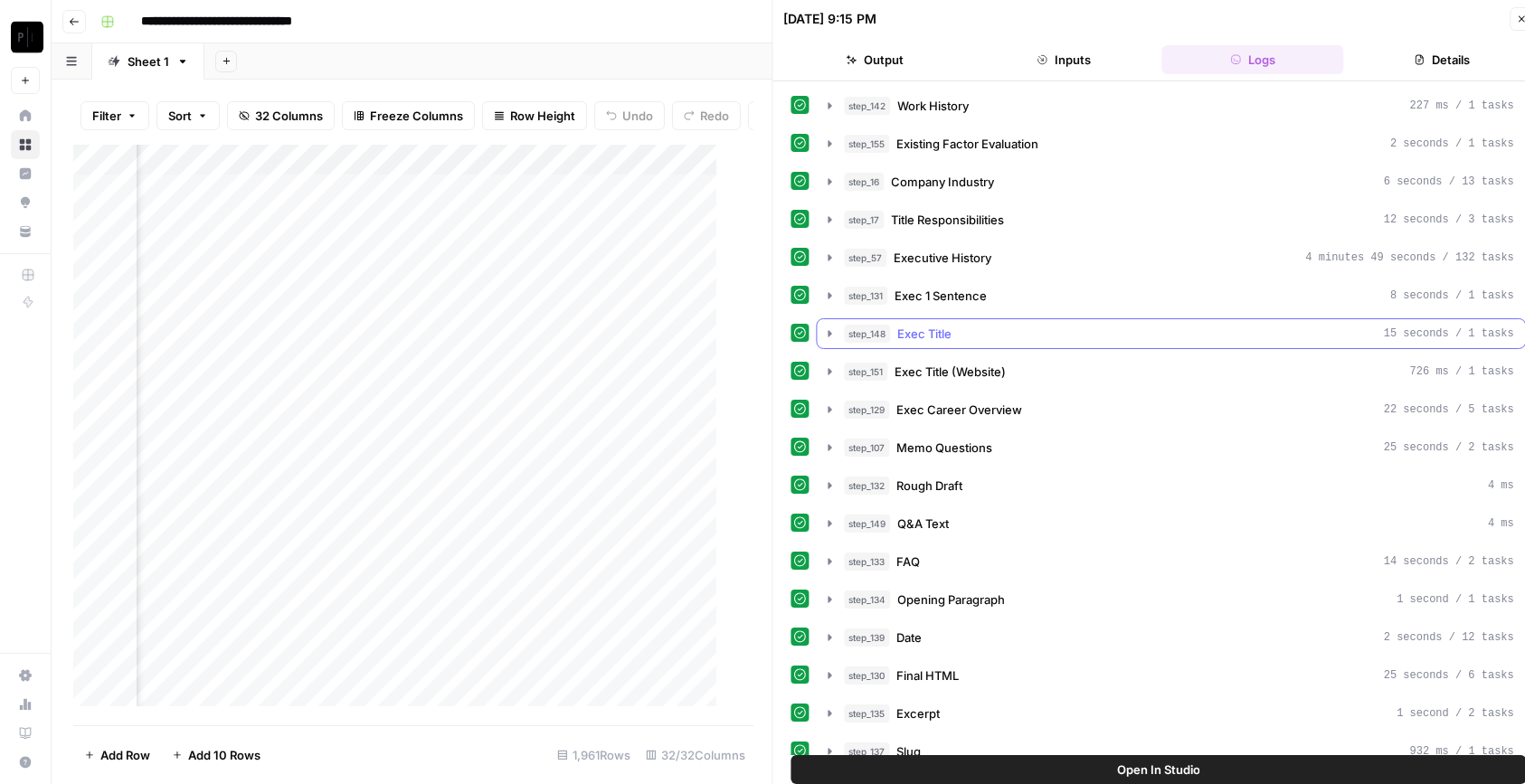
scroll to position [620, 0]
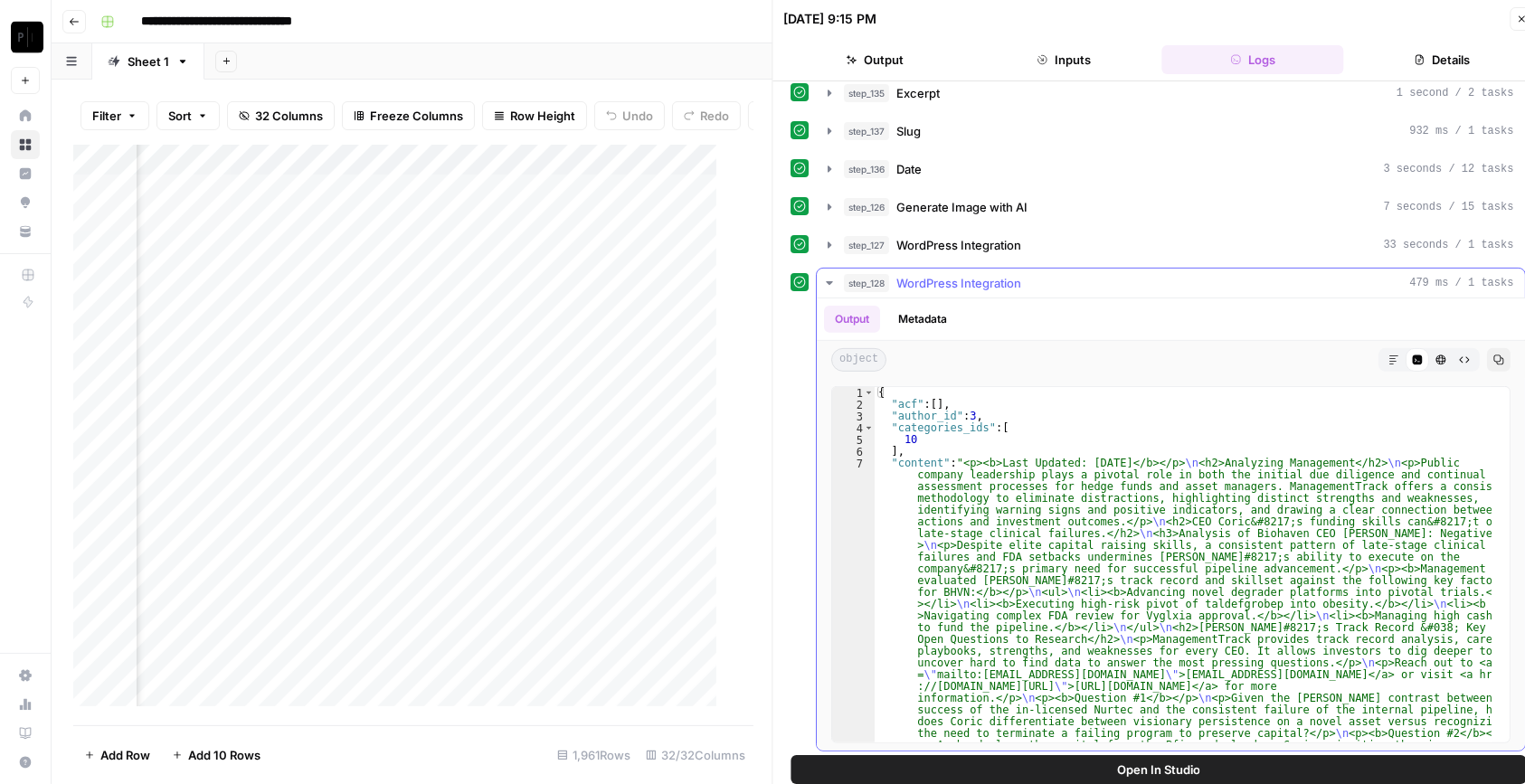
click at [1383, 360] on button "Markdown" at bounding box center [1394, 359] width 23 height 23
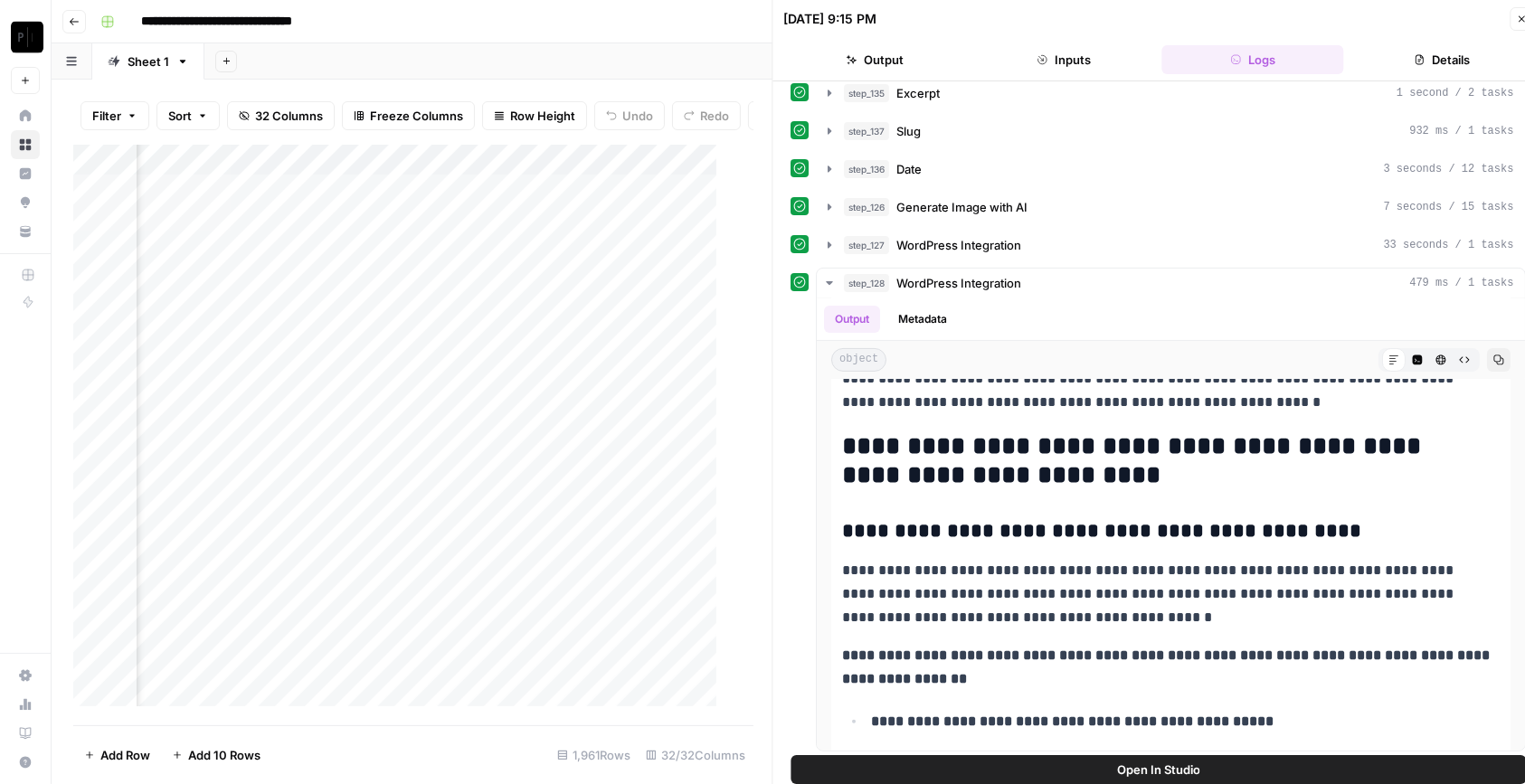
scroll to position [0, 2438]
click at [628, 392] on div "Add Column" at bounding box center [403, 435] width 662 height 580
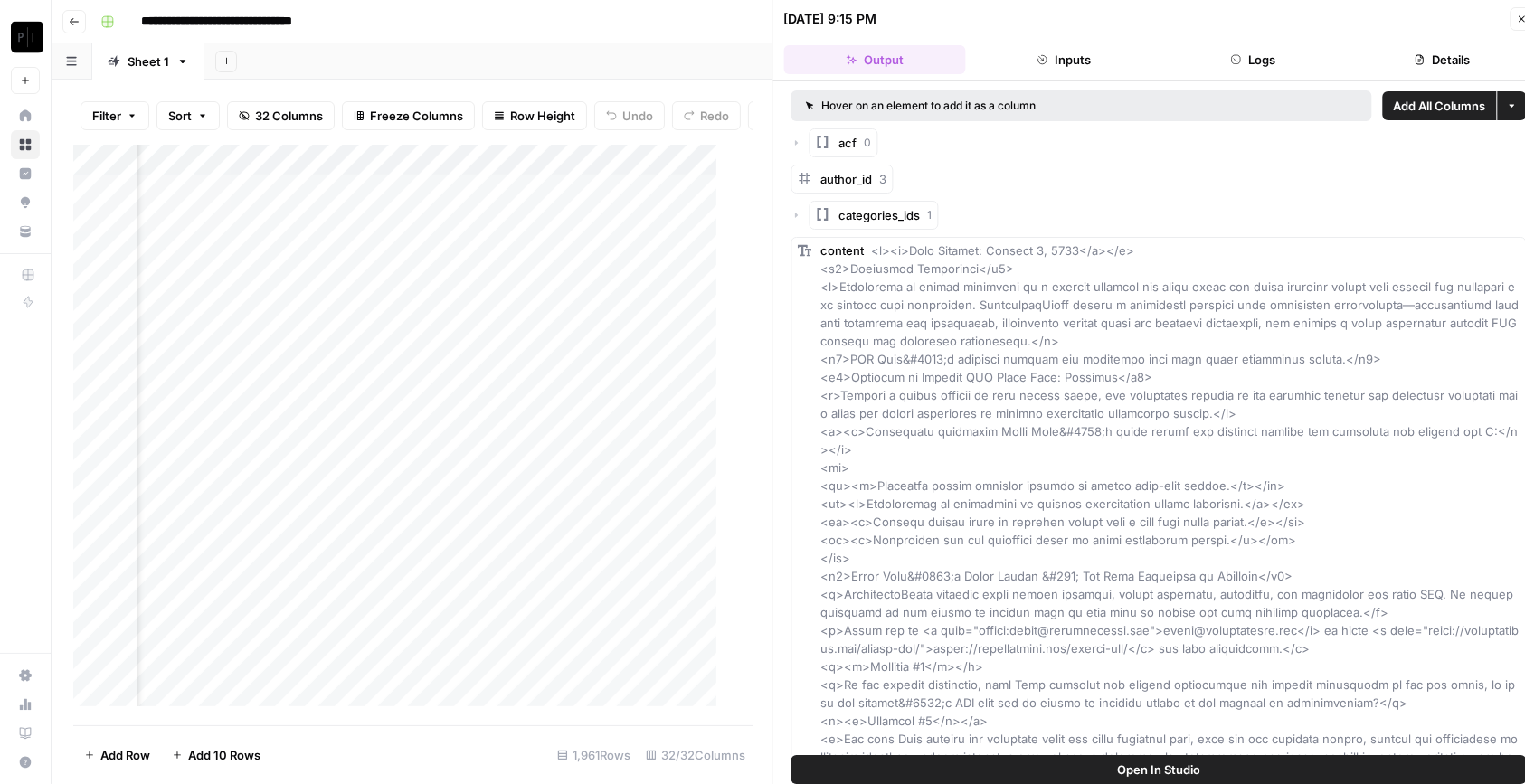
click at [1063, 48] on button "Inputs" at bounding box center [1064, 59] width 182 height 29
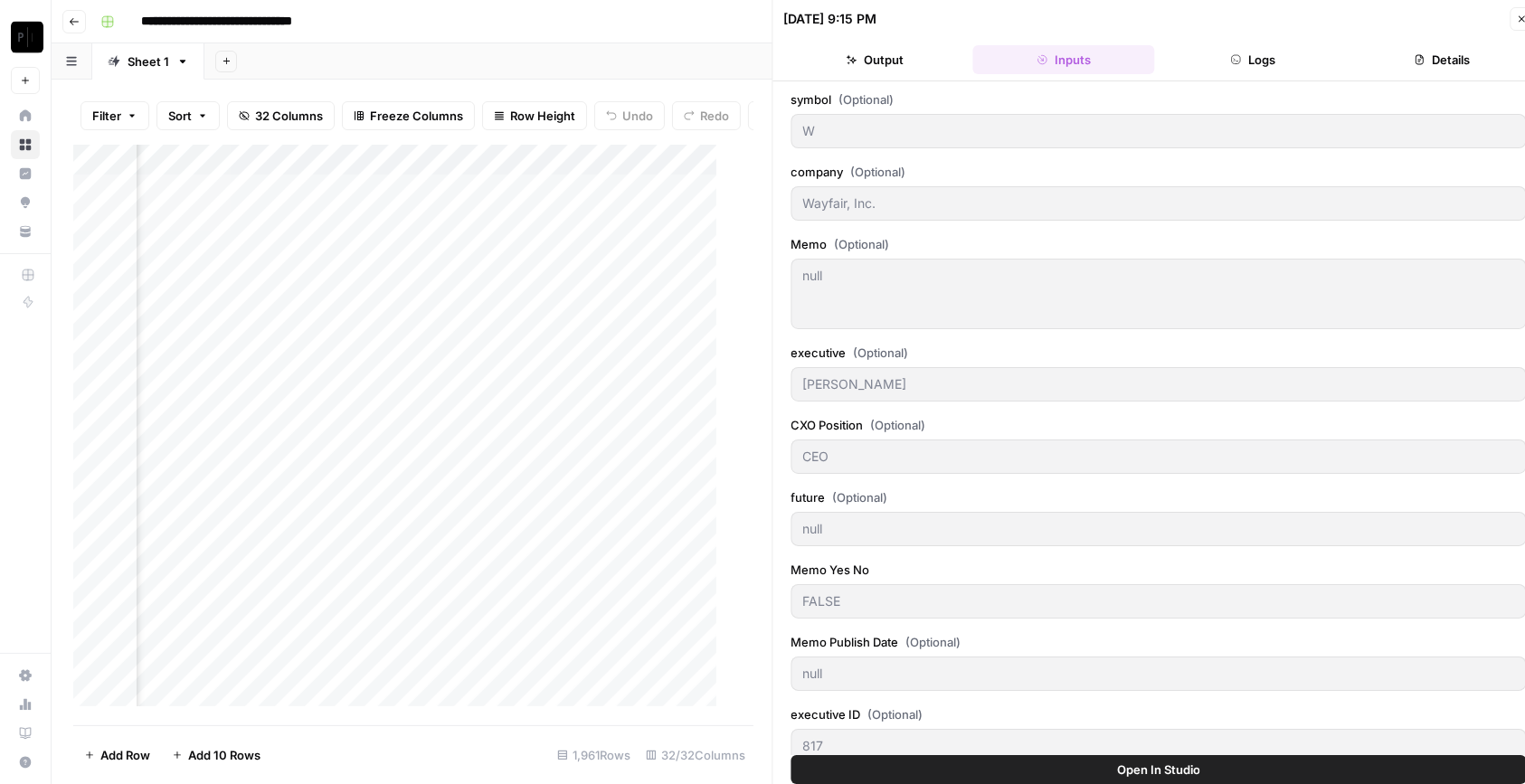
click at [1250, 69] on button "Logs" at bounding box center [1253, 59] width 182 height 29
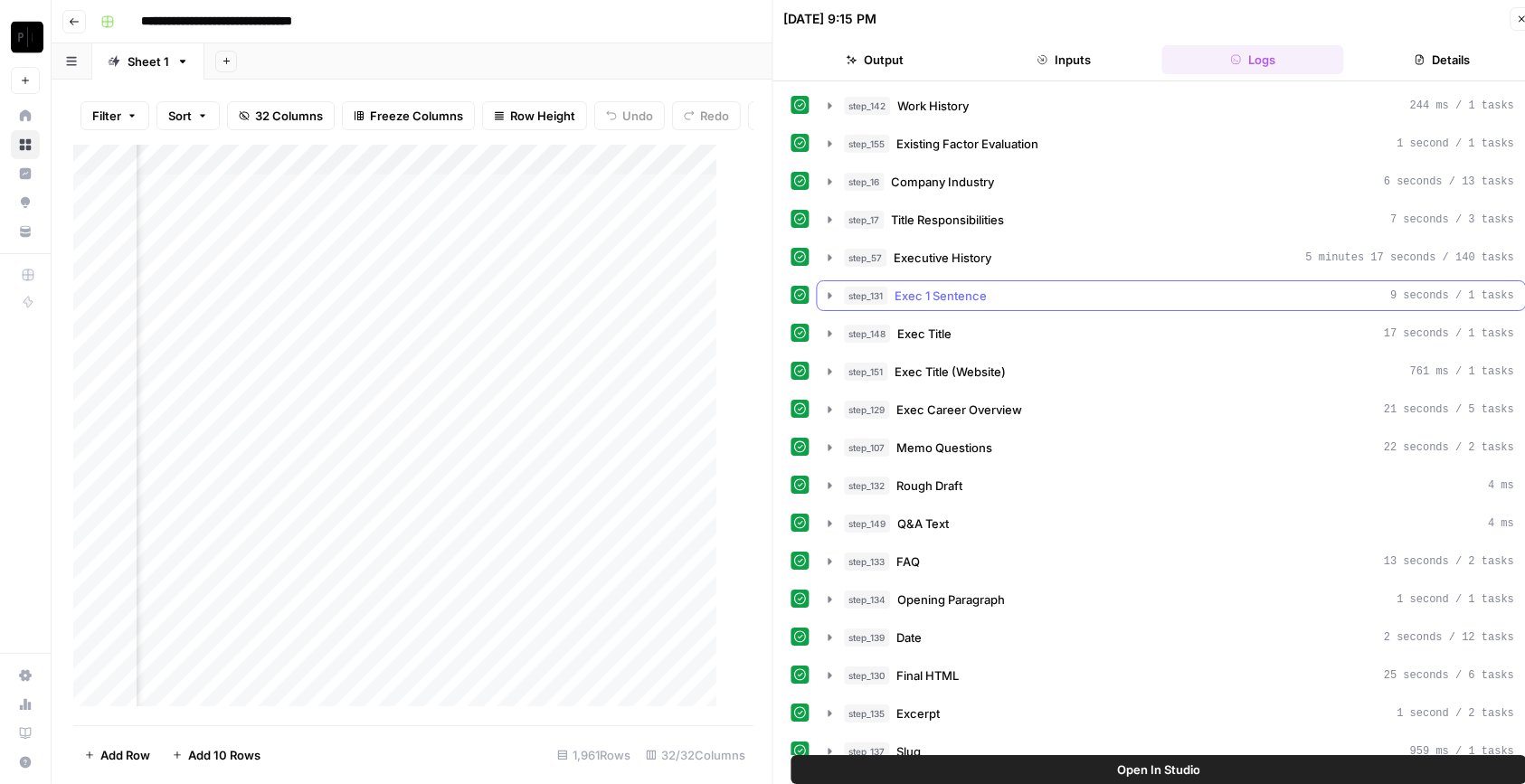
scroll to position [620, 0]
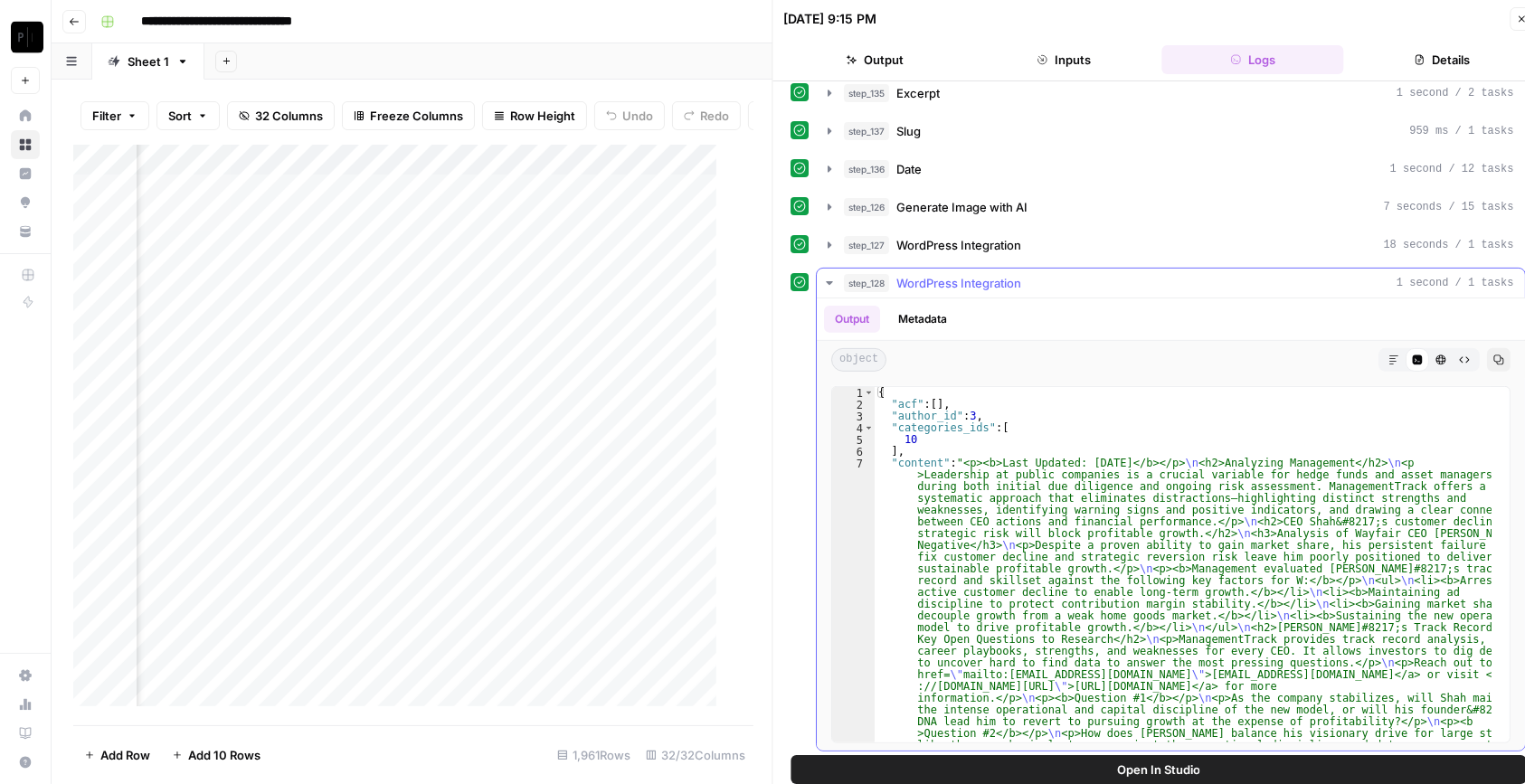
click at [1389, 355] on icon "button" at bounding box center [1393, 359] width 11 height 11
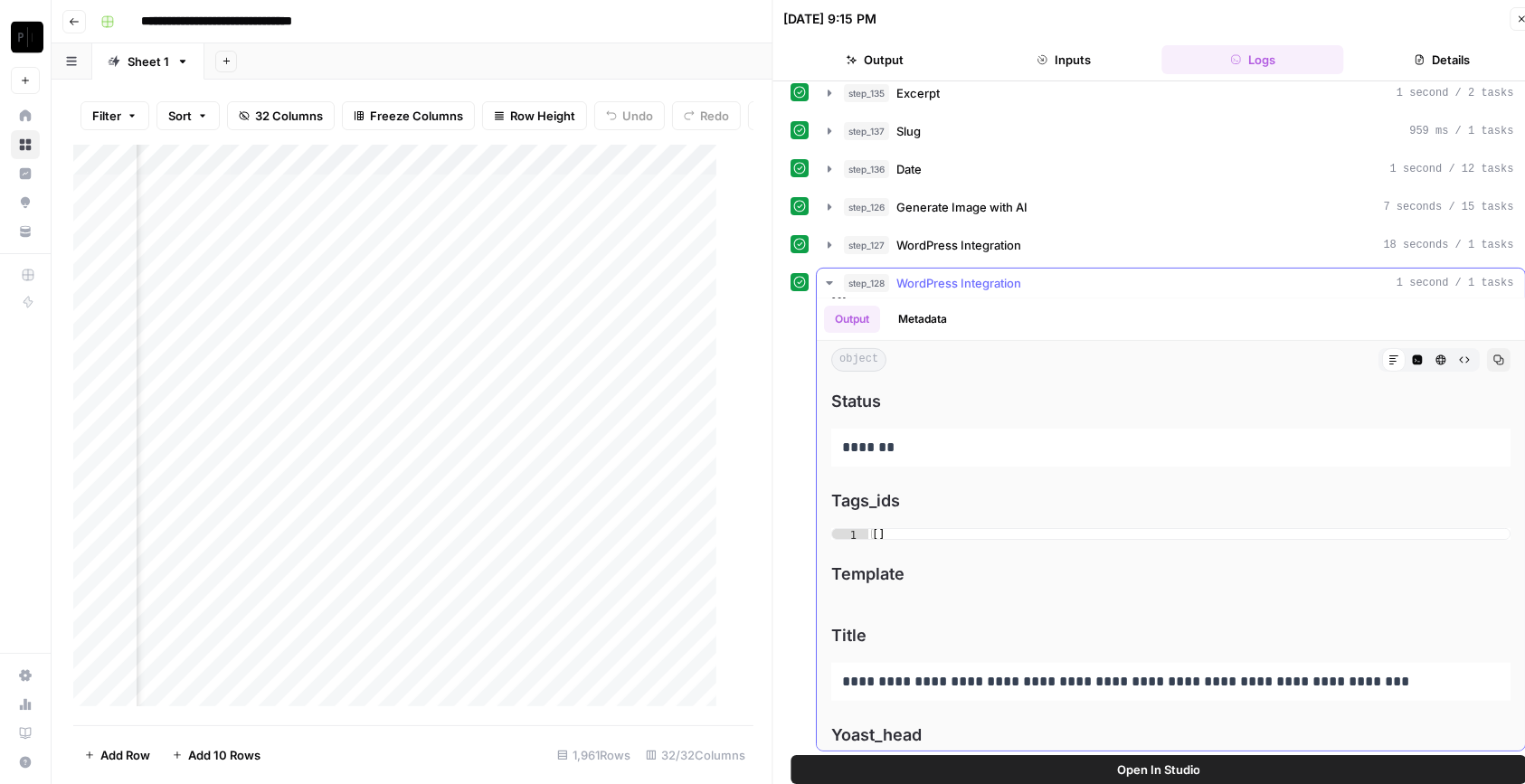
scroll to position [7363, 0]
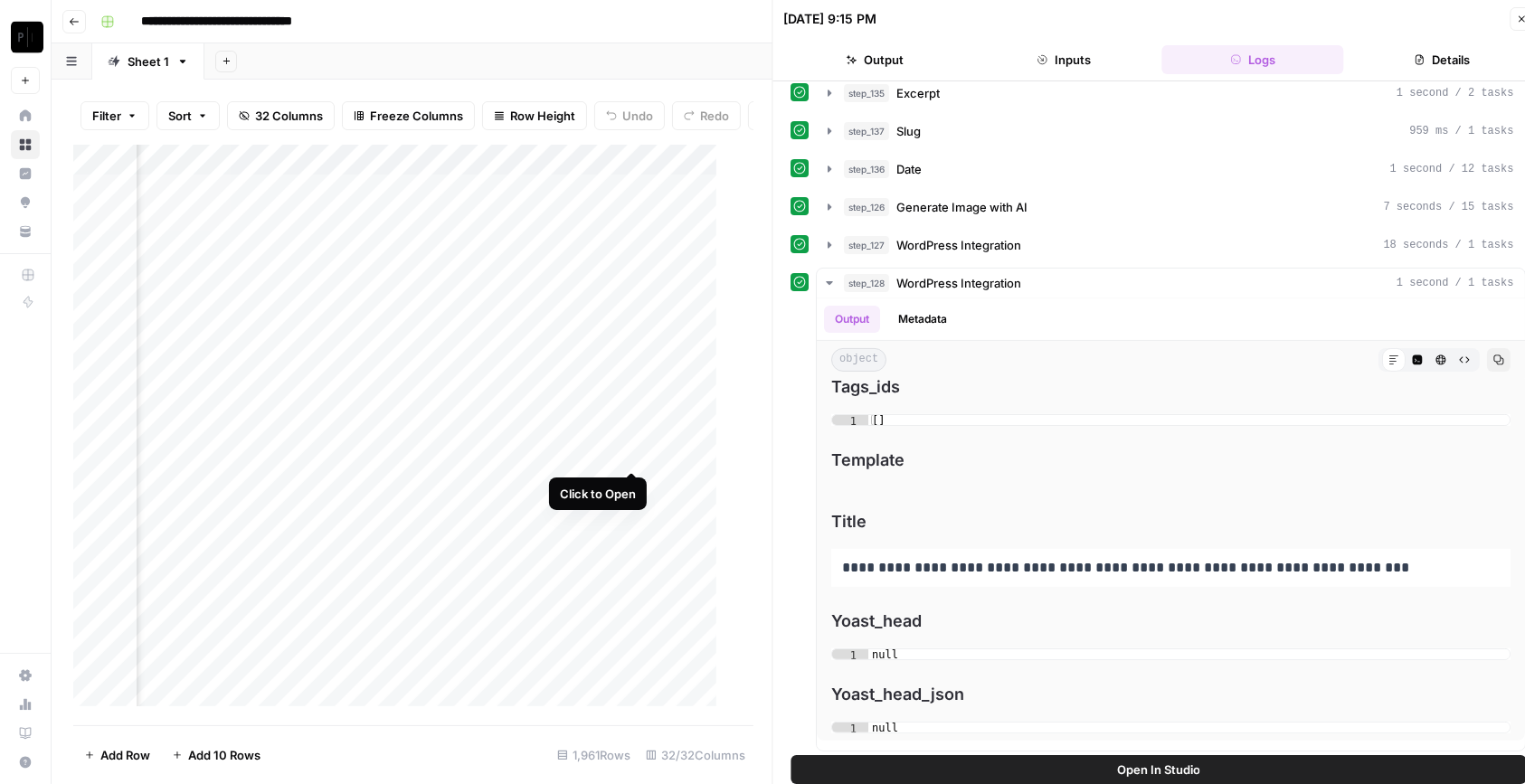
click at [629, 452] on div "Add Column" at bounding box center [403, 435] width 662 height 580
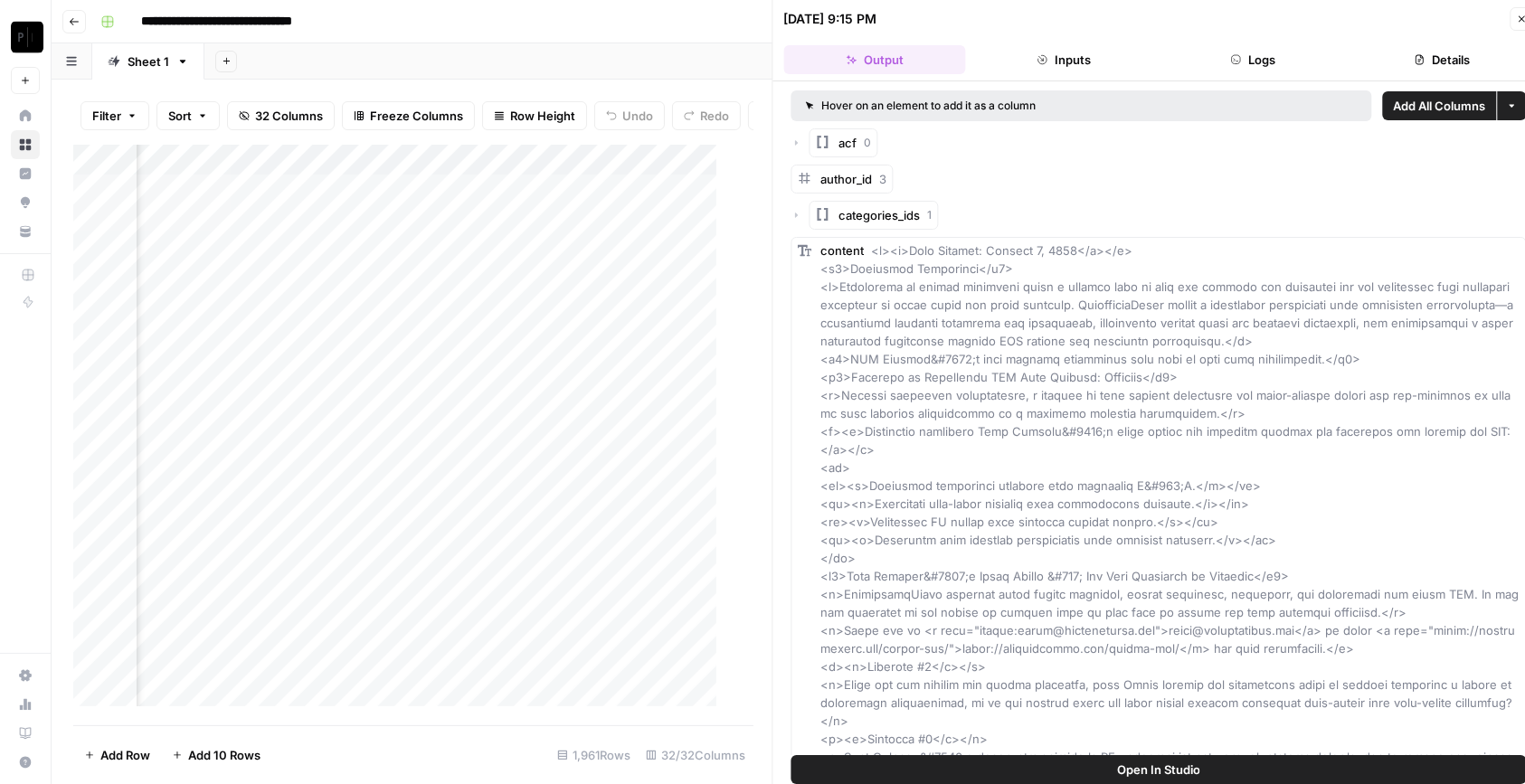
click at [1238, 56] on icon "button" at bounding box center [1236, 59] width 11 height 11
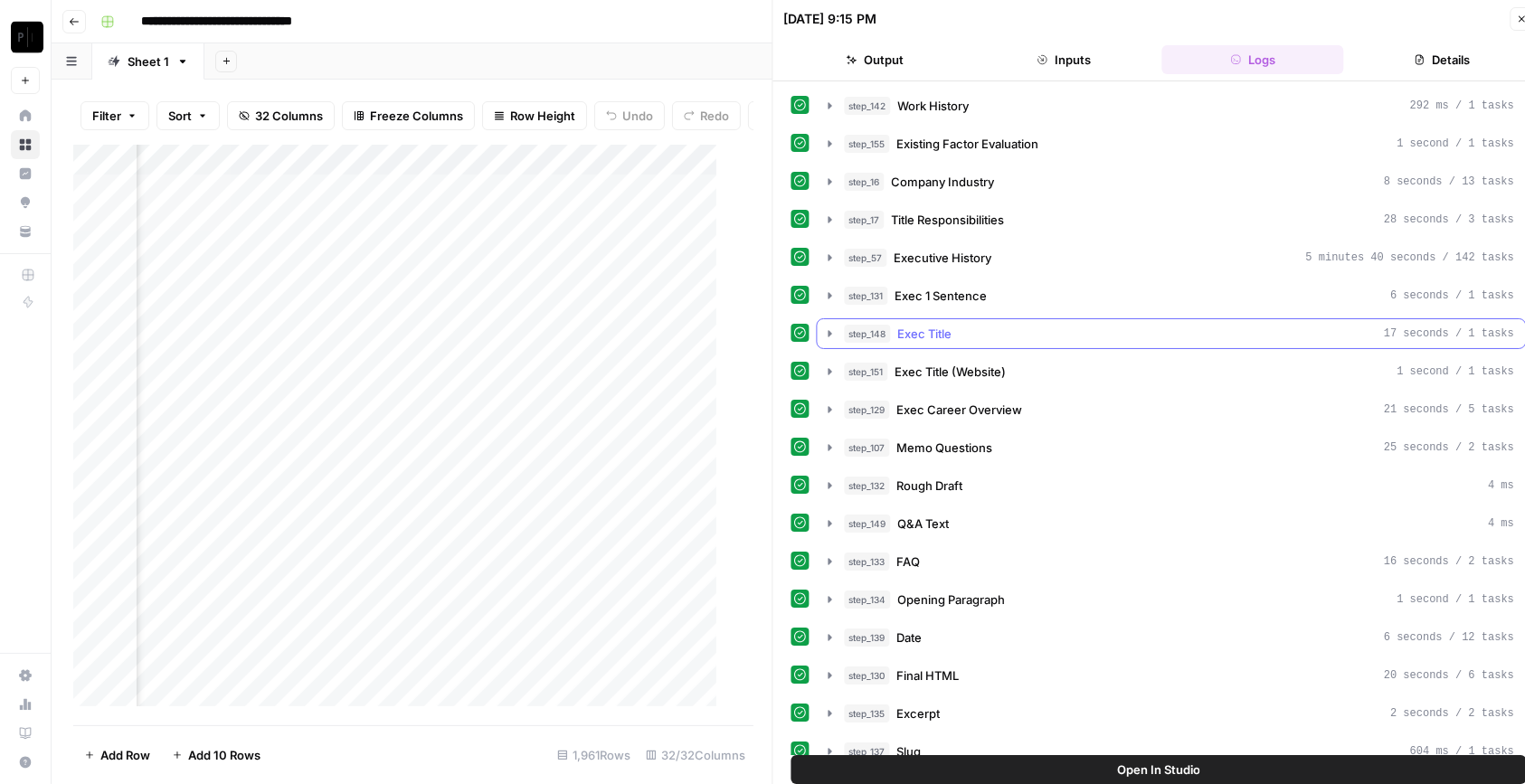
scroll to position [620, 0]
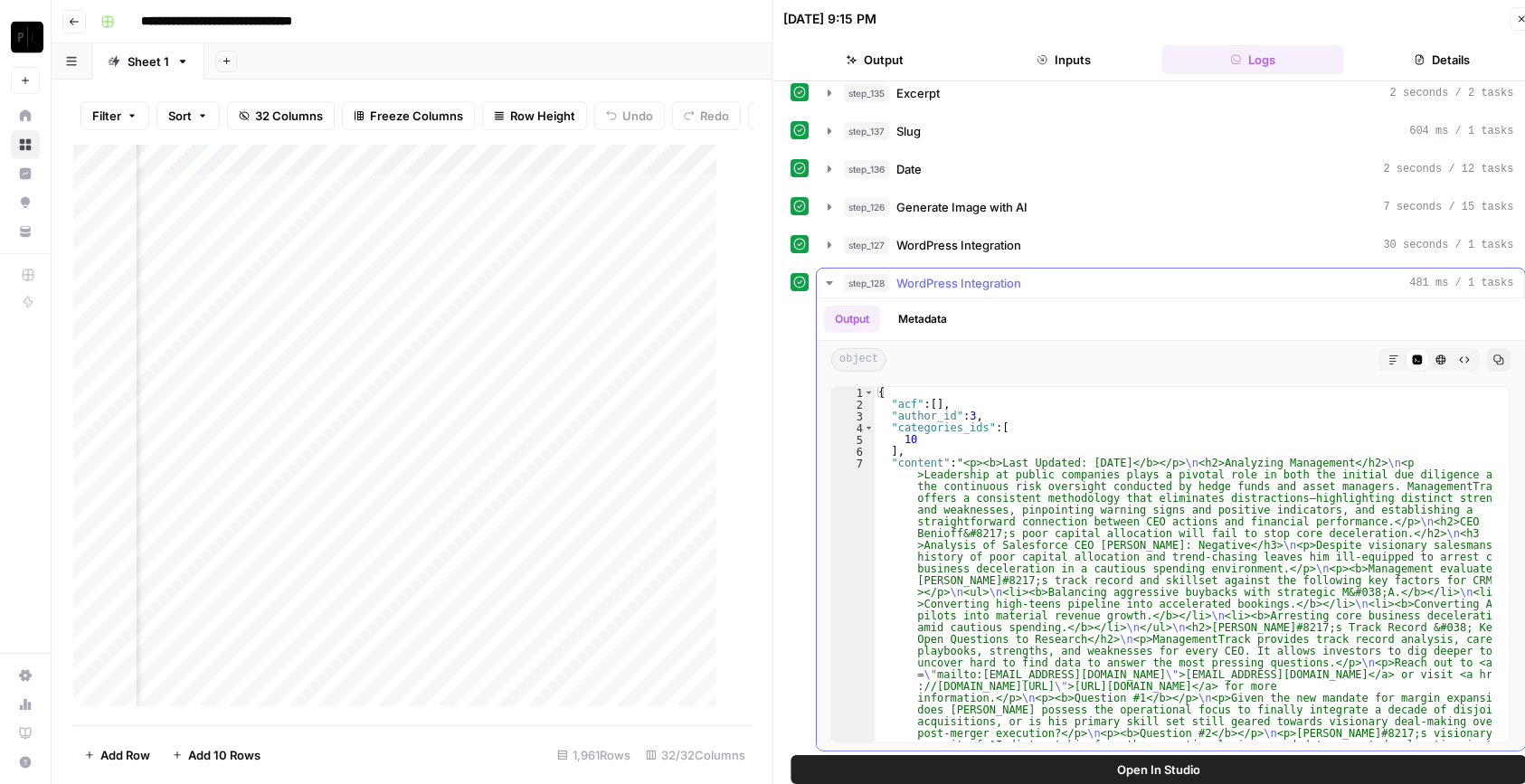
click at [1384, 355] on button "Markdown" at bounding box center [1394, 359] width 23 height 23
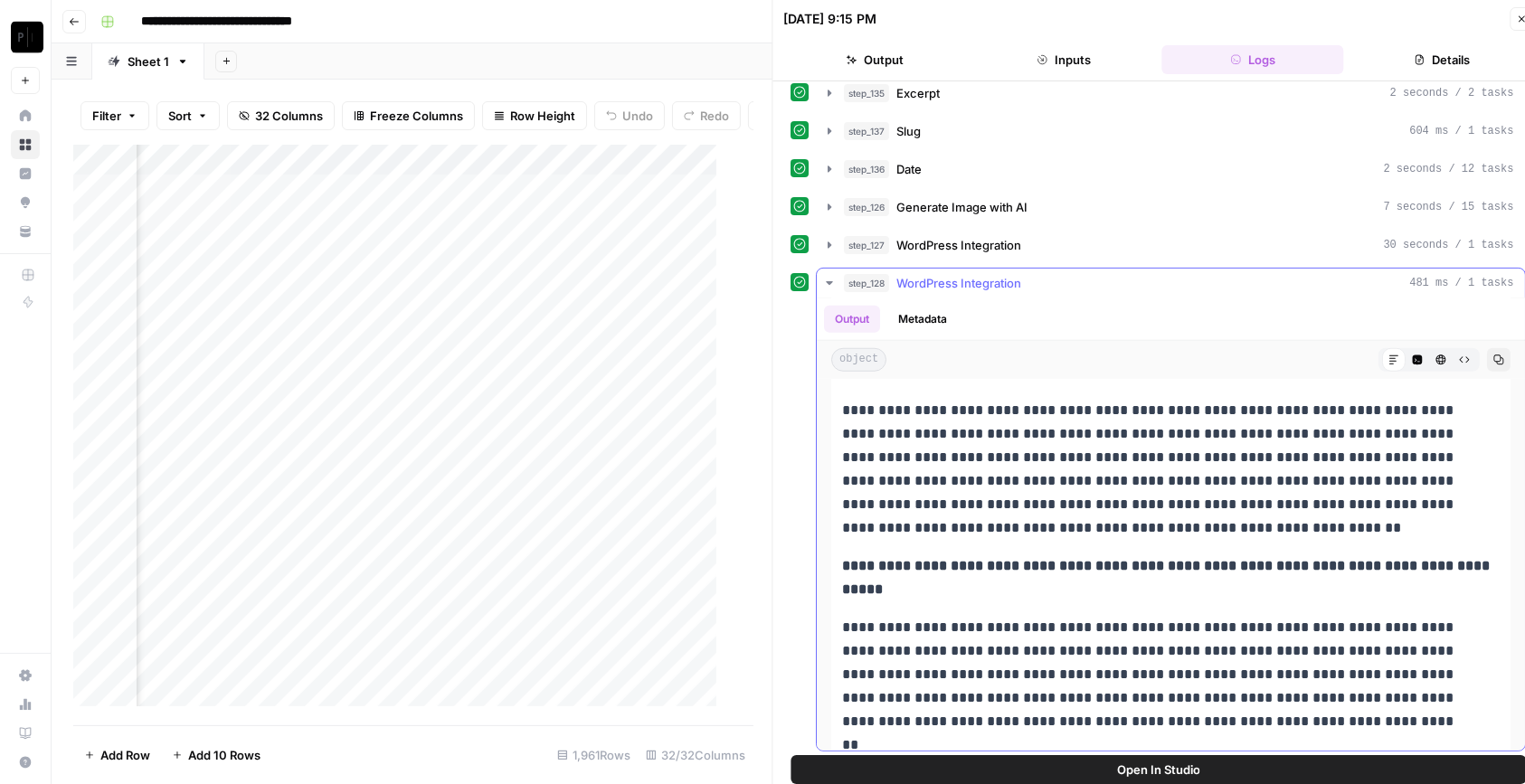
scroll to position [1593, 0]
click at [629, 420] on div "Add Column" at bounding box center [403, 435] width 662 height 580
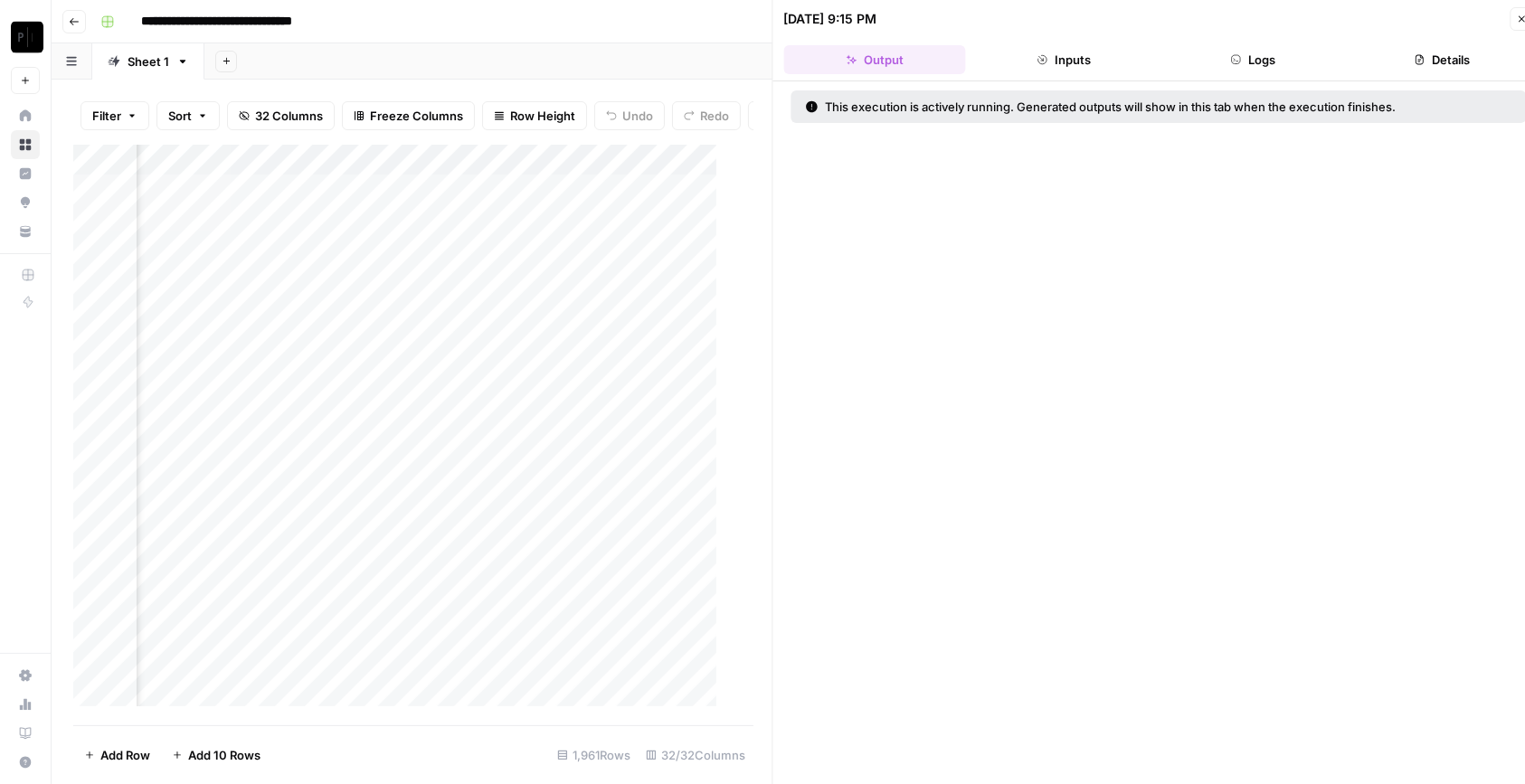
click at [1223, 54] on button "Logs" at bounding box center [1253, 59] width 182 height 29
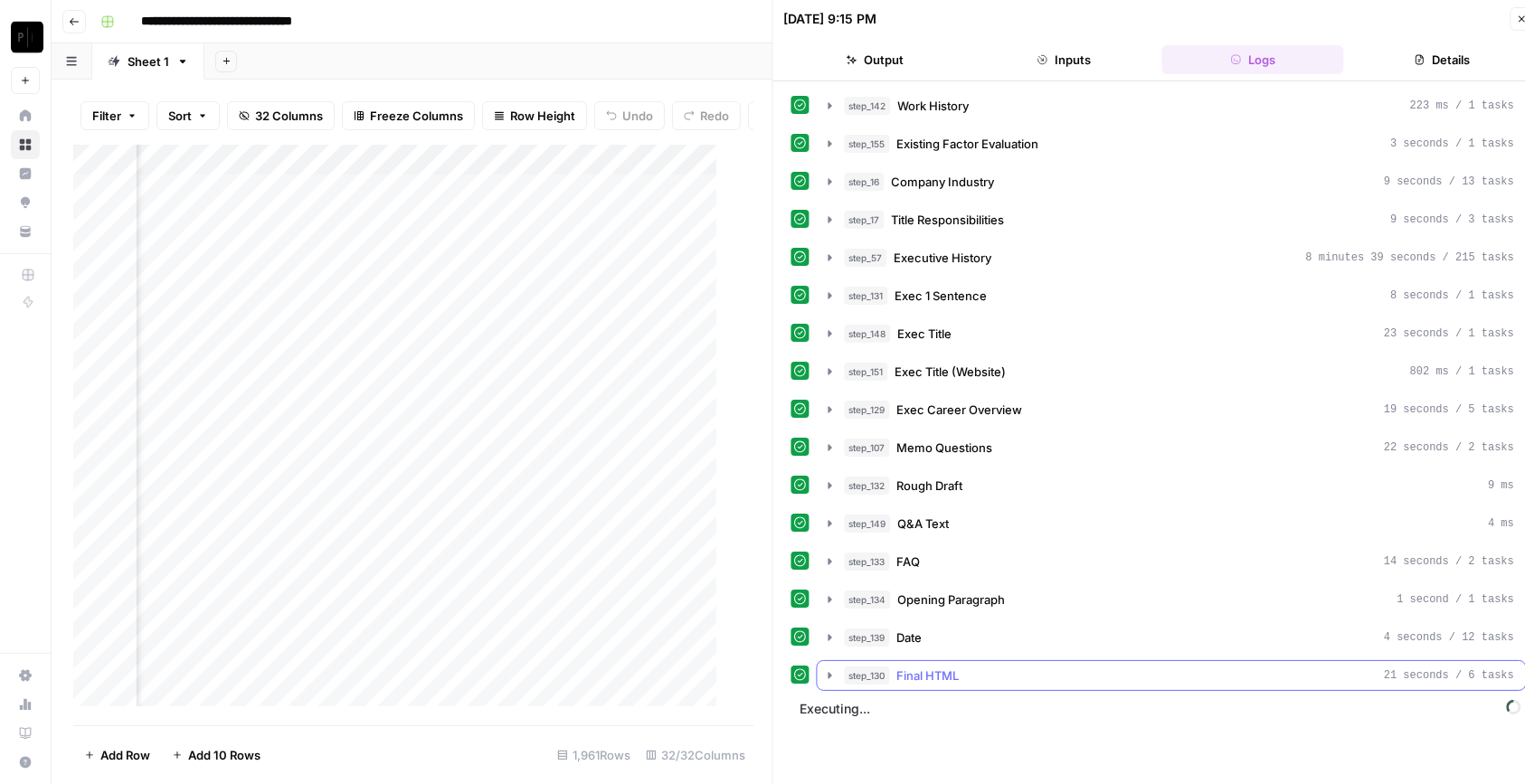
click at [973, 666] on div "step_130 Final HTML 21 seconds / 6 tasks" at bounding box center [1180, 675] width 670 height 19
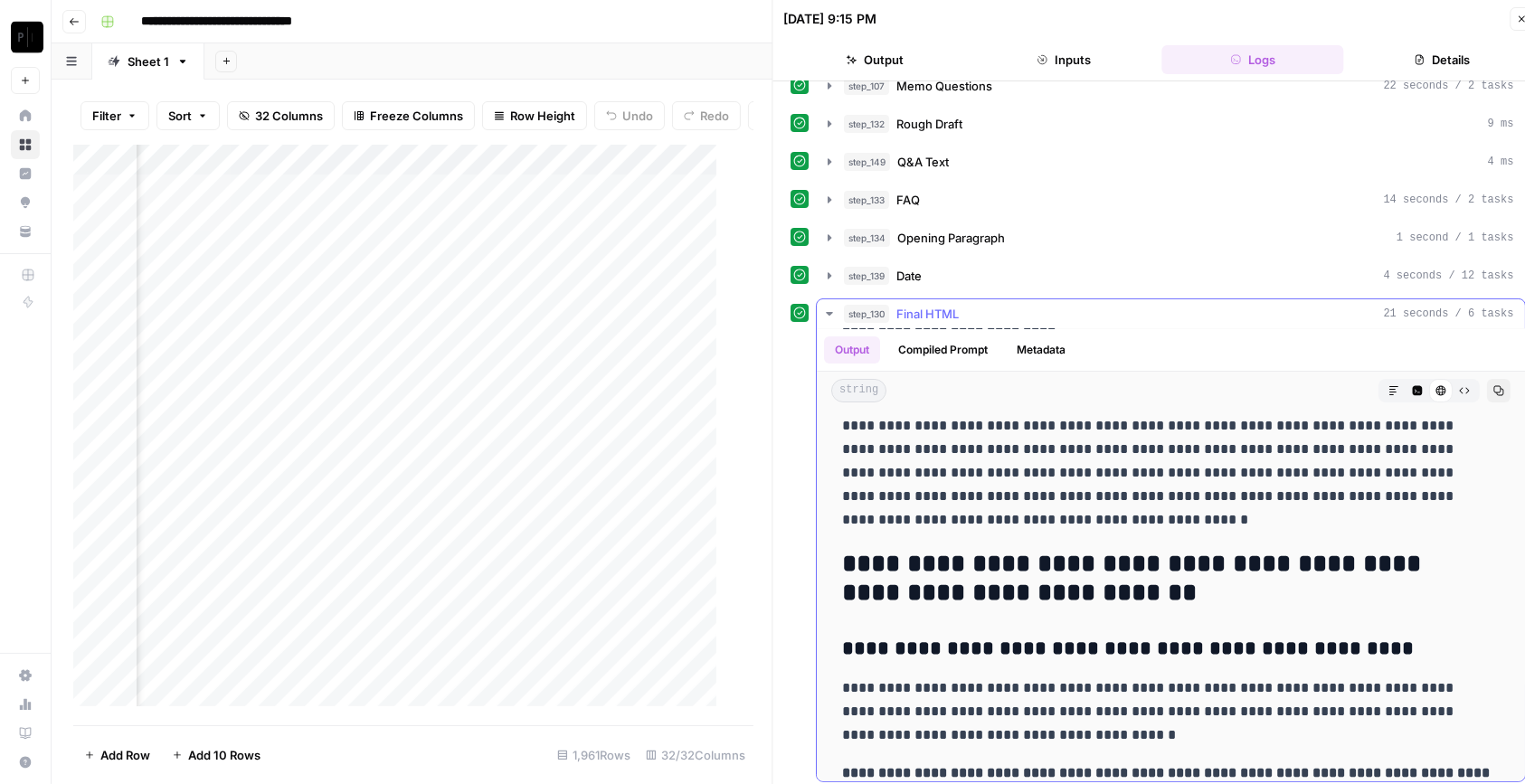
scroll to position [103, 0]
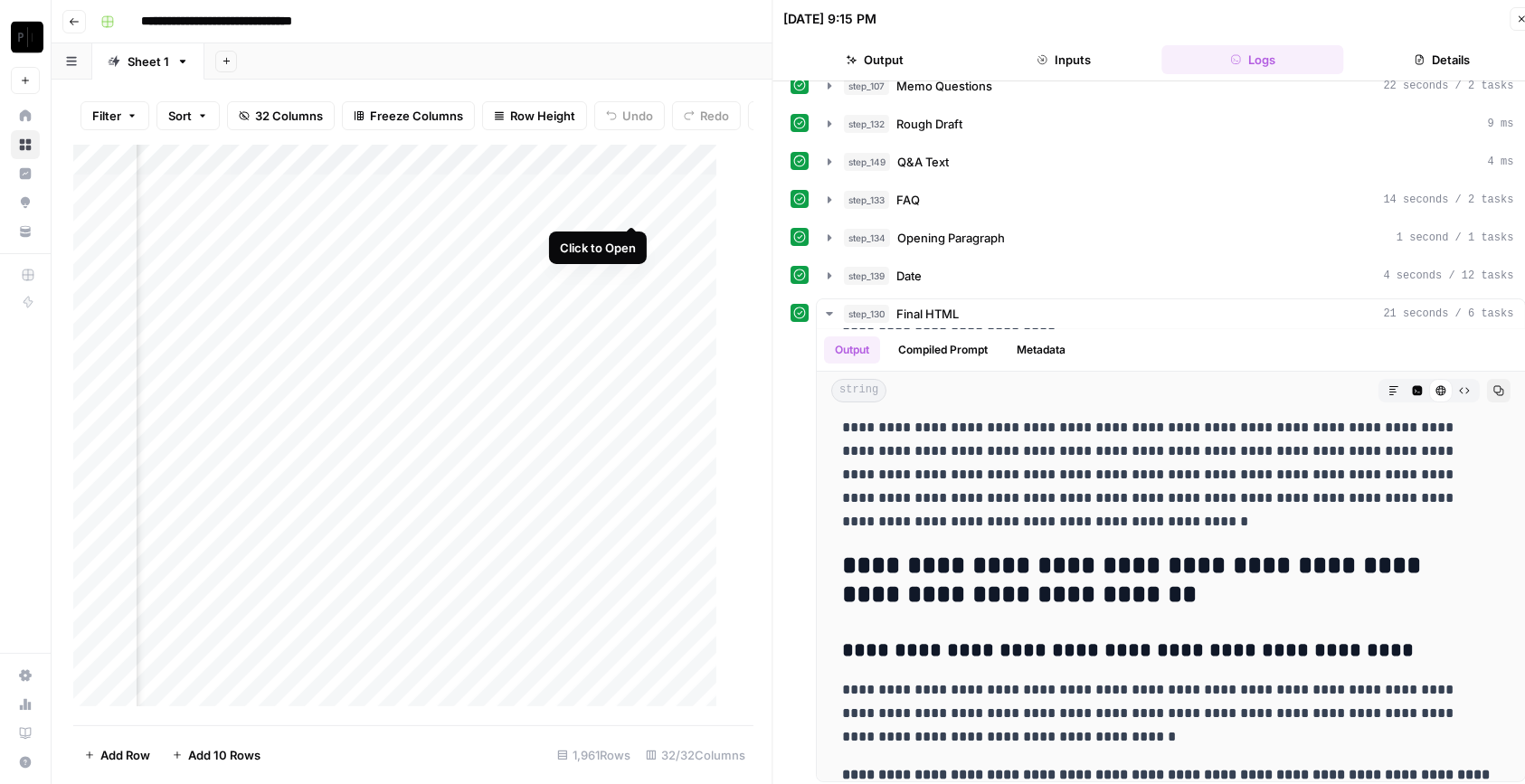
click at [629, 205] on div "Add Column" at bounding box center [403, 435] width 662 height 580
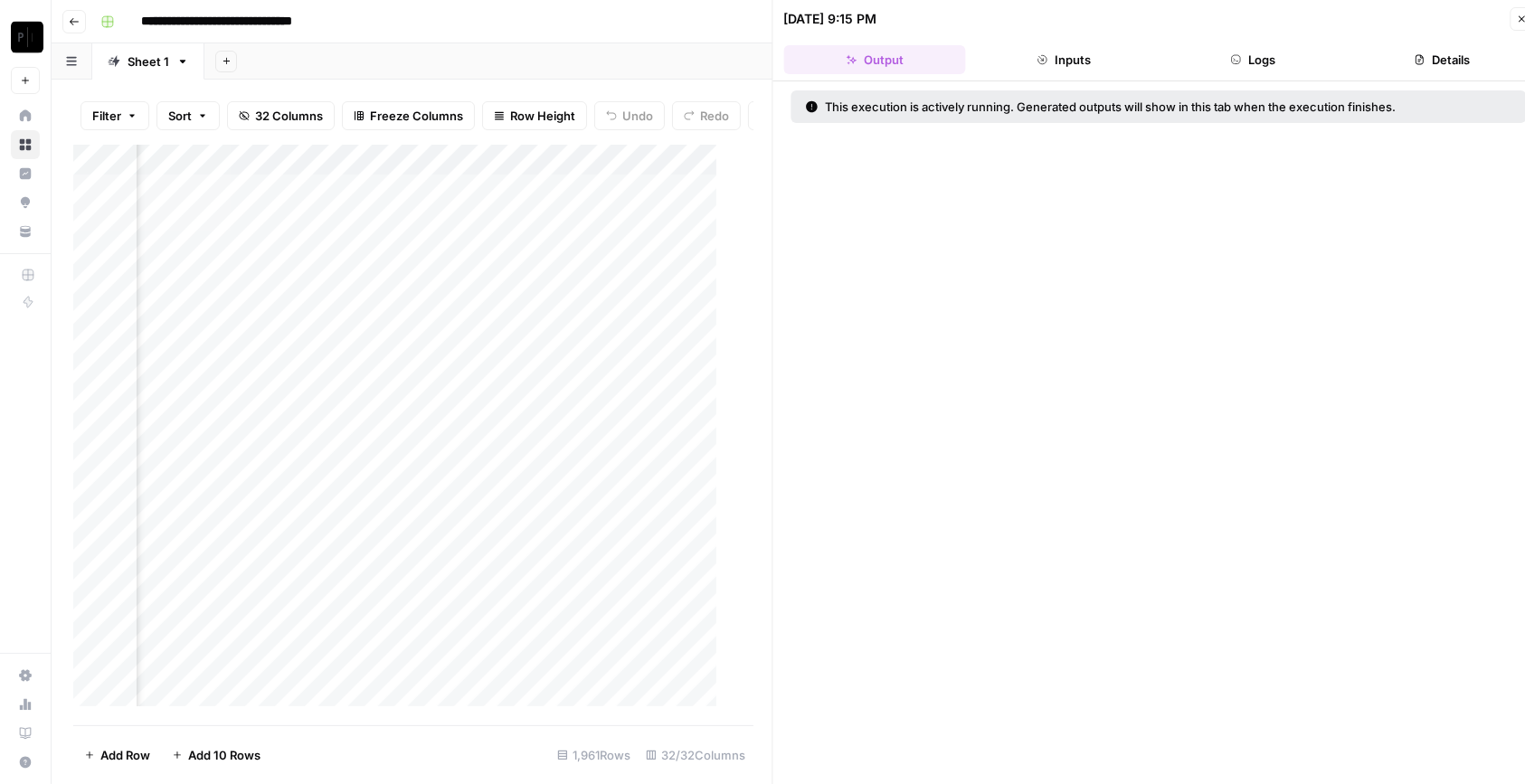
click at [1260, 68] on button "Logs" at bounding box center [1253, 59] width 182 height 29
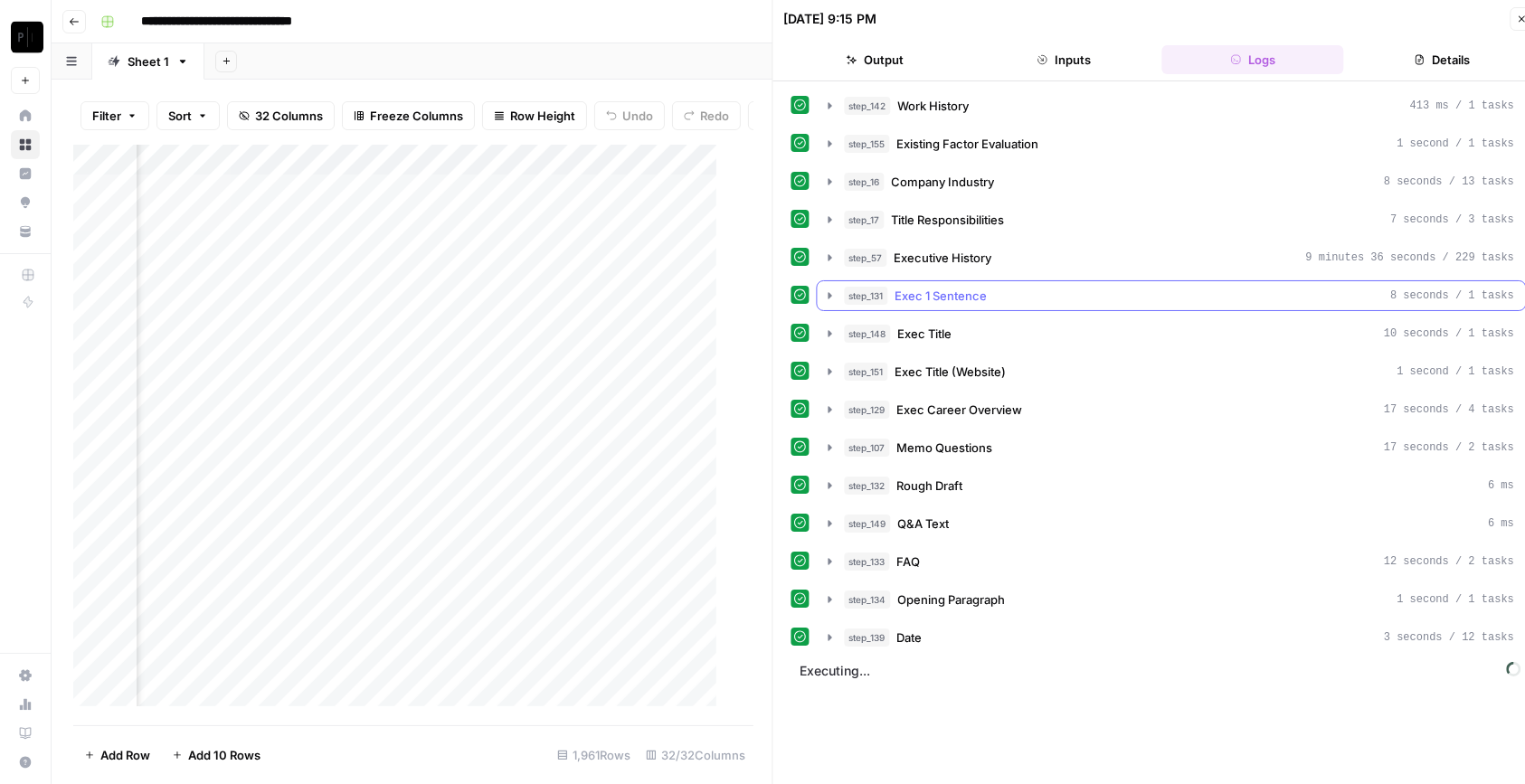
scroll to position [19, 0]
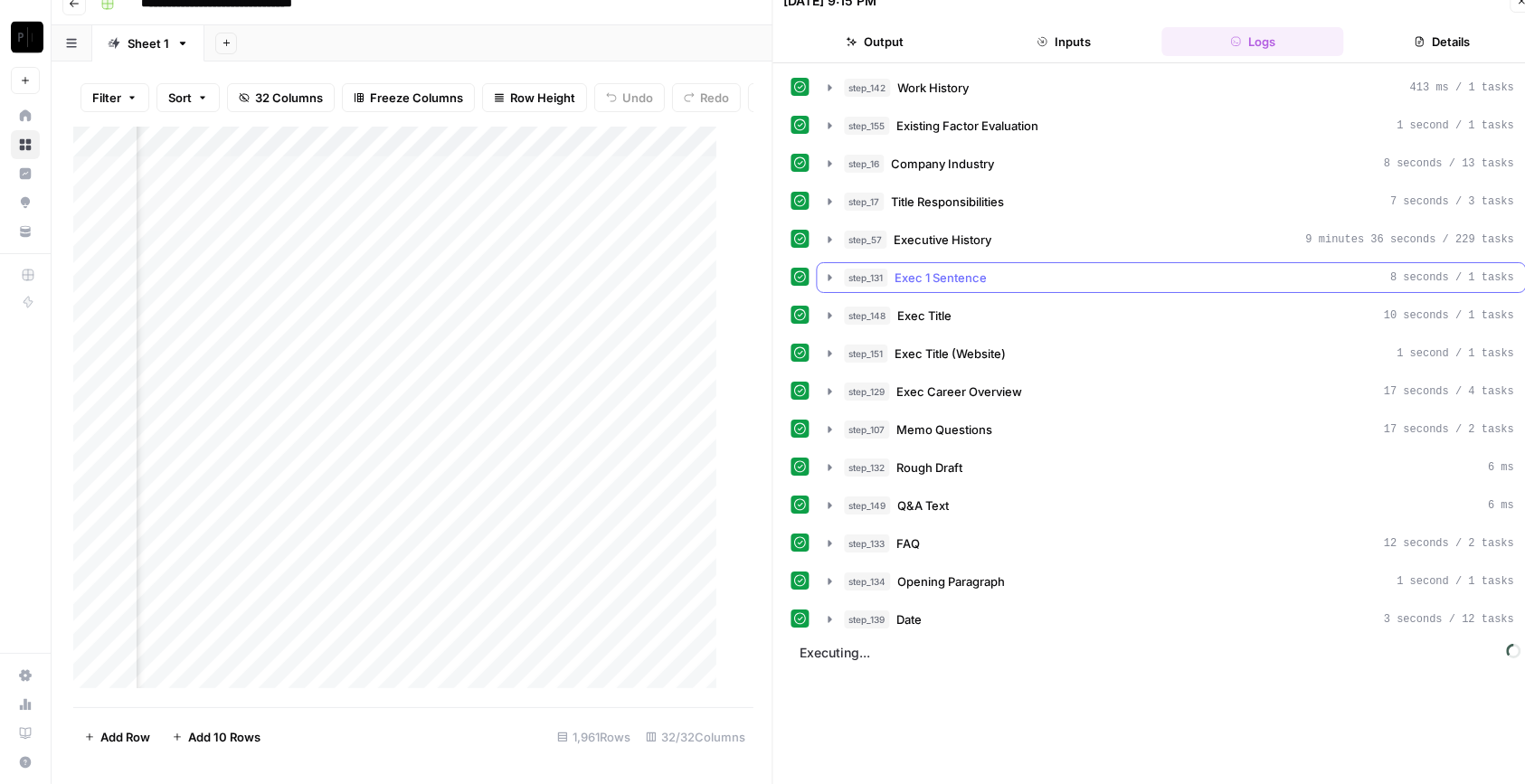
click at [991, 276] on div "step_131 Exec 1 Sentence 8 seconds / 1 tasks" at bounding box center [1180, 278] width 670 height 19
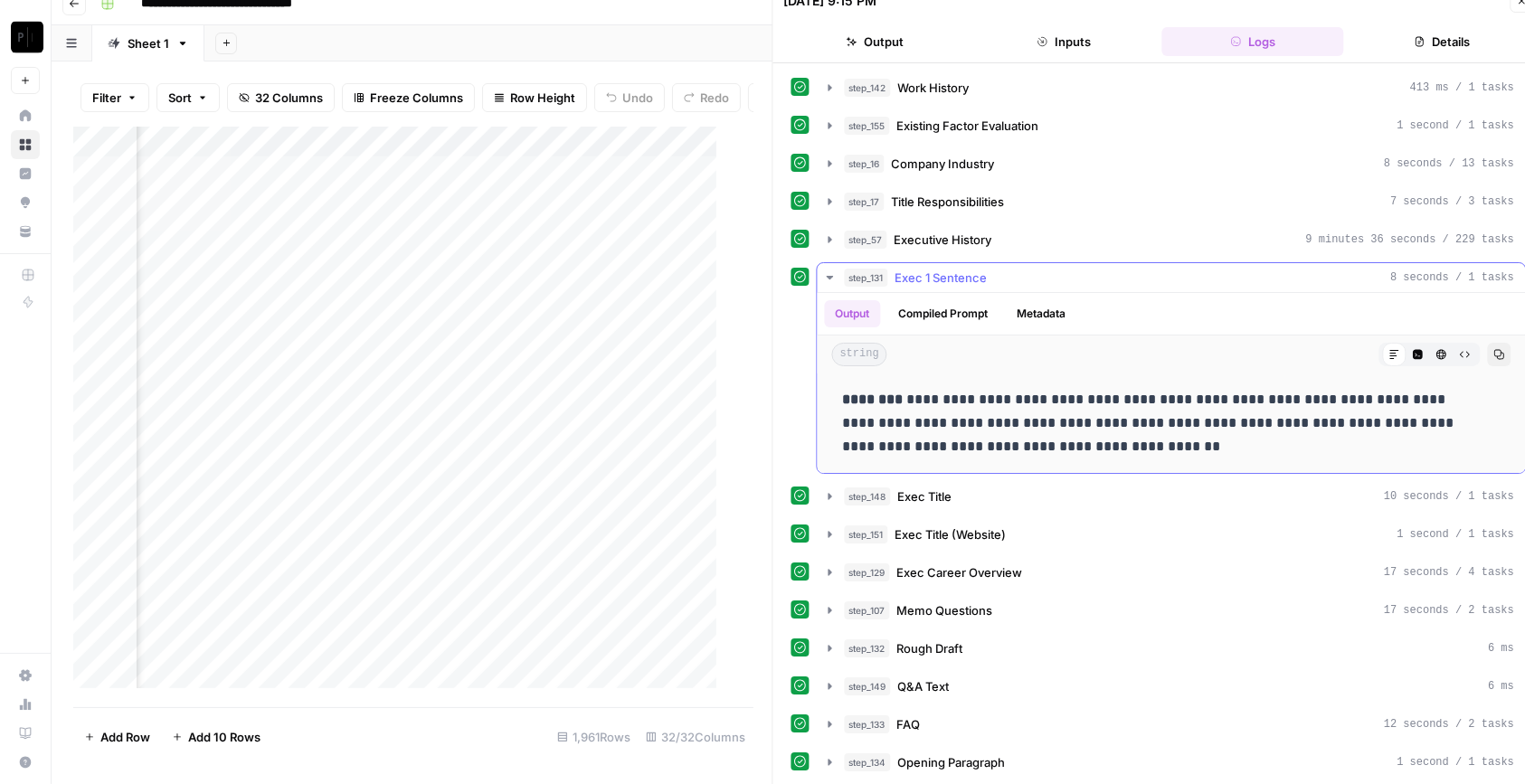
click at [991, 276] on div "step_131 Exec 1 Sentence 8 seconds / 1 tasks" at bounding box center [1180, 278] width 670 height 19
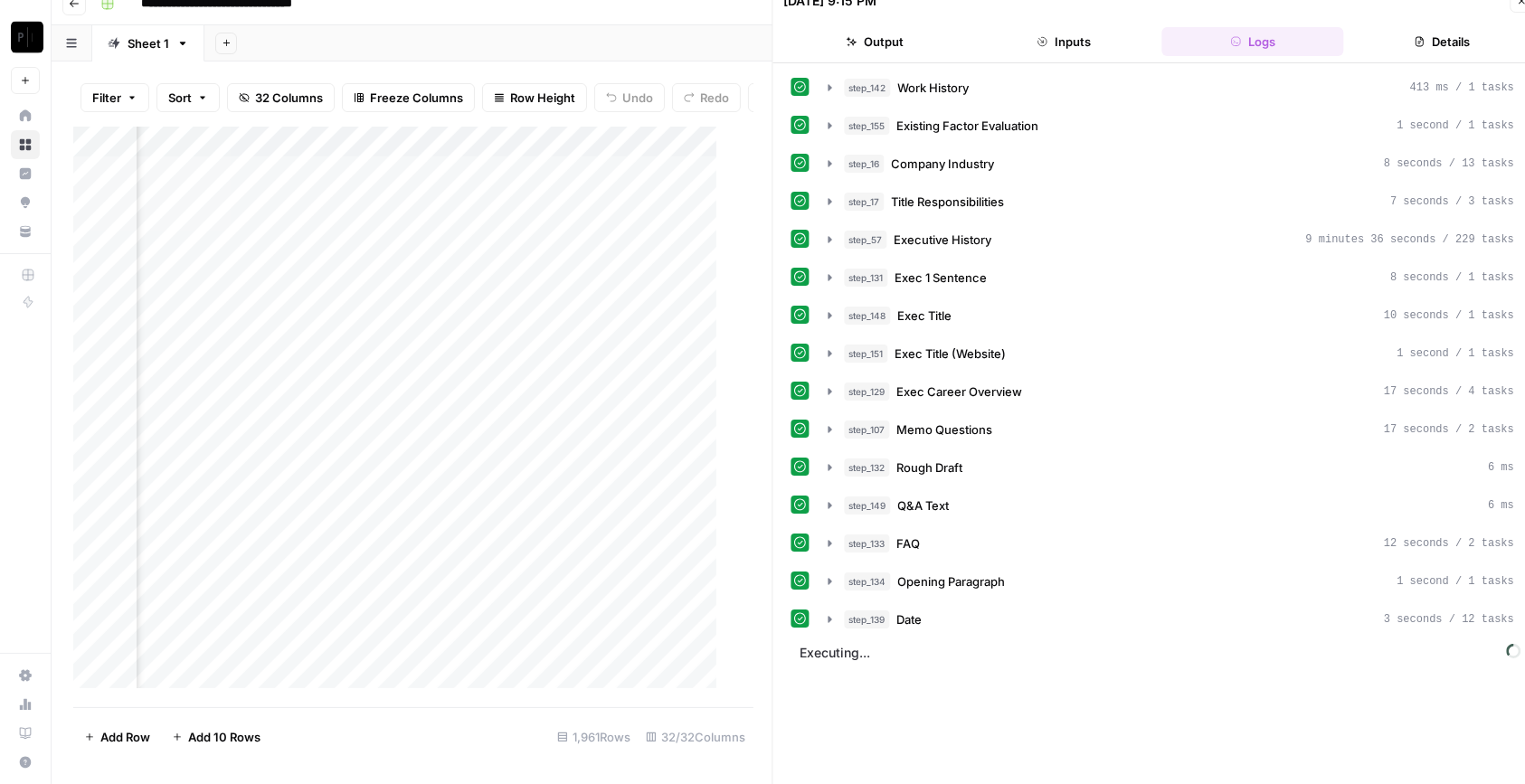
click at [625, 219] on div "Add Column" at bounding box center [403, 417] width 662 height 580
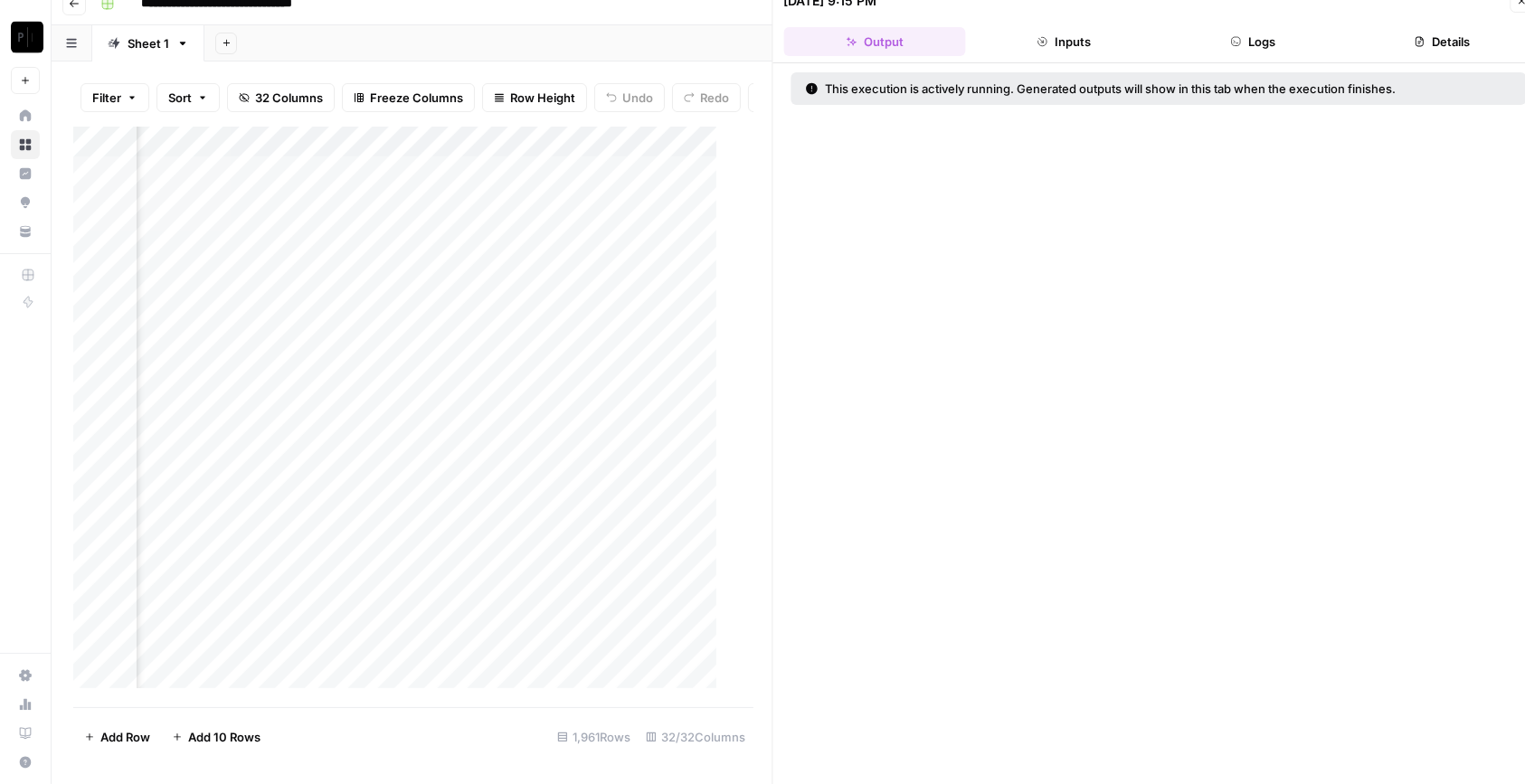
click at [1251, 50] on button "Logs" at bounding box center [1253, 42] width 182 height 29
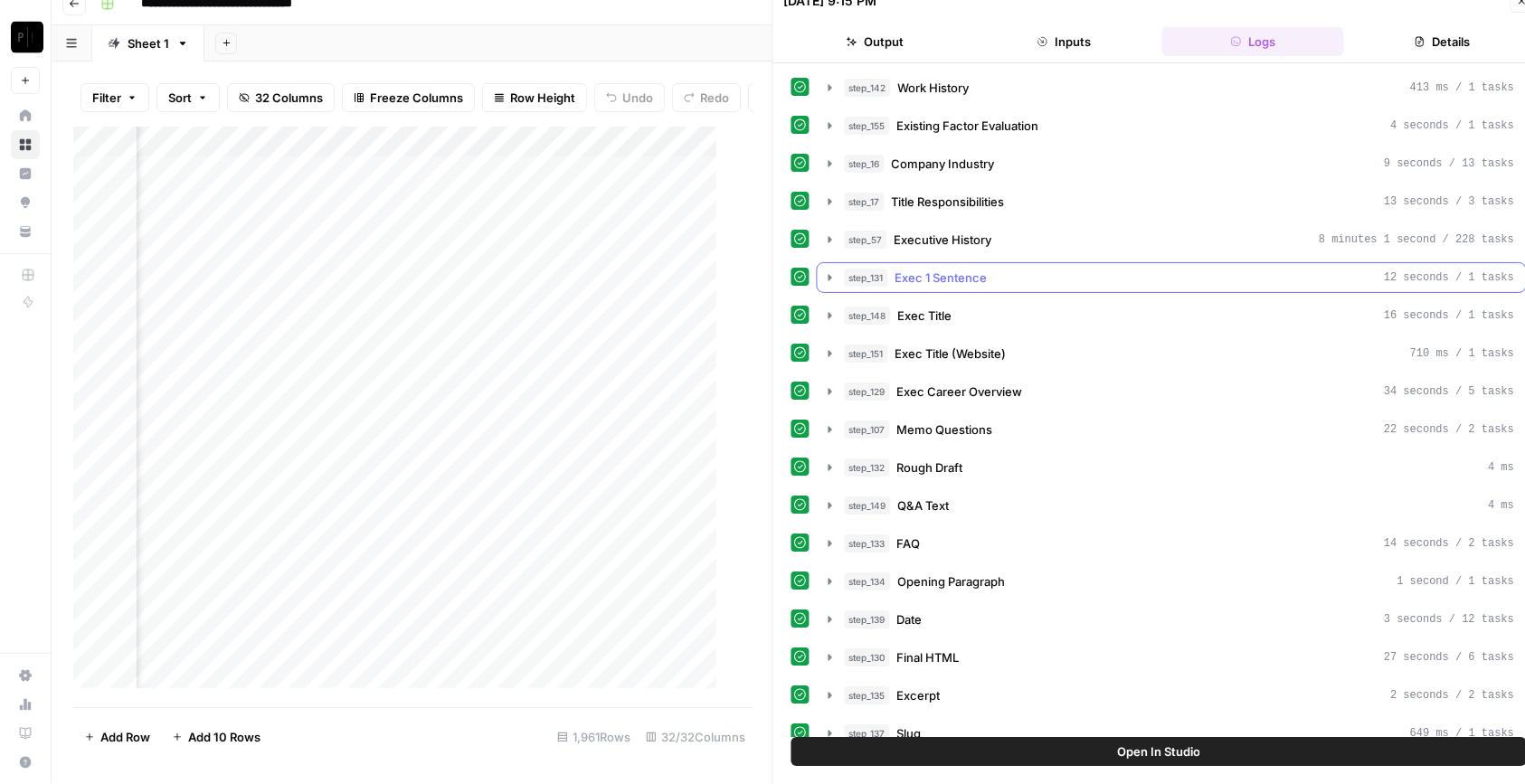
click at [982, 277] on span "Exec 1 Sentence" at bounding box center [941, 278] width 93 height 19
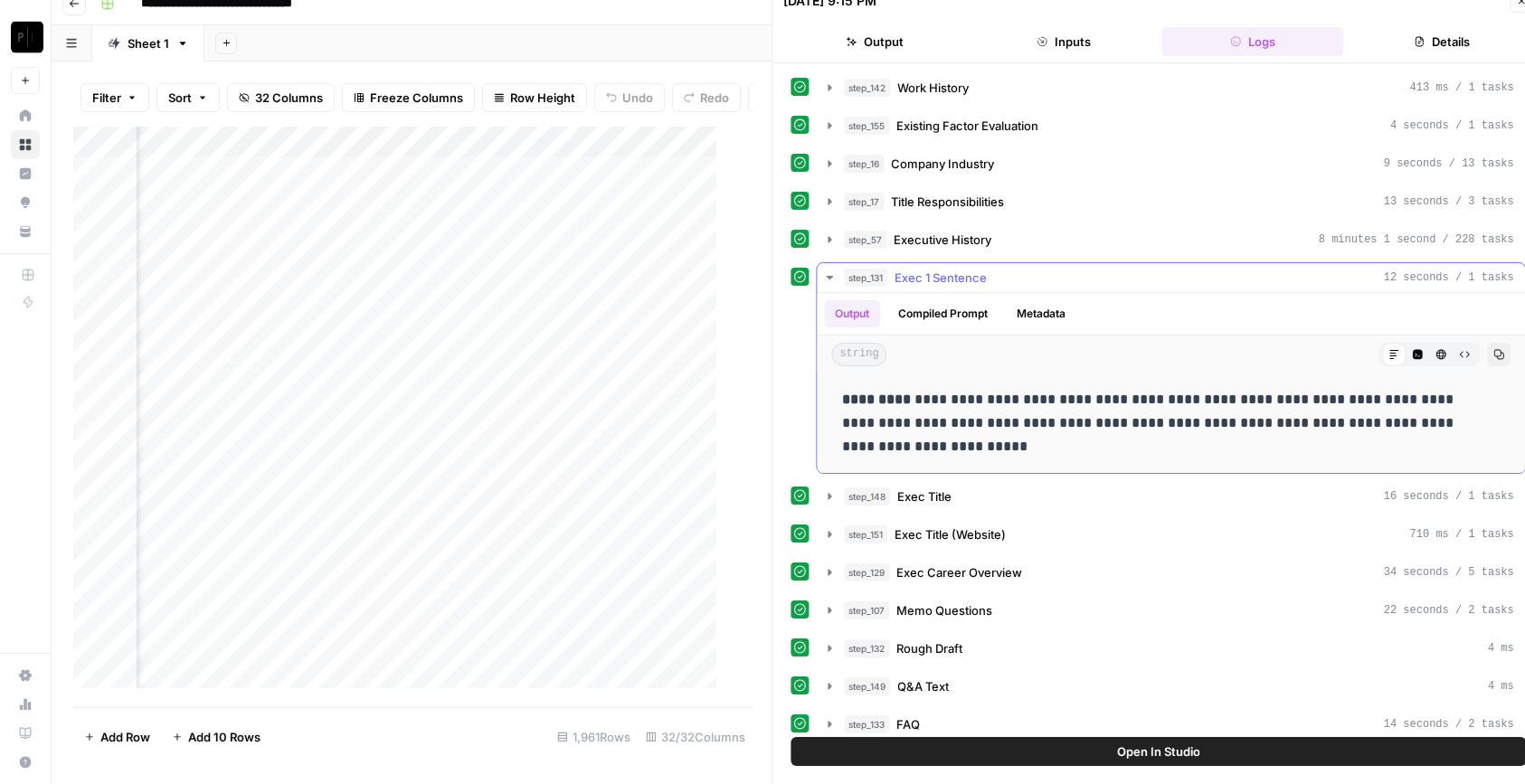
click at [982, 277] on span "Exec 1 Sentence" at bounding box center [941, 278] width 93 height 19
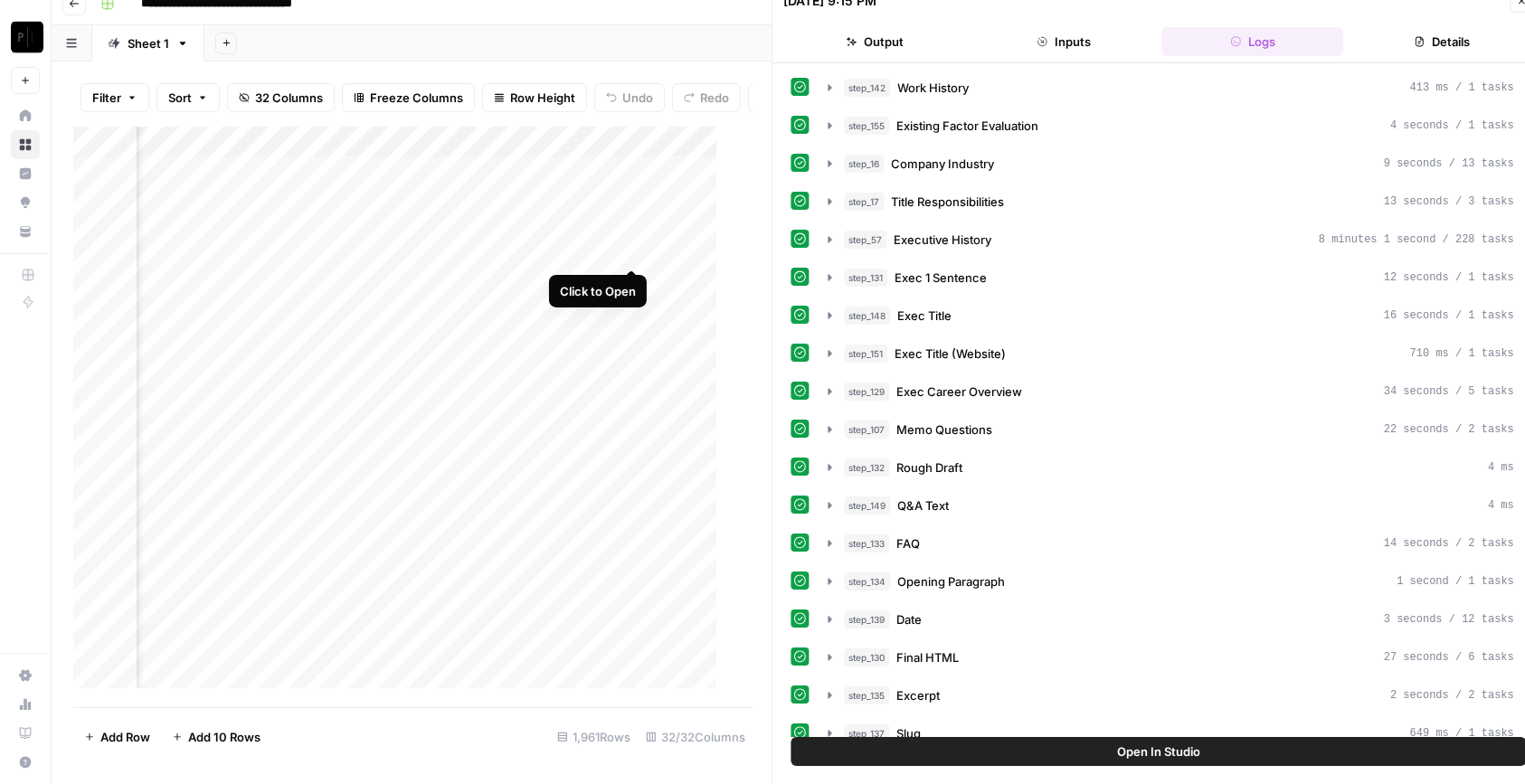
click at [629, 246] on div "Add Column" at bounding box center [403, 417] width 662 height 580
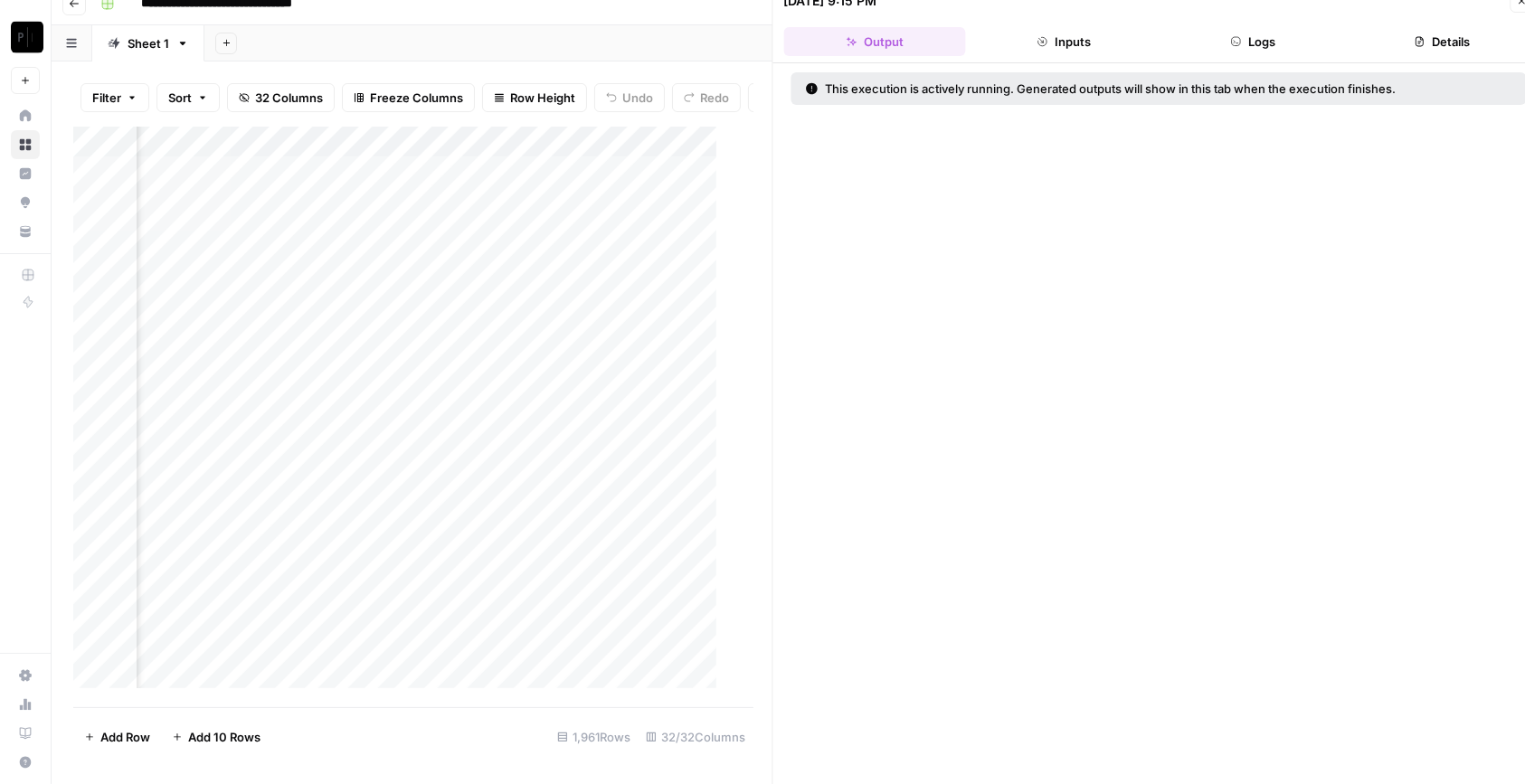
click at [1290, 37] on button "Logs" at bounding box center [1253, 42] width 182 height 29
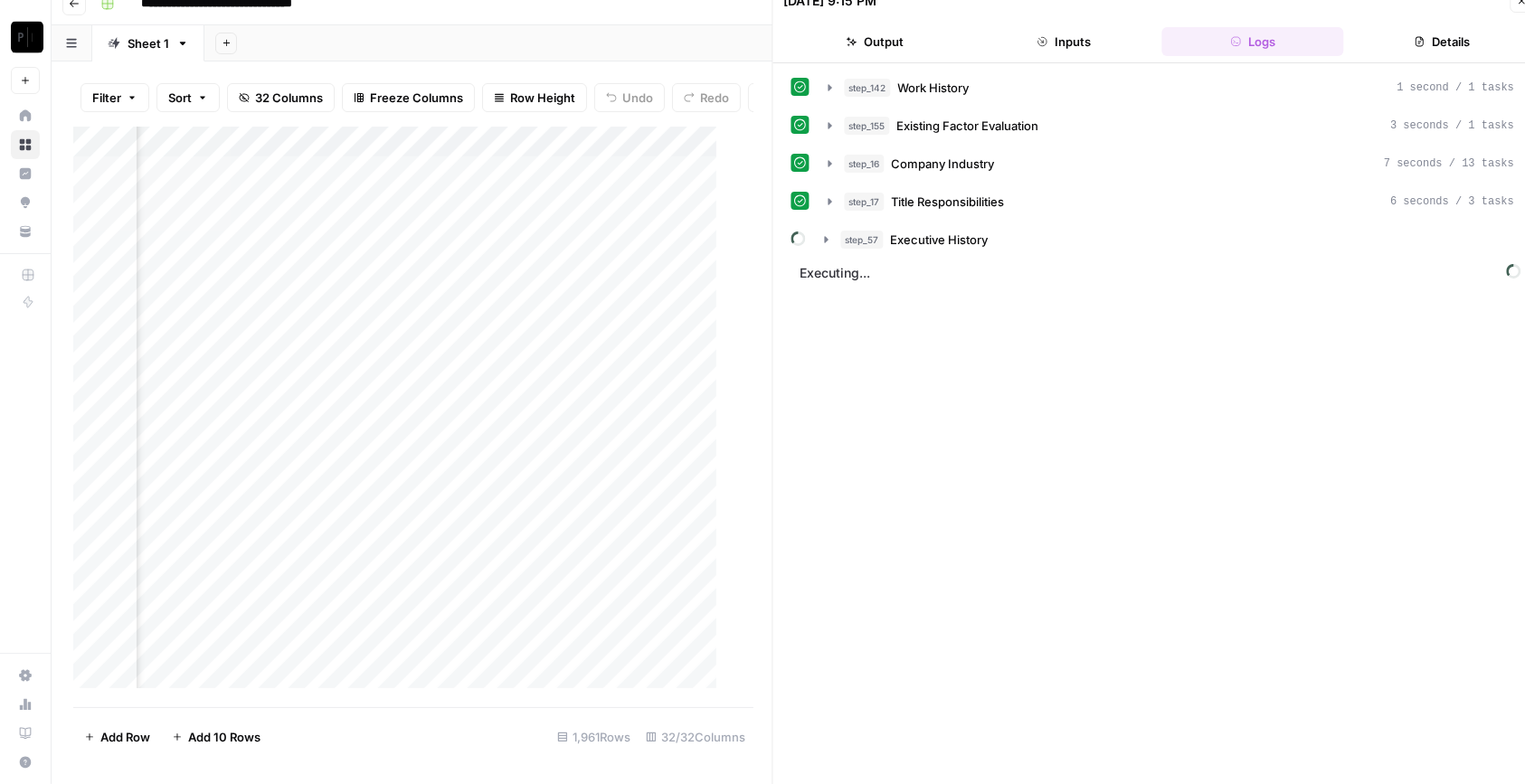
click at [629, 401] on div "Add Column" at bounding box center [403, 417] width 662 height 580
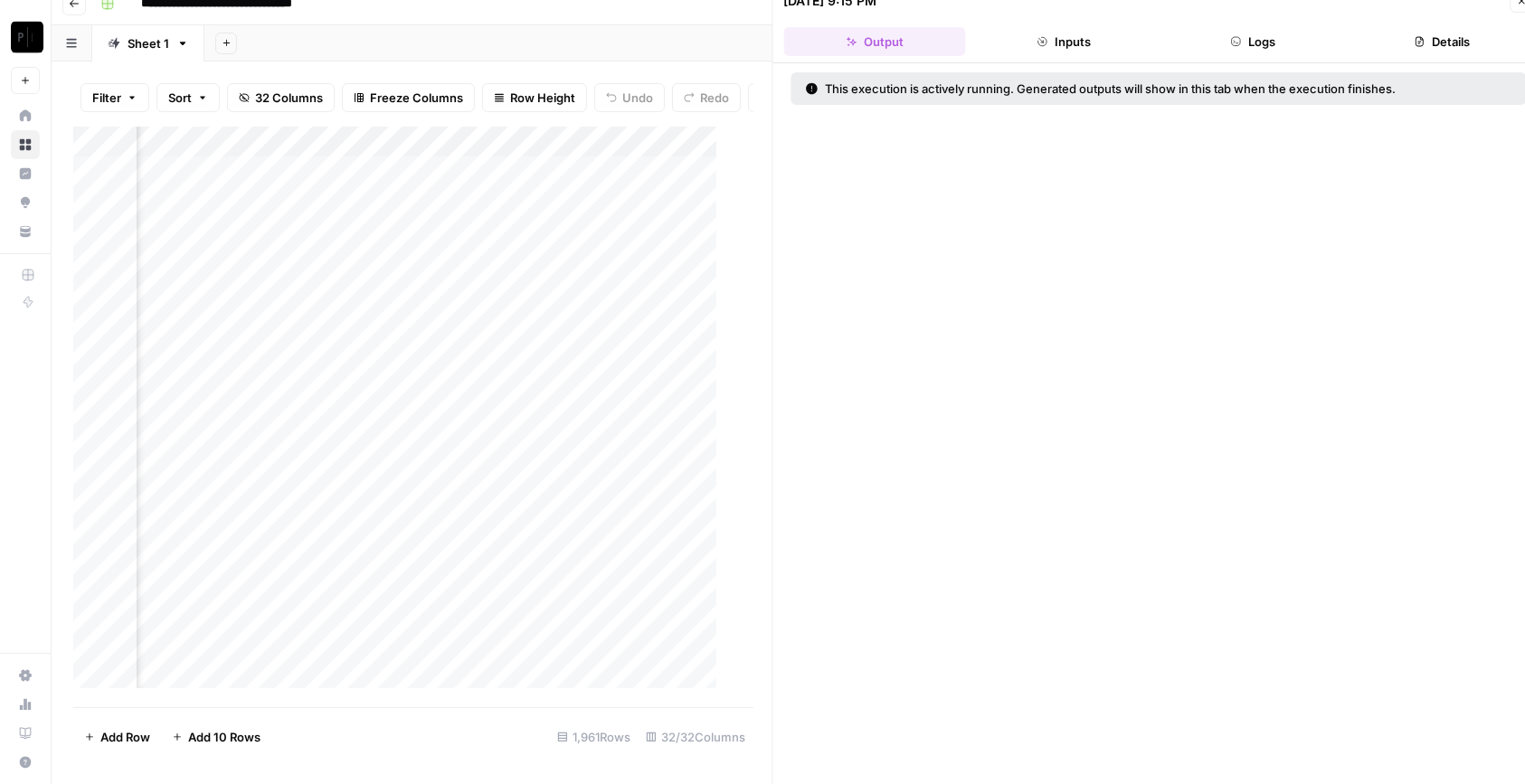
click at [1305, 31] on button "Logs" at bounding box center [1253, 42] width 182 height 29
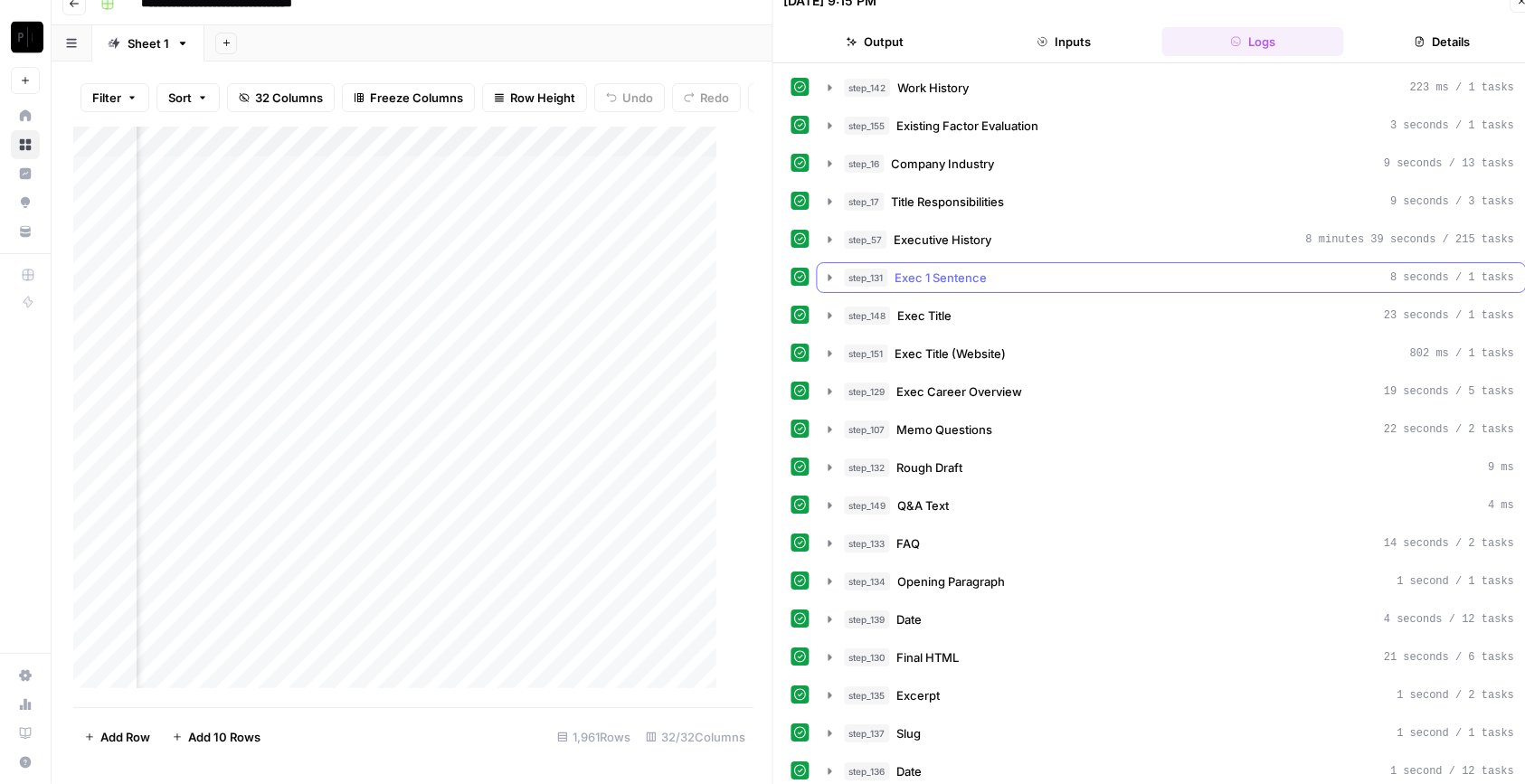
click at [991, 282] on div "step_131 Exec 1 Sentence 8 seconds / 1 tasks" at bounding box center [1180, 278] width 670 height 19
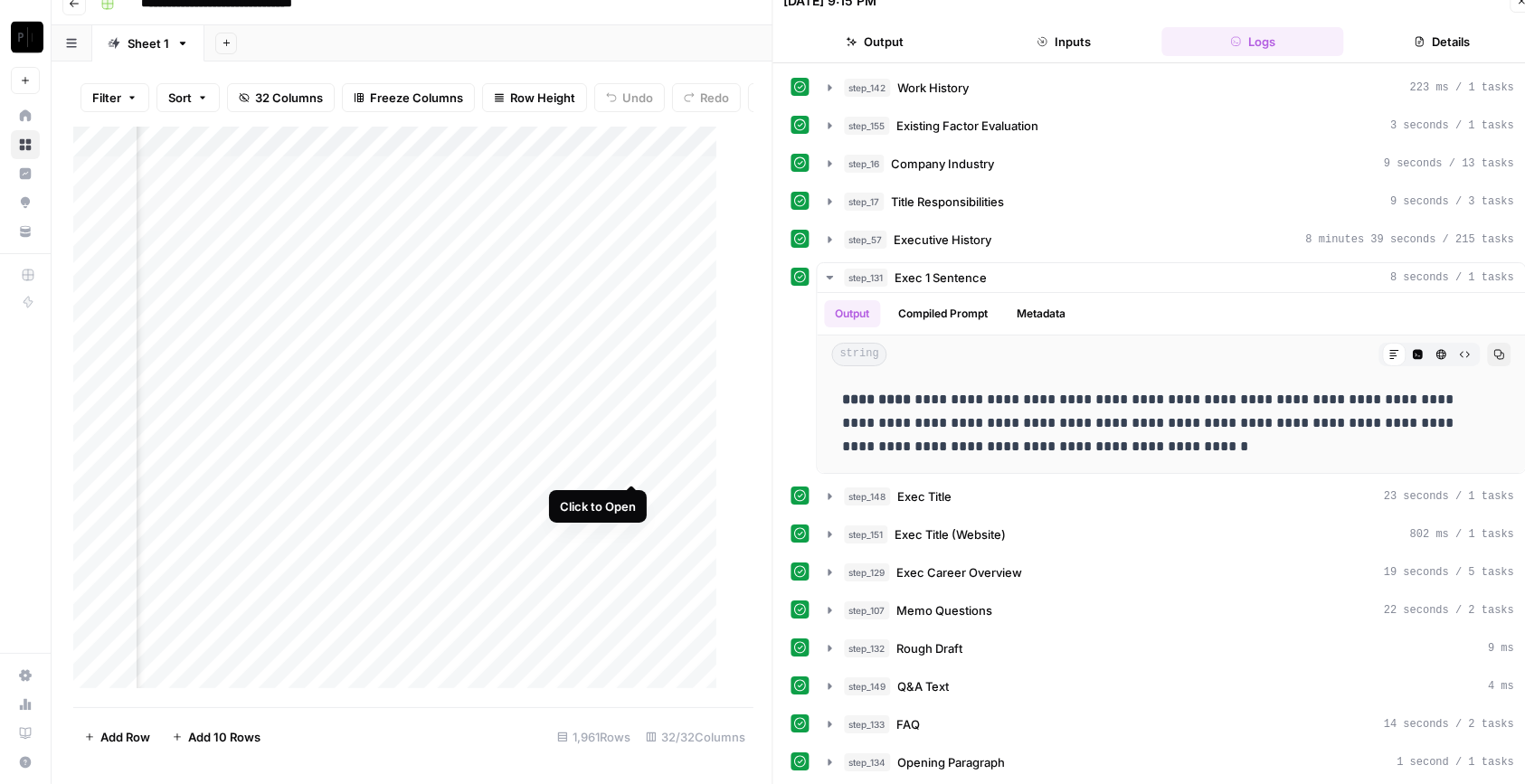
click at [629, 464] on div "Add Column" at bounding box center [403, 417] width 662 height 580
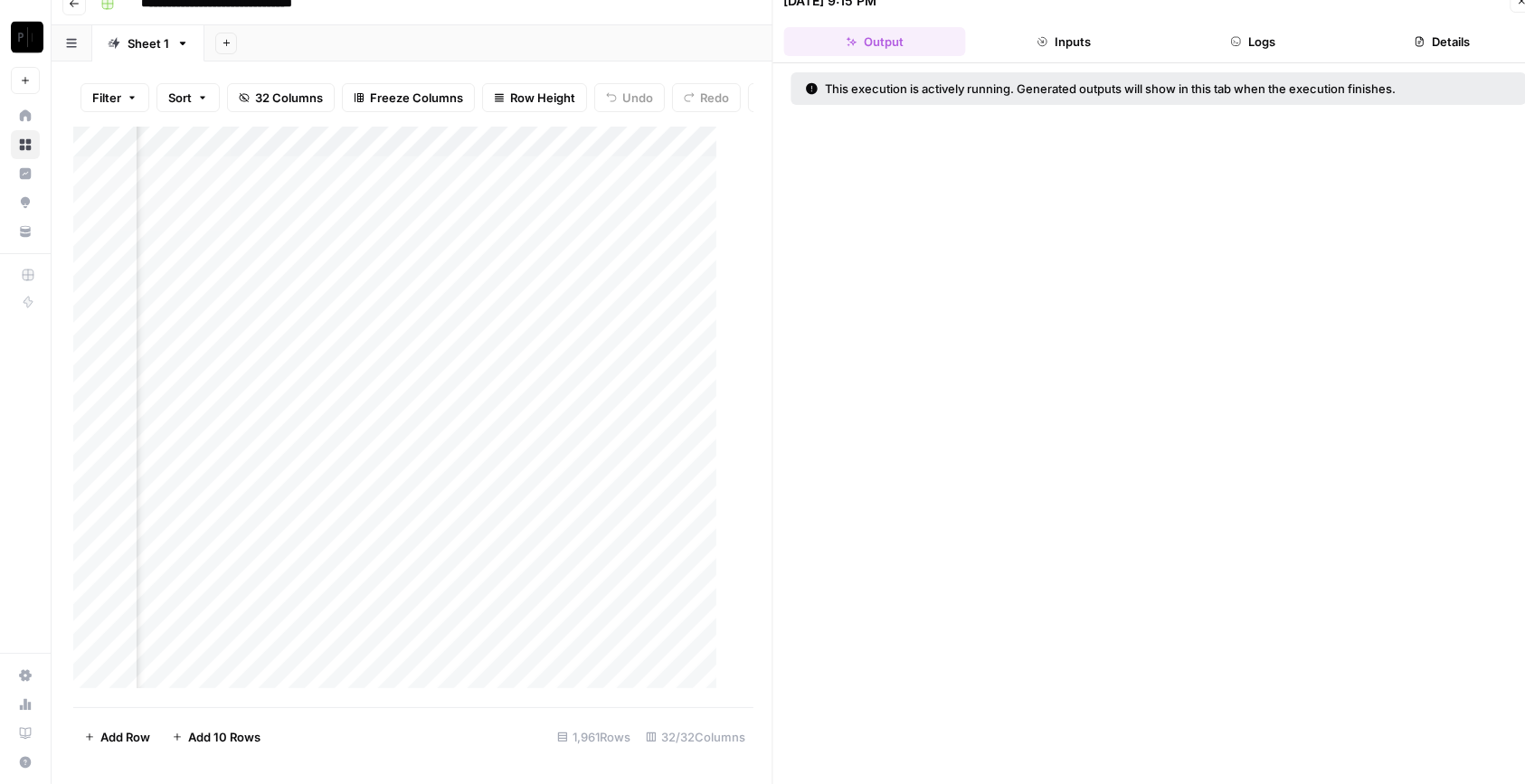
click at [1216, 56] on header "09/30/25 at 9:15 PM Close Output Inputs Logs Details" at bounding box center [1160, 22] width 772 height 82
click at [1267, 56] on header "09/30/25 at 9:15 PM Close Output Inputs Logs Details" at bounding box center [1160, 22] width 772 height 82
click at [1266, 45] on button "Logs" at bounding box center [1253, 42] width 182 height 29
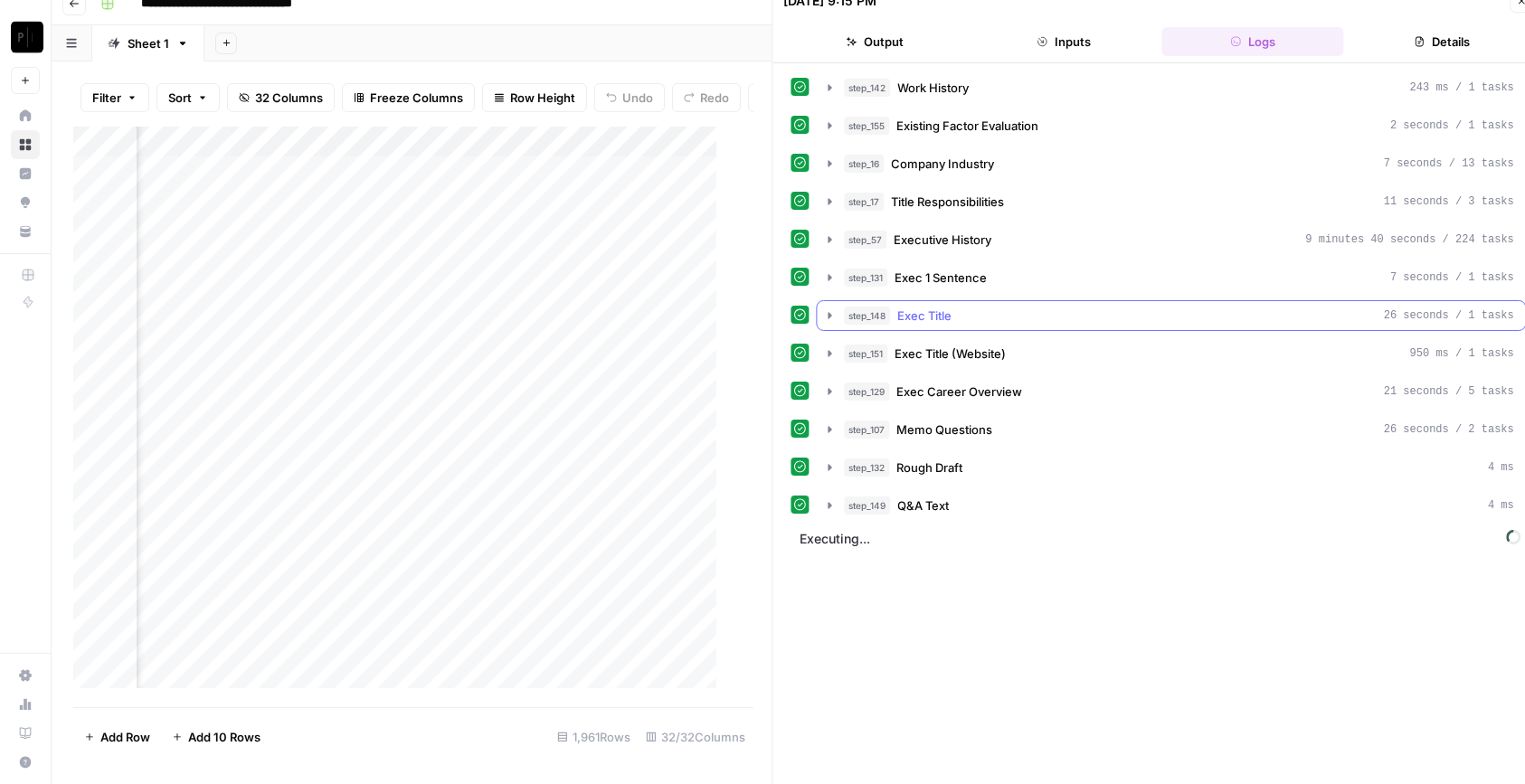
click at [956, 307] on div "step_148 Exec Title 26 seconds / 1 tasks" at bounding box center [1180, 316] width 670 height 19
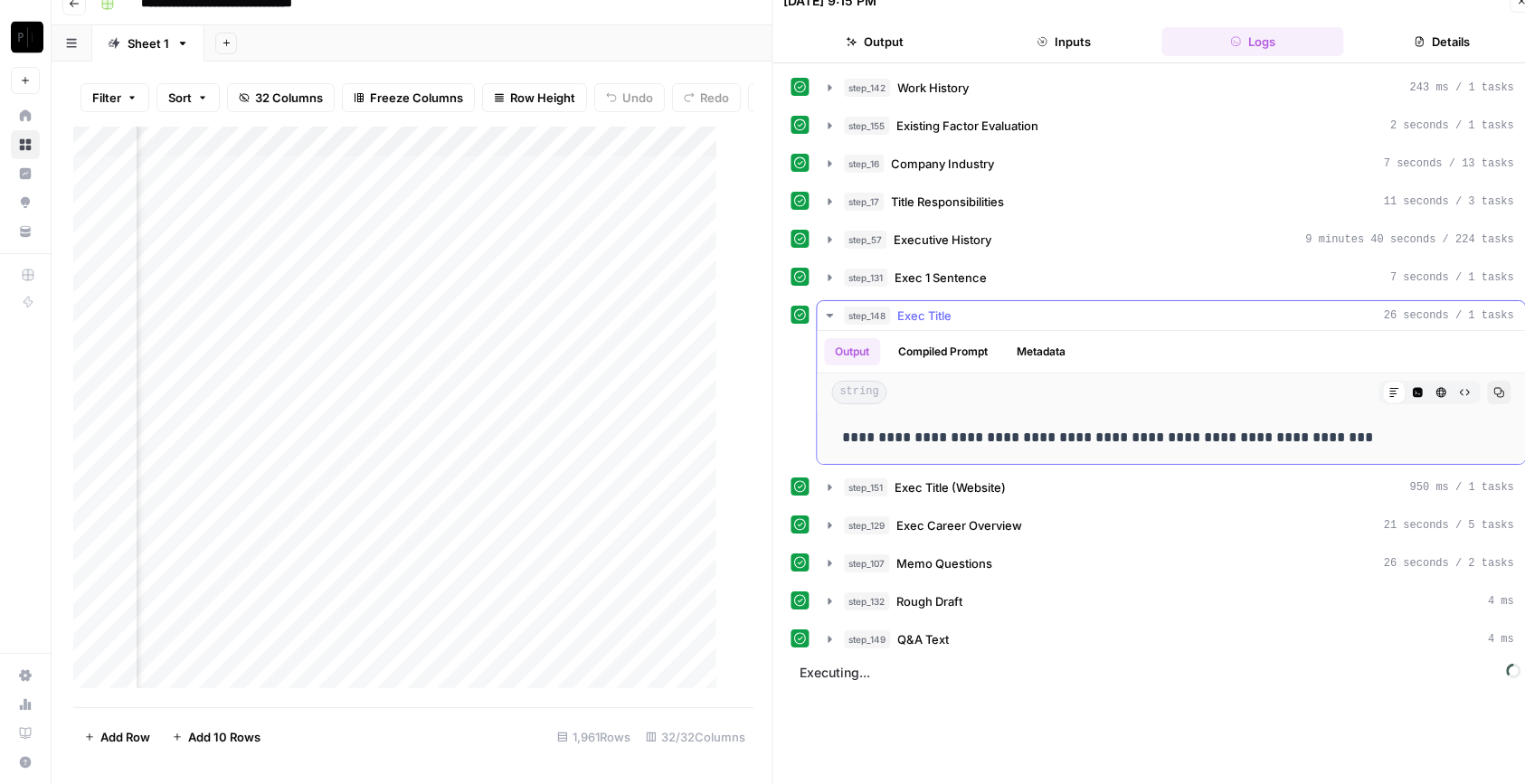
click at [956, 308] on div "step_148 Exec Title 26 seconds / 1 tasks" at bounding box center [1180, 316] width 670 height 19
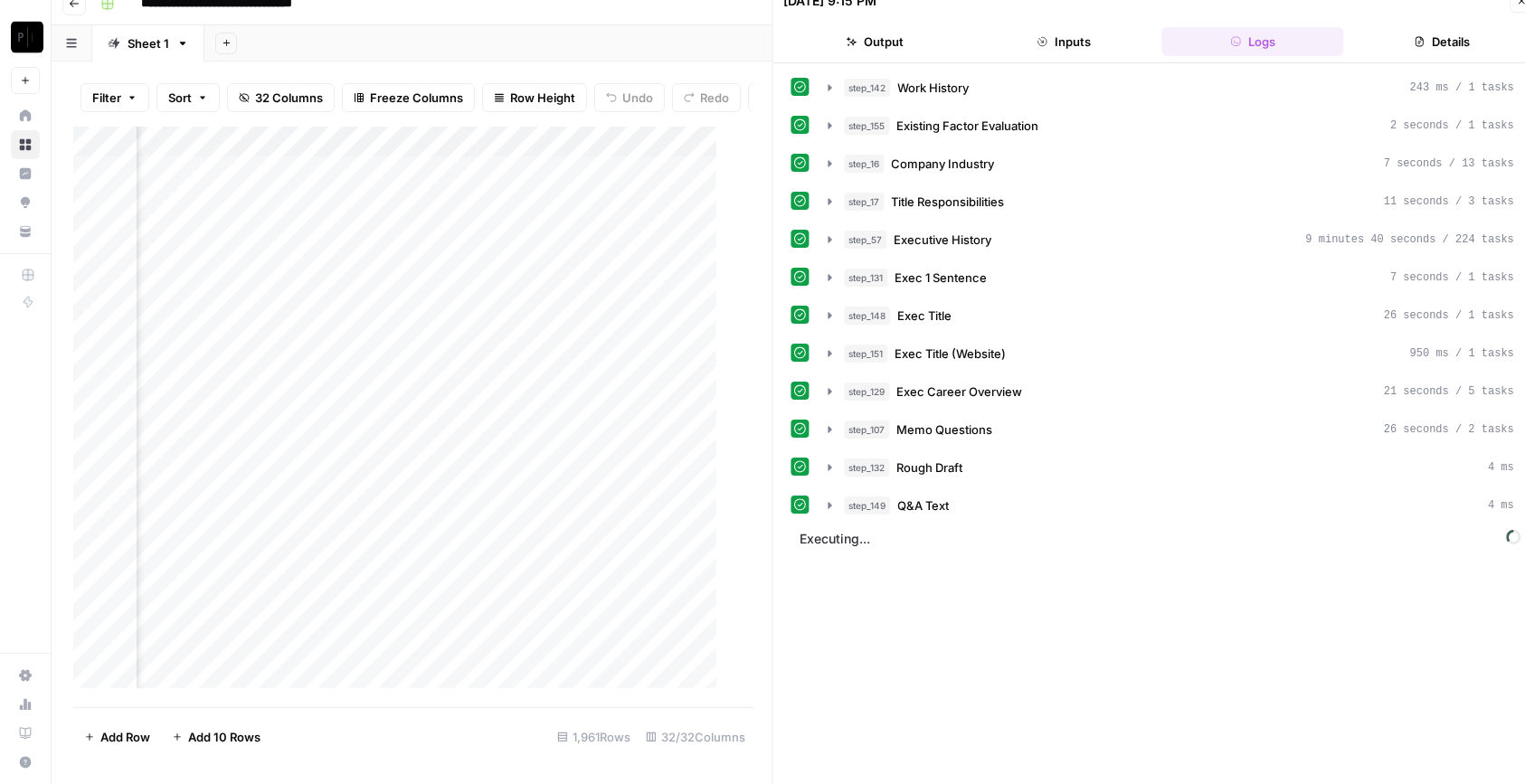
click at [1019, 257] on div "step_142 Work History 243 ms / 1 tasks step_155 Existing Factor Evaluation 2 se…" at bounding box center [1159, 296] width 736 height 448
click at [953, 272] on span "Exec 1 Sentence" at bounding box center [941, 278] width 93 height 19
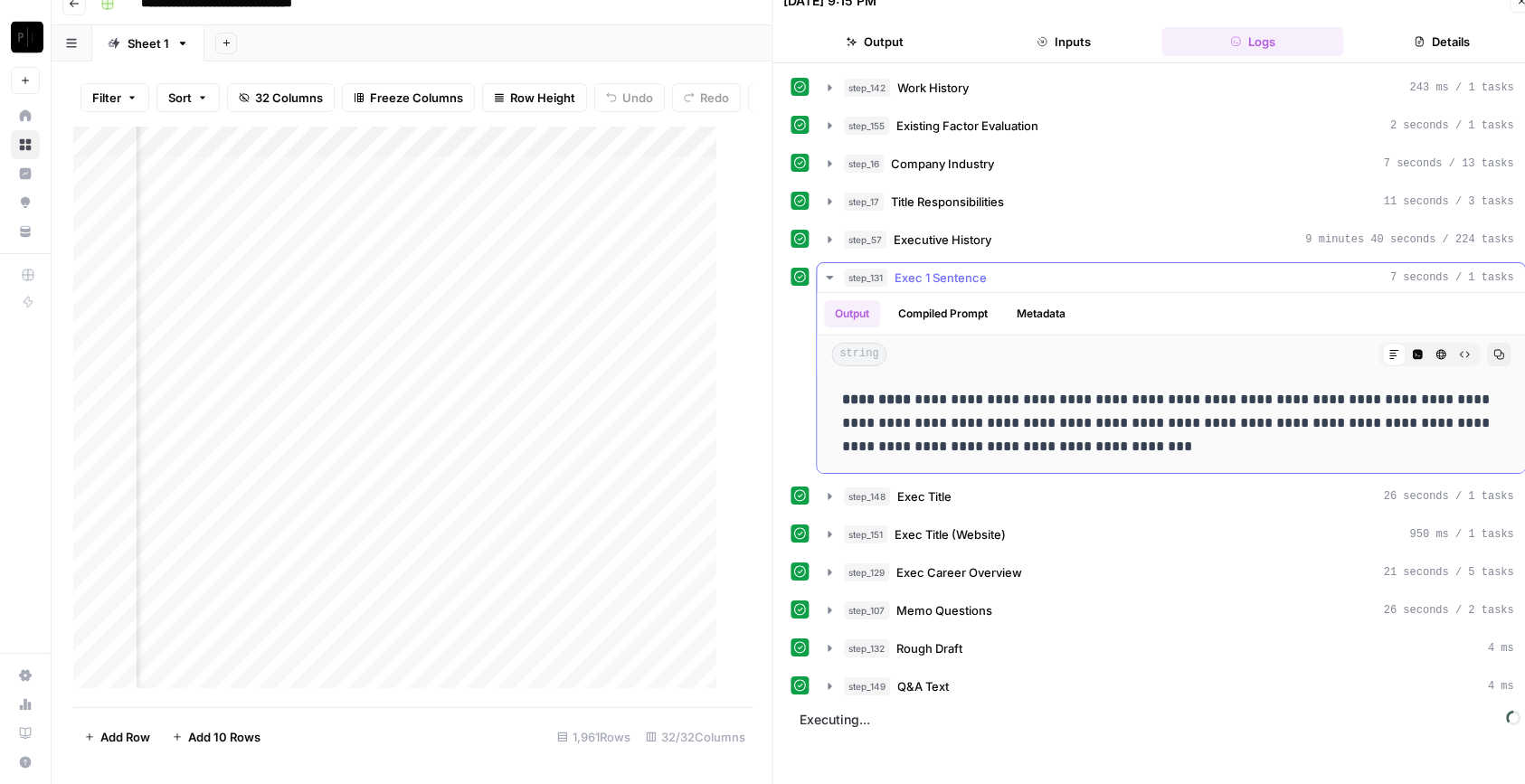
click at [952, 272] on span "Exec 1 Sentence" at bounding box center [941, 278] width 93 height 19
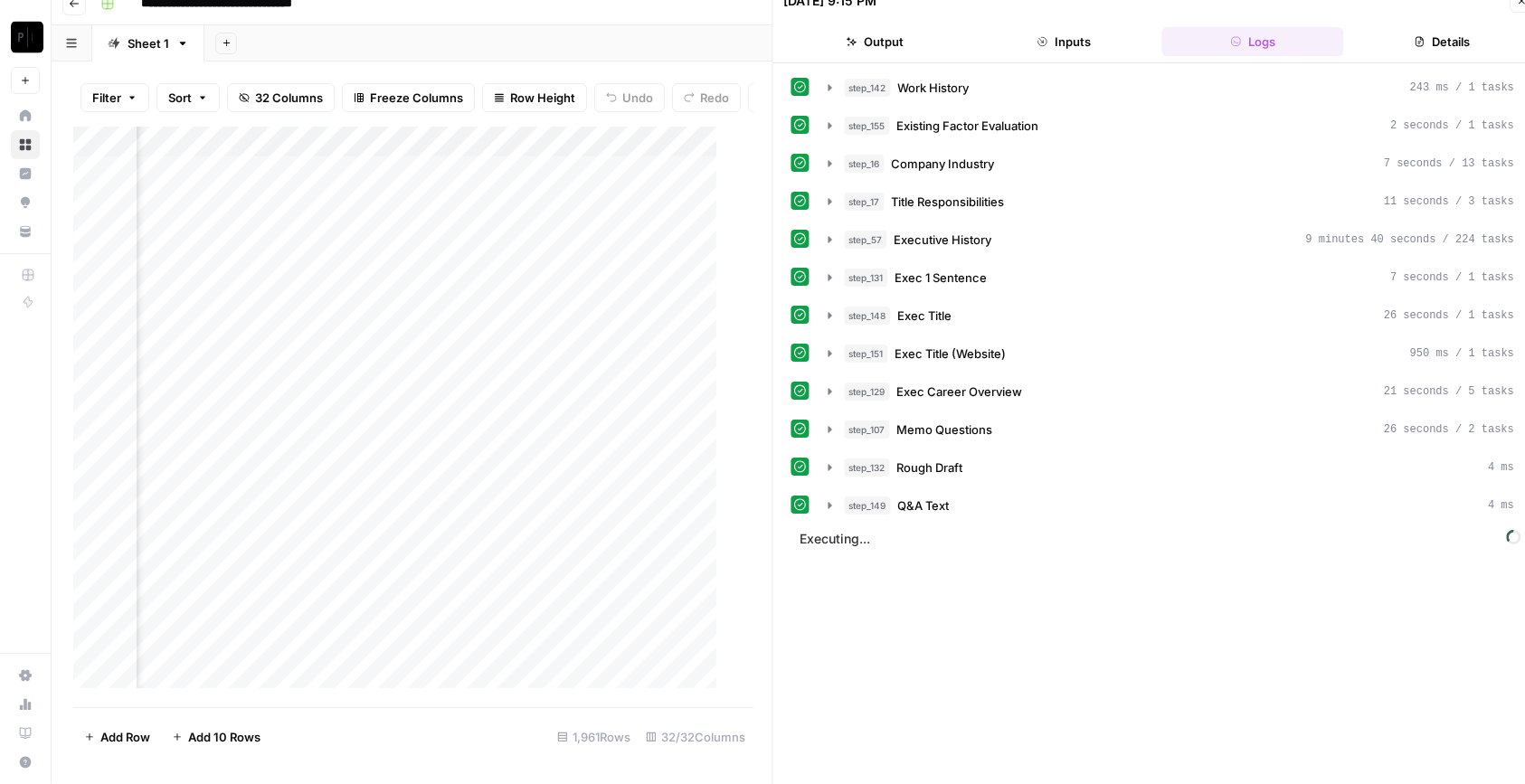
click at [1081, 33] on button "Inputs" at bounding box center [1064, 42] width 182 height 29
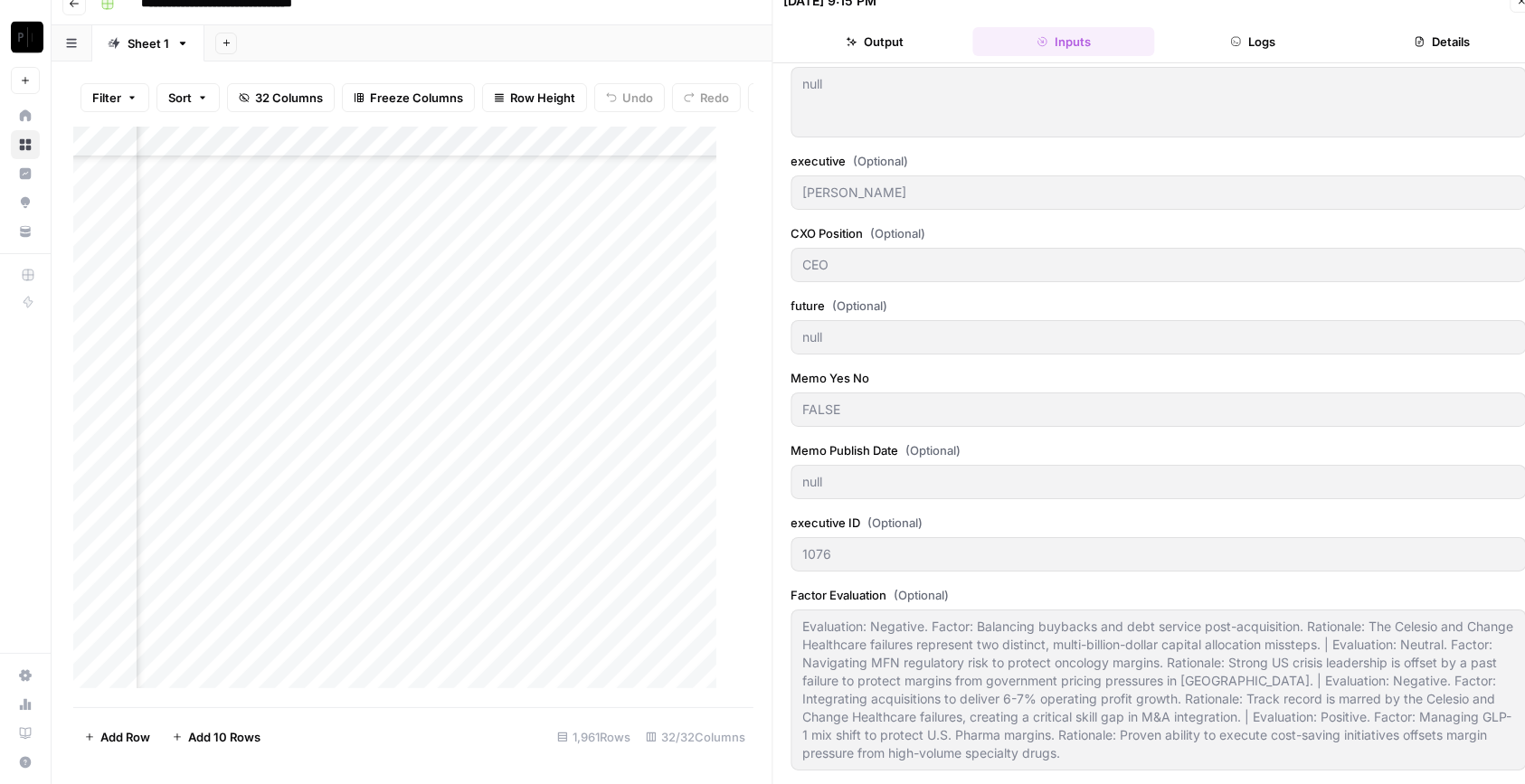
scroll to position [2395, 1455]
drag, startPoint x: 511, startPoint y: 162, endPoint x: 695, endPoint y: 167, distance: 184.1
click at [695, 167] on div "Add Column" at bounding box center [403, 417] width 662 height 580
